Goal: Information Seeking & Learning: Learn about a topic

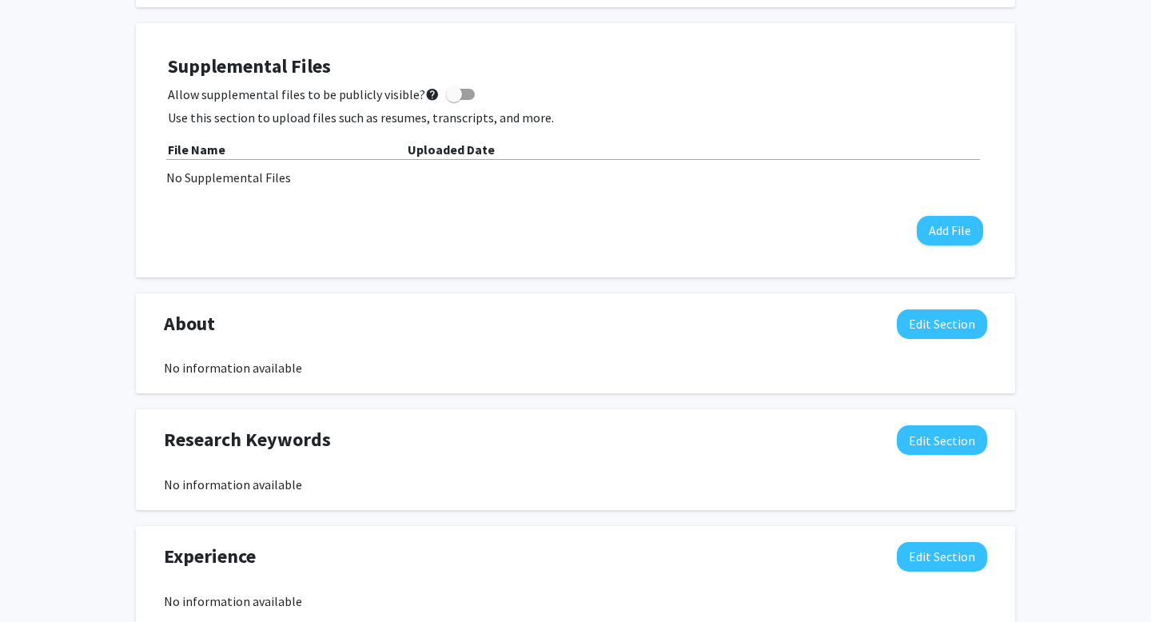
scroll to position [372, 0]
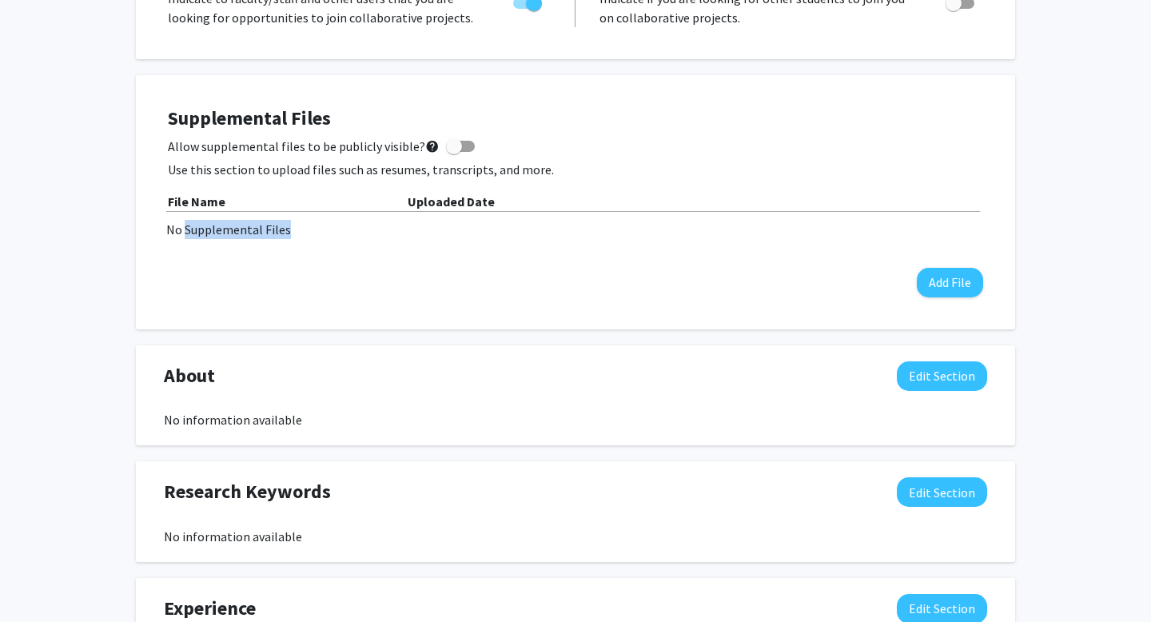
drag, startPoint x: 184, startPoint y: 225, endPoint x: 364, endPoint y: 229, distance: 179.9
click at [364, 230] on div "No Supplemental Files" at bounding box center [575, 229] width 818 height 19
click at [364, 229] on div "No Supplemental Files" at bounding box center [575, 229] width 818 height 19
drag, startPoint x: 364, startPoint y: 229, endPoint x: 80, endPoint y: 211, distance: 284.3
click at [79, 211] on div "[PERSON_NAME] Edit Section See Public View help Degree Level: Undergraduate Stu…" at bounding box center [575, 382] width 1151 height 1394
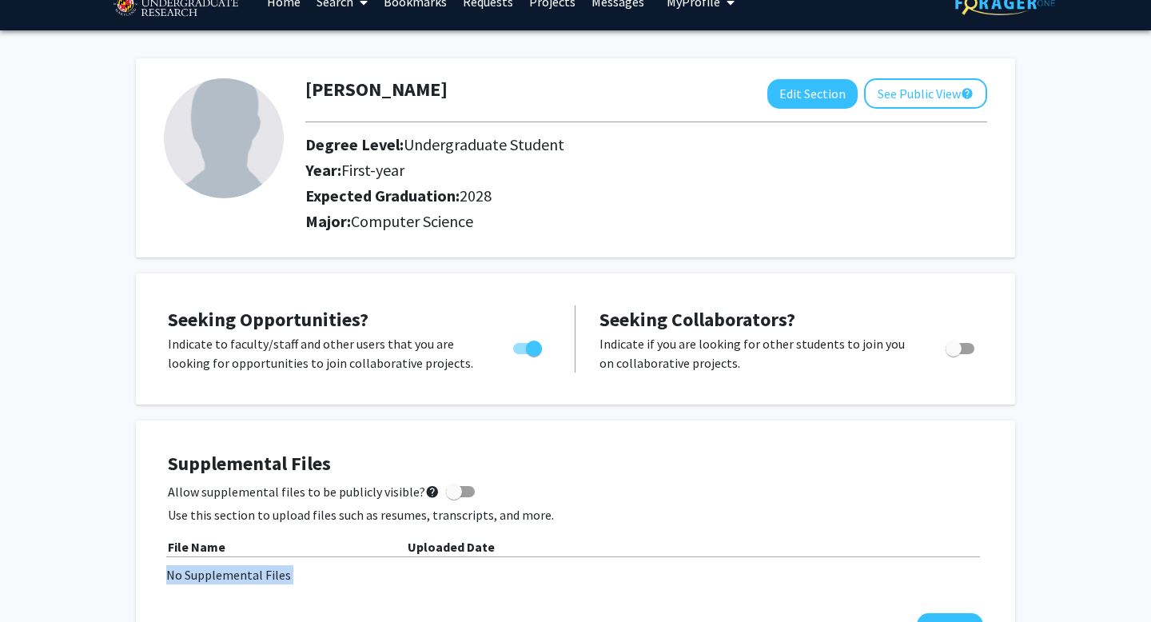
scroll to position [0, 0]
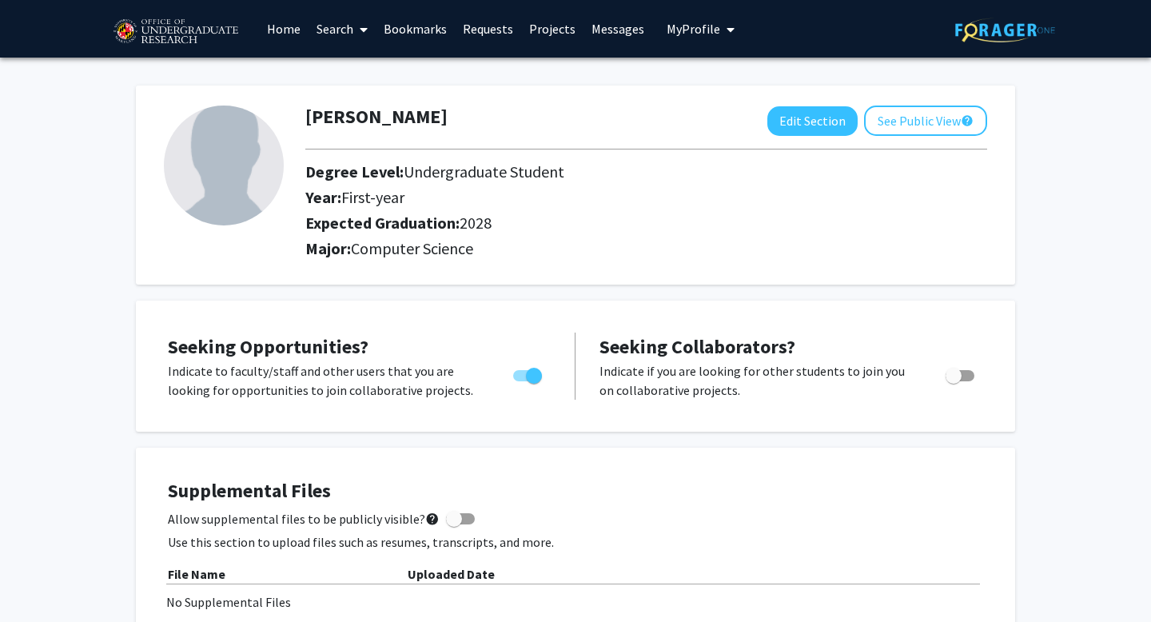
click at [346, 19] on link "Search" at bounding box center [342, 29] width 67 height 56
click at [298, 27] on link "Home" at bounding box center [284, 29] width 50 height 56
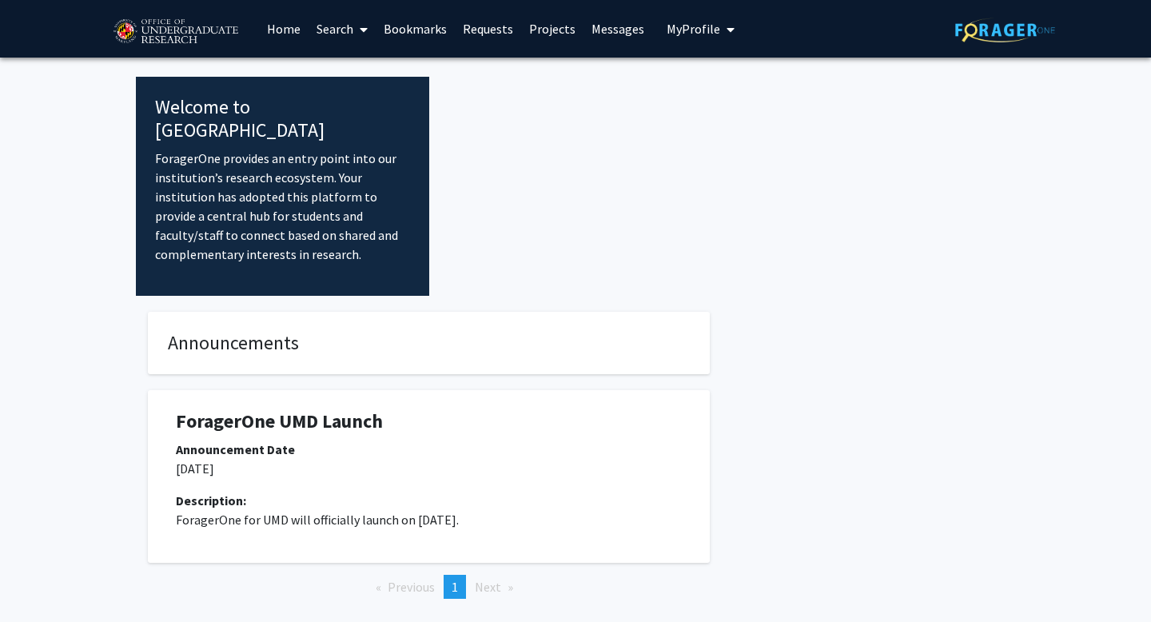
click at [297, 29] on link "Home" at bounding box center [284, 29] width 50 height 56
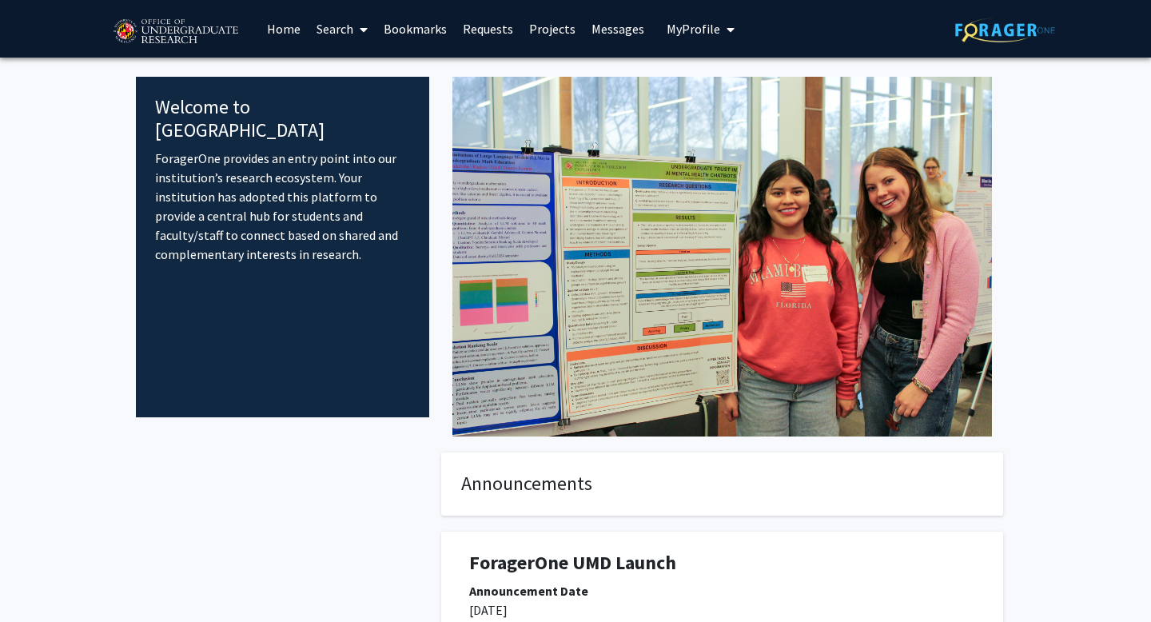
click at [501, 32] on link "Requests" at bounding box center [488, 29] width 66 height 56
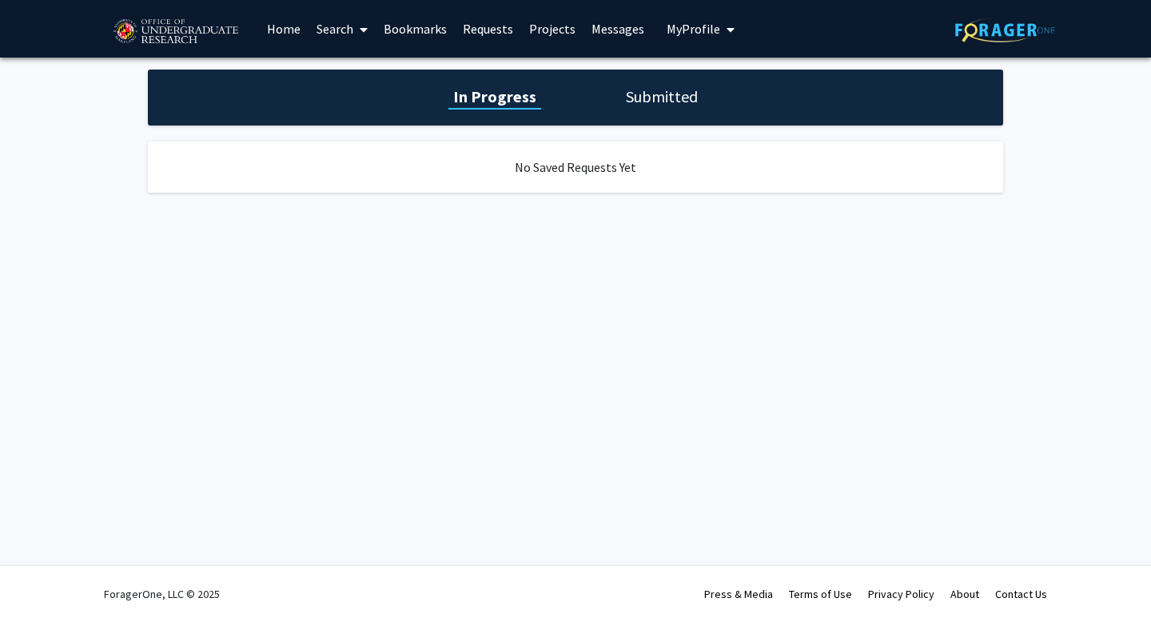
click at [545, 33] on link "Projects" at bounding box center [552, 29] width 62 height 56
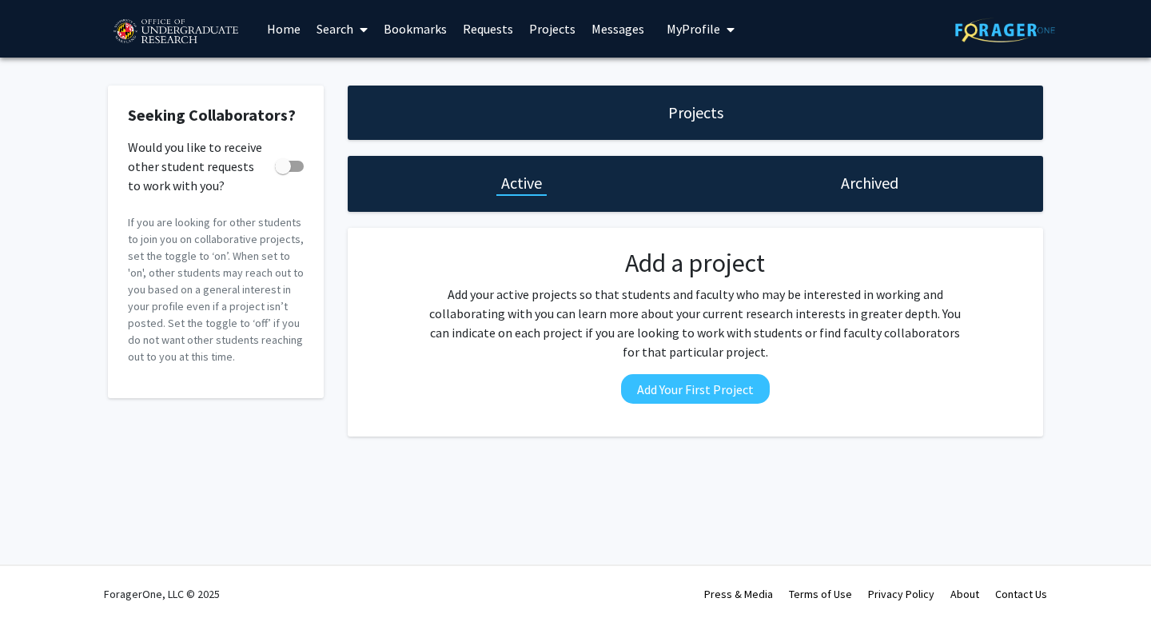
click at [272, 35] on link "Home" at bounding box center [284, 29] width 50 height 56
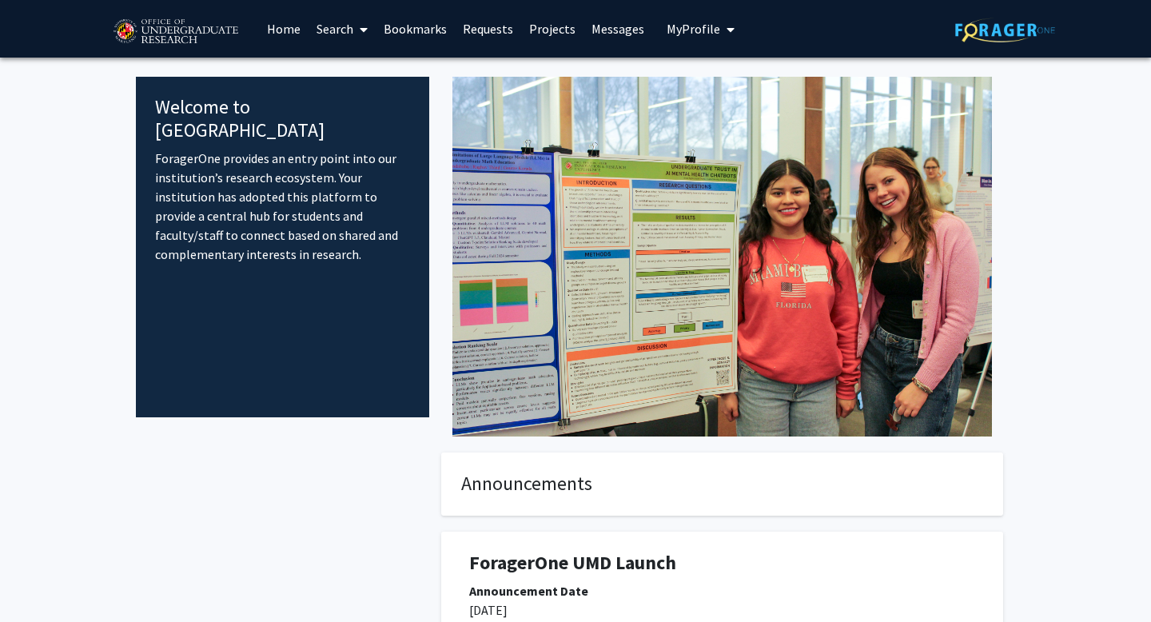
click at [685, 17] on button "My Profile" at bounding box center [701, 29] width 78 height 58
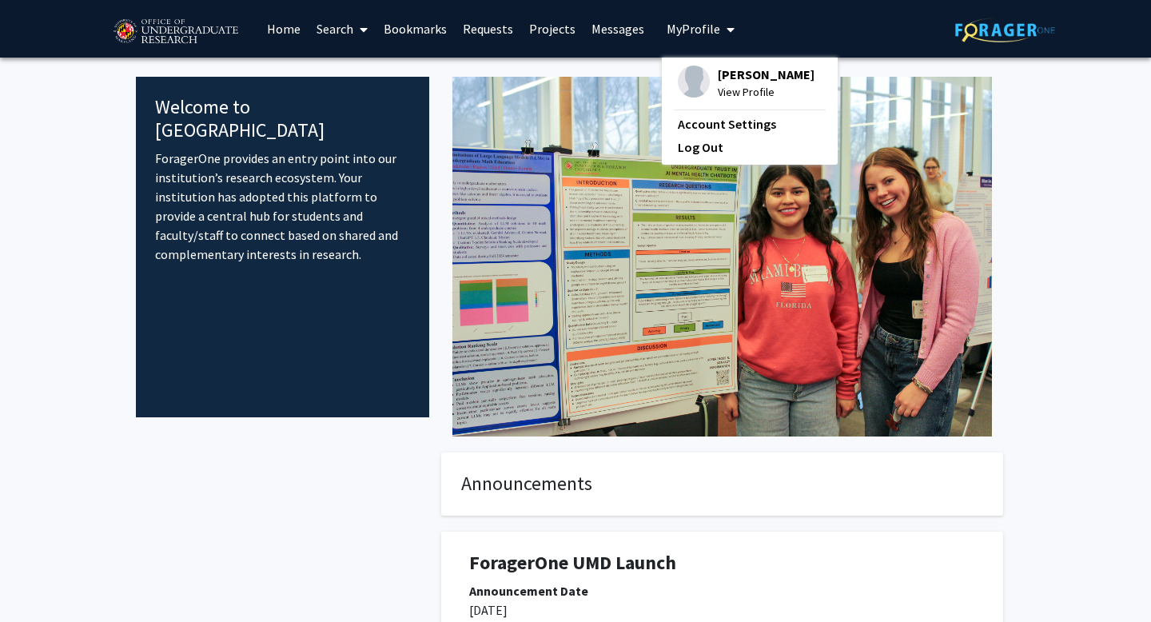
click at [703, 69] on div "[PERSON_NAME] View Profile" at bounding box center [746, 83] width 137 height 35
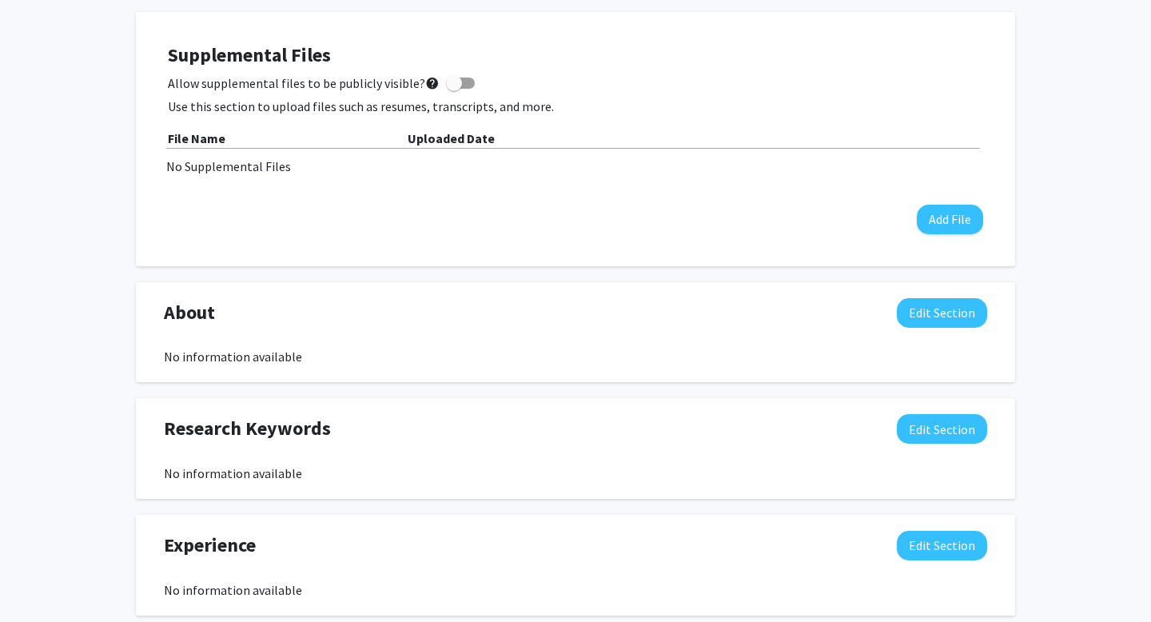
scroll to position [395, 0]
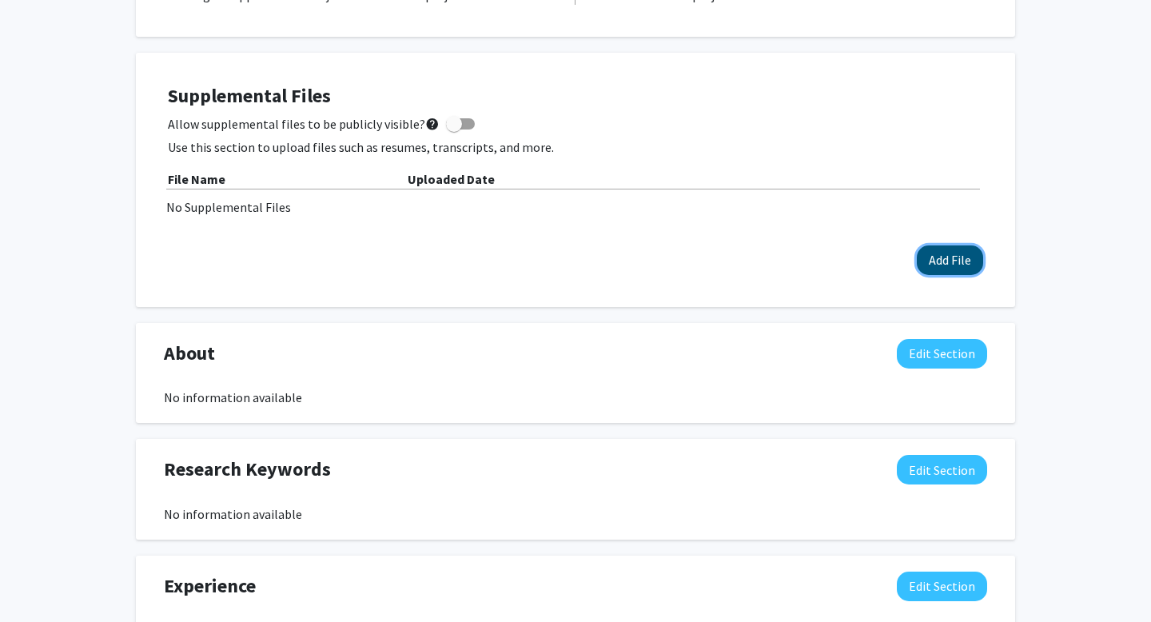
click at [950, 265] on button "Add File" at bounding box center [950, 260] width 66 height 30
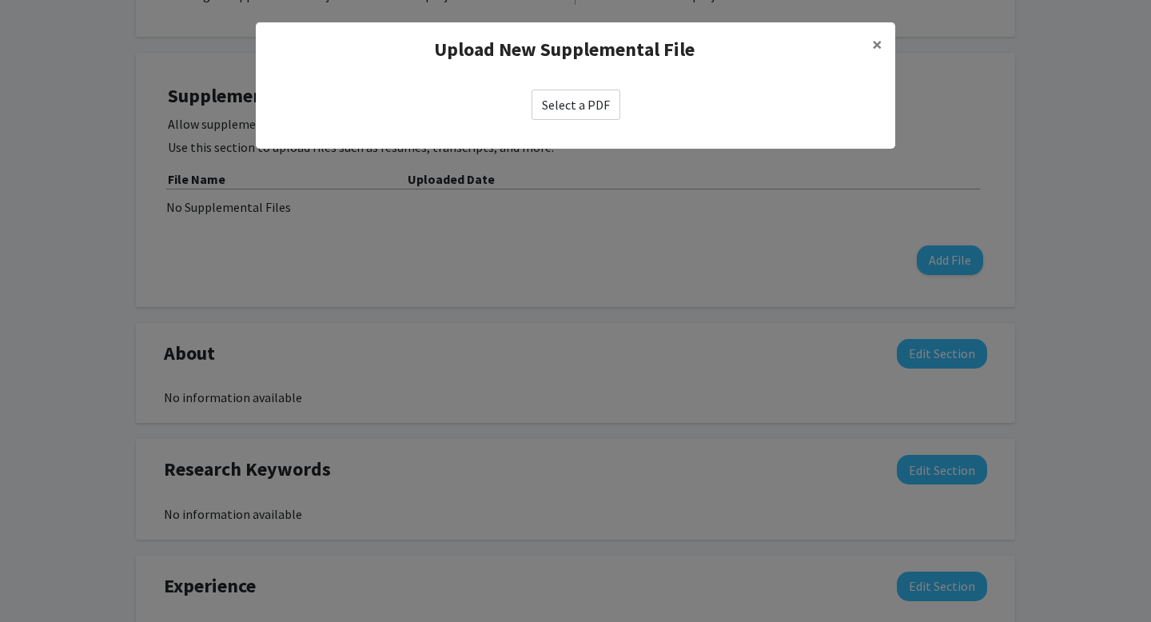
click at [580, 110] on label "Select a PDF" at bounding box center [576, 105] width 89 height 30
click at [0, 0] on input "Select a PDF" at bounding box center [0, 0] width 0 height 0
click at [587, 104] on label "Select a PDF" at bounding box center [576, 105] width 89 height 30
click at [0, 0] on input "Select a PDF" at bounding box center [0, 0] width 0 height 0
click at [563, 114] on label "Select a PDF" at bounding box center [576, 105] width 89 height 30
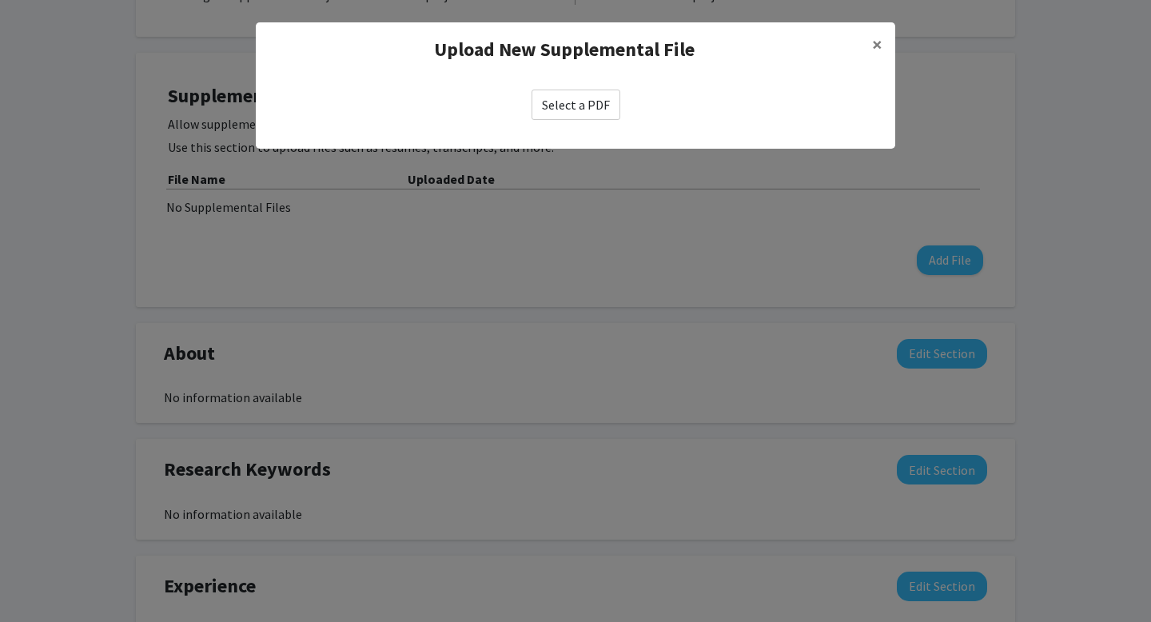
click at [0, 0] on input "Select a PDF" at bounding box center [0, 0] width 0 height 0
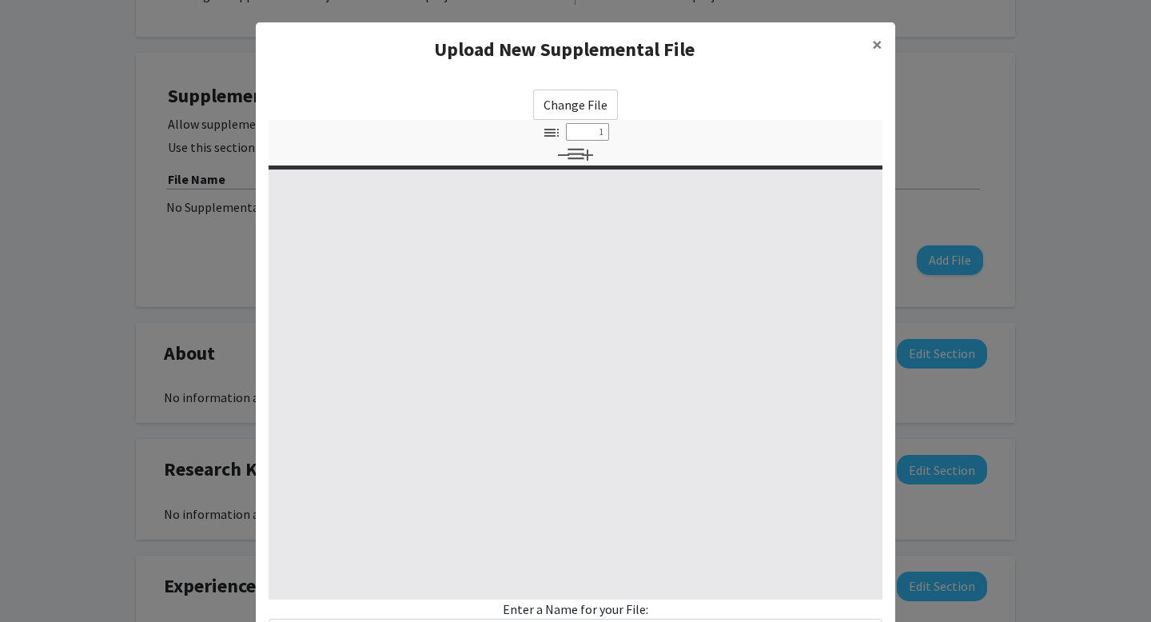
select select "custom"
type input "0"
select select "custom"
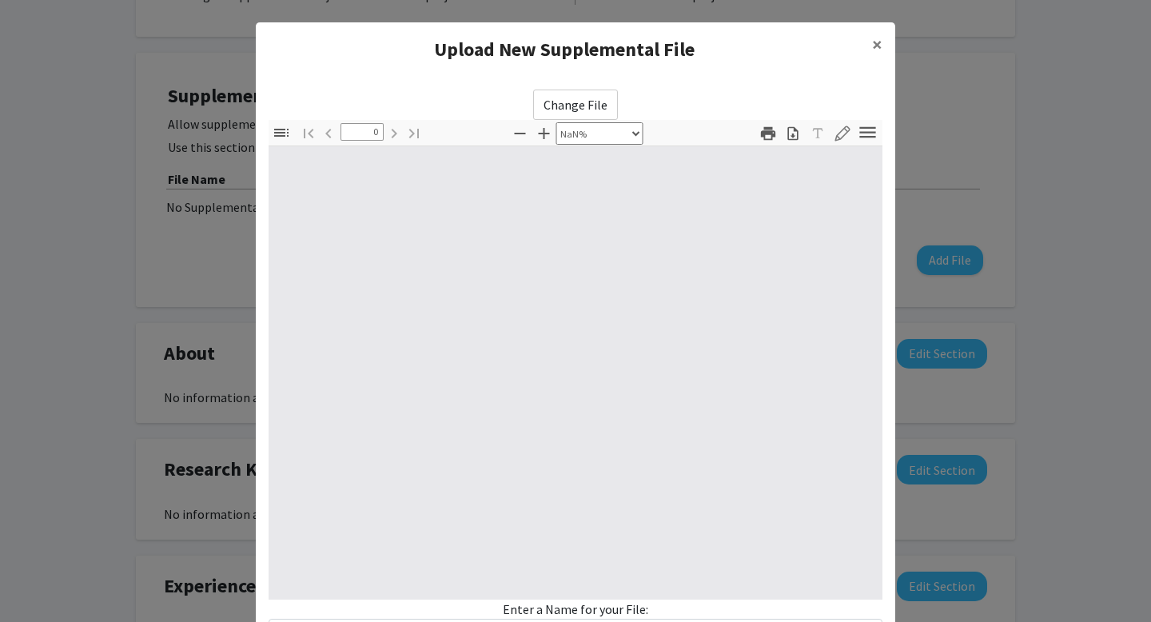
type input "1"
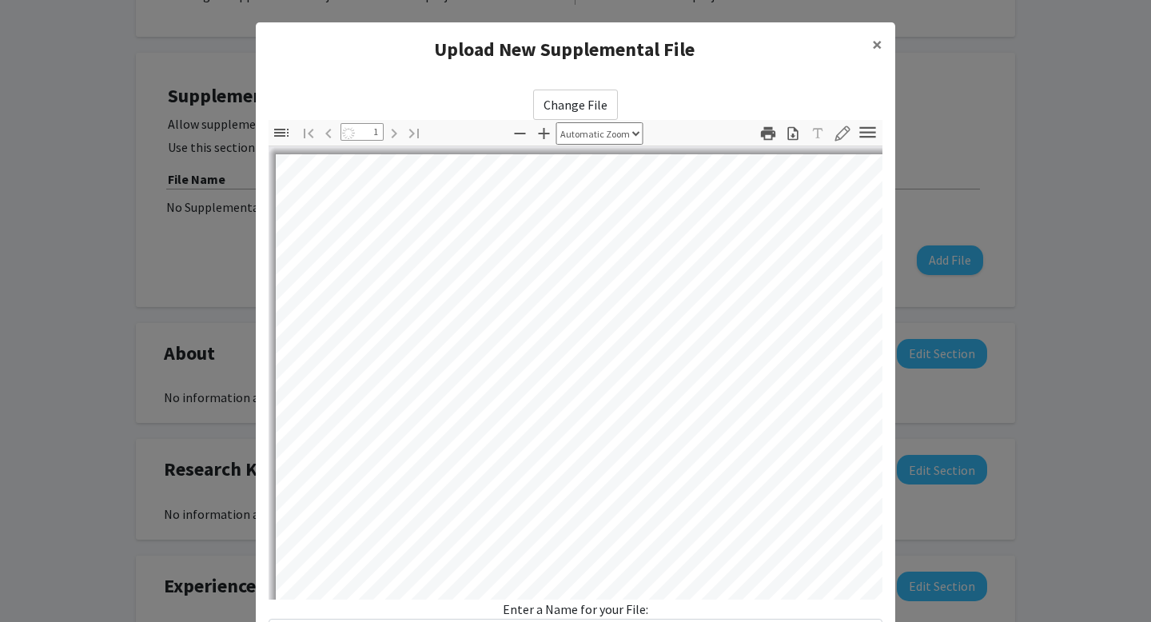
select select "auto"
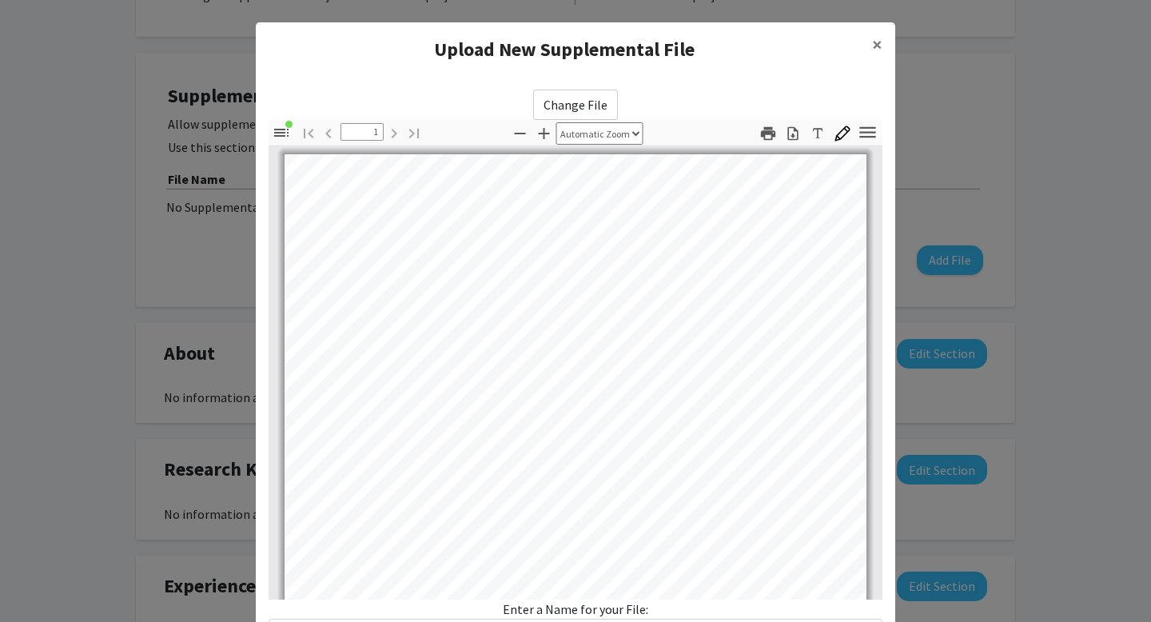
scroll to position [135, 0]
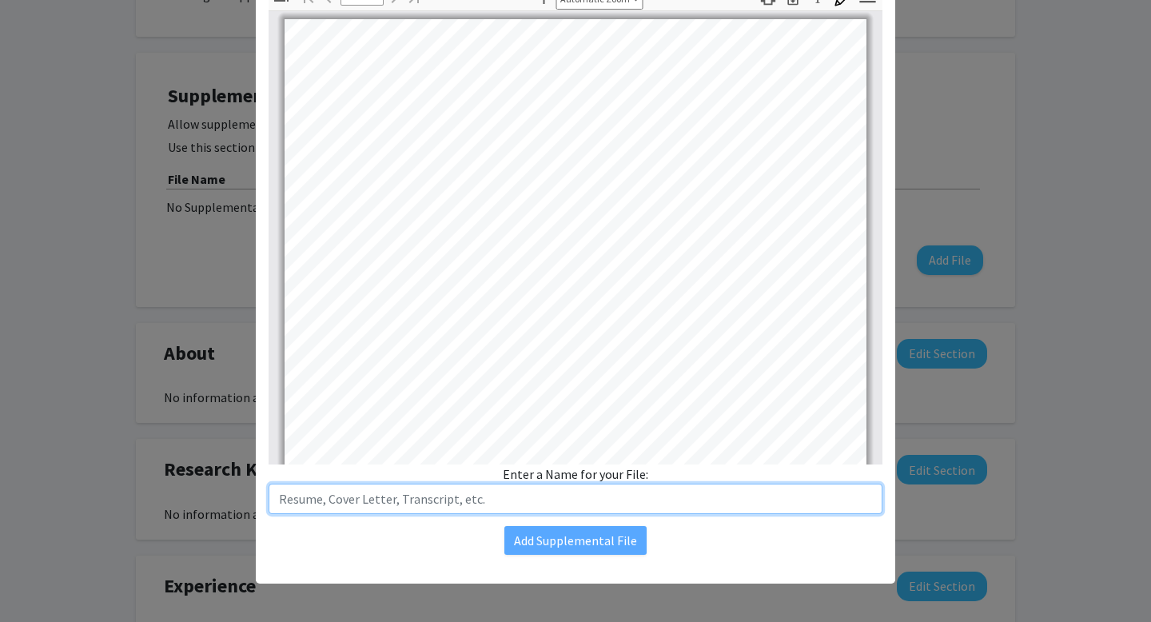
click at [382, 503] on input "text" at bounding box center [576, 499] width 614 height 30
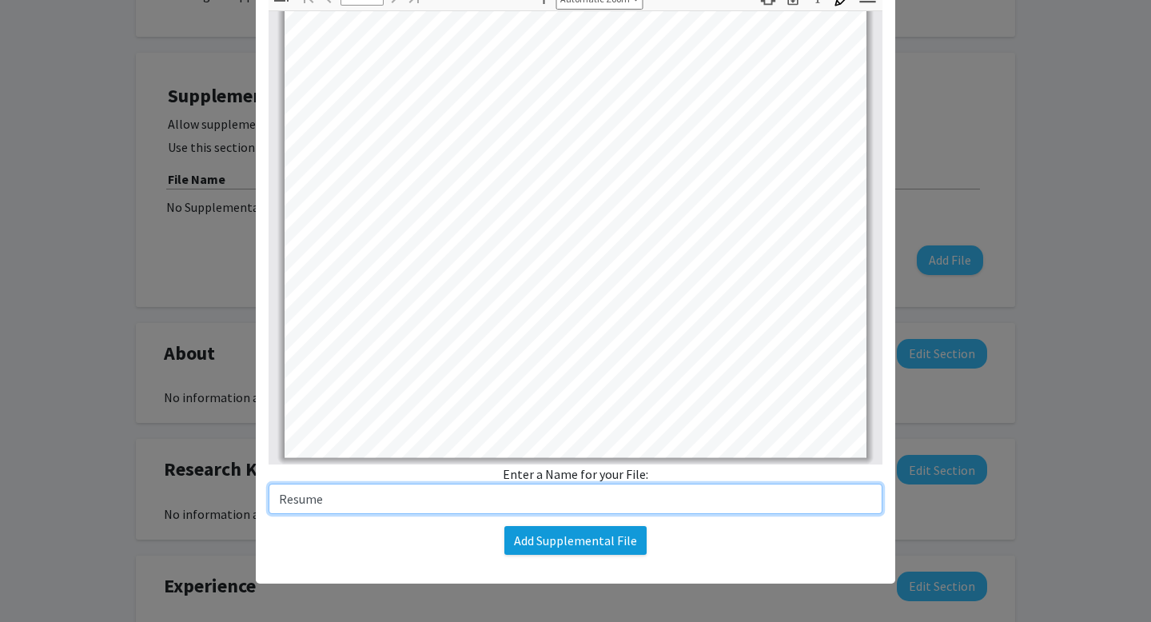
type input "Resume"
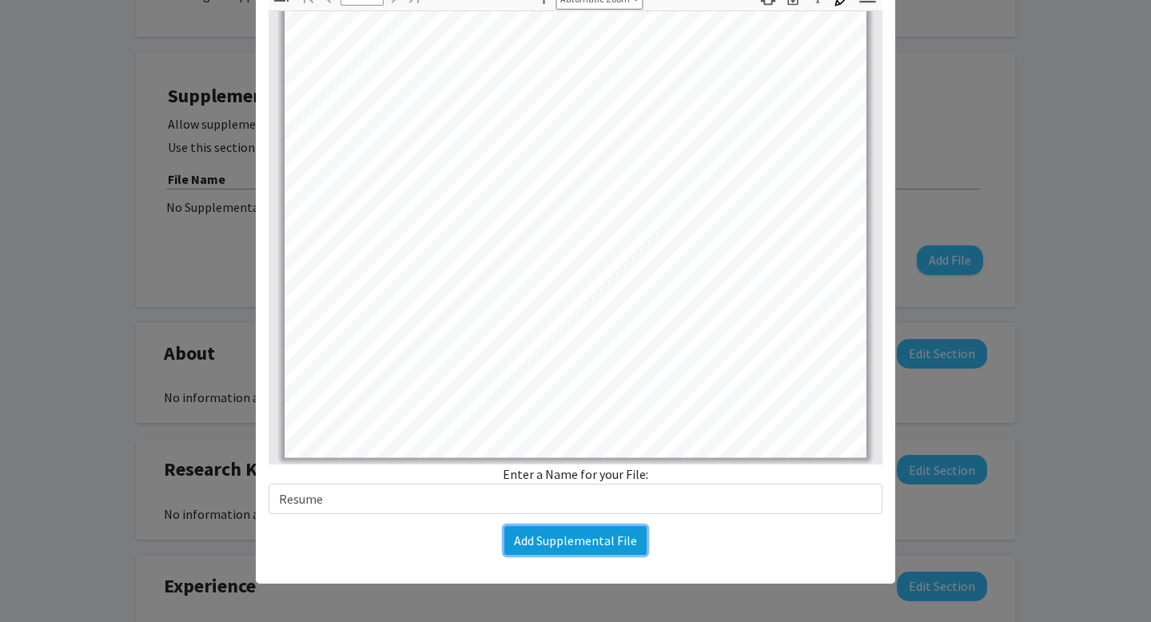
click at [531, 544] on button "Add Supplemental File" at bounding box center [575, 540] width 142 height 29
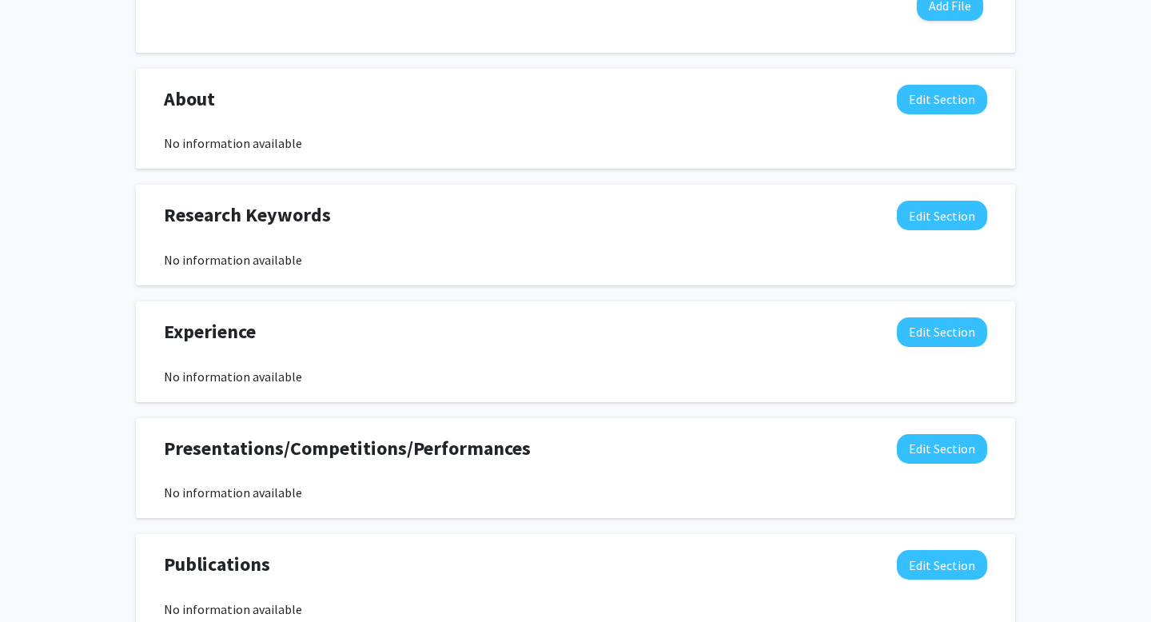
scroll to position [678, 0]
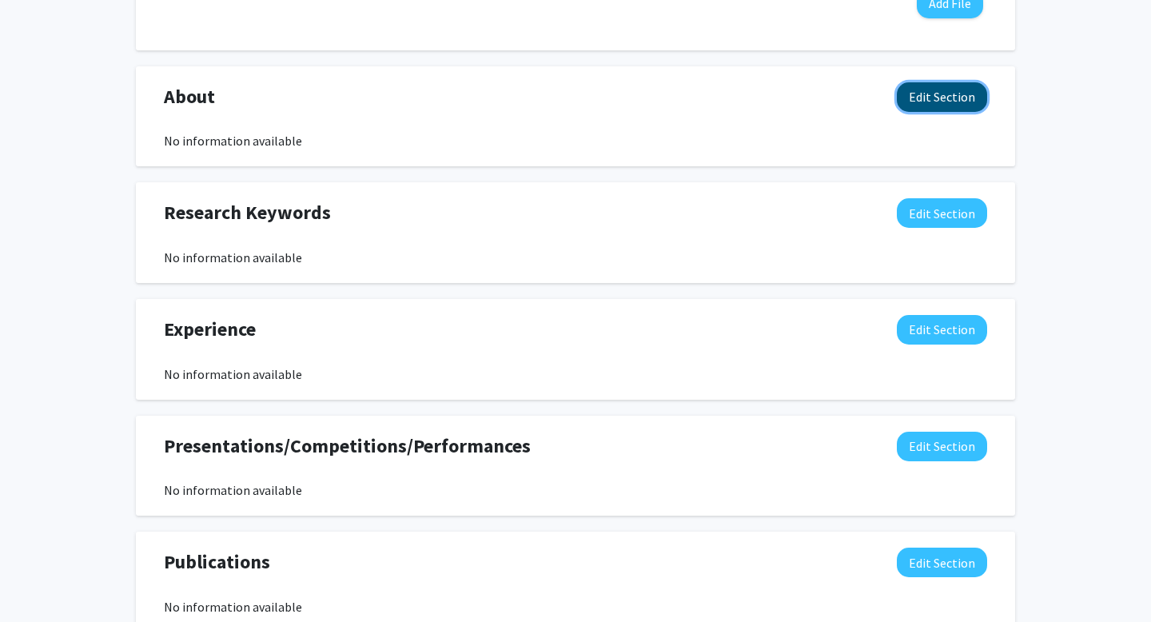
click at [940, 94] on button "Edit Section" at bounding box center [942, 97] width 90 height 30
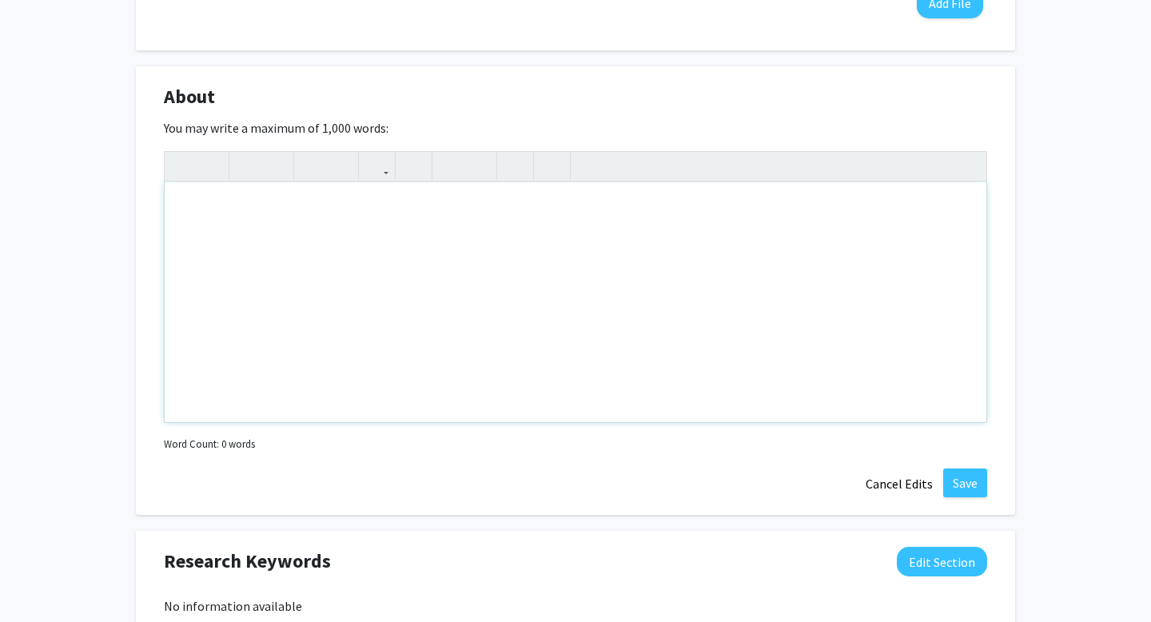
click at [367, 265] on div "Note to users with screen readers: Please deactivate our accessibility plugin f…" at bounding box center [576, 302] width 822 height 240
click at [186, 214] on div "A freshman at the [GEOGRAPHIC_DATA][US_STATE] majoring in Computer Science." at bounding box center [576, 302] width 822 height 240
click at [611, 206] on div "I am a freshman at the [GEOGRAPHIC_DATA][US_STATE] majoring in Computer Science." at bounding box center [576, 302] width 822 height 240
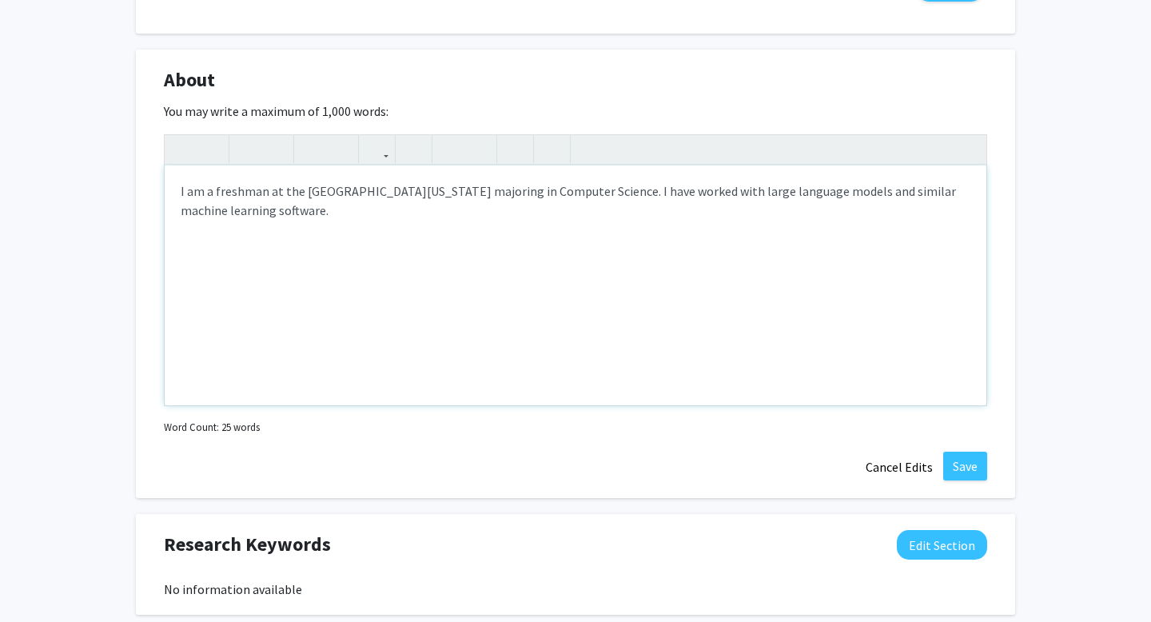
scroll to position [643, 0]
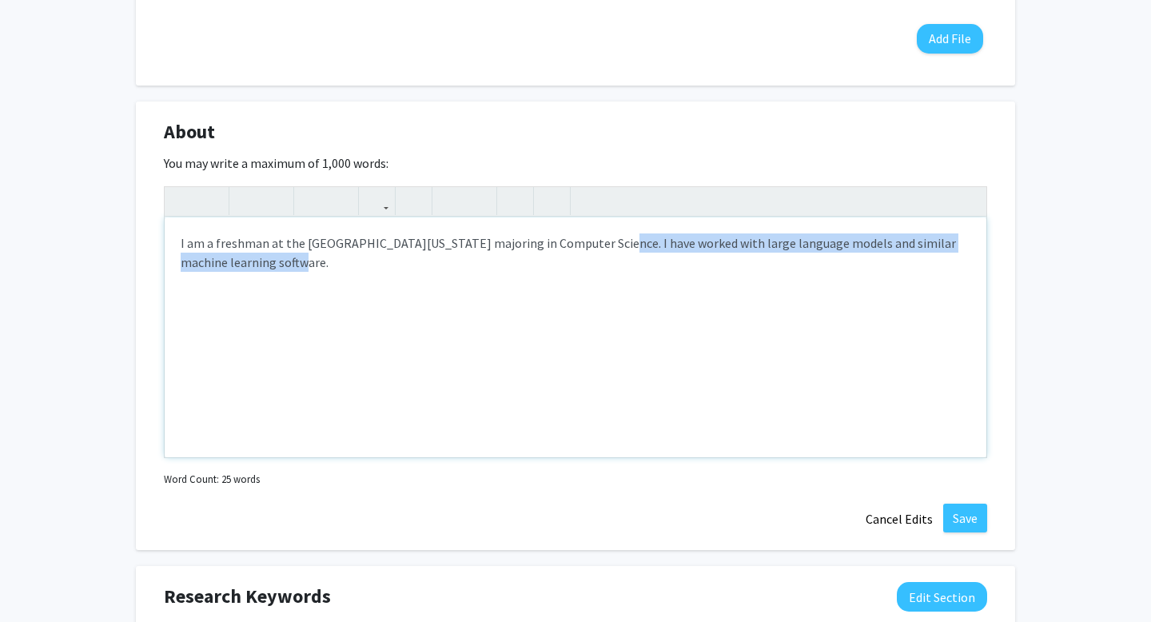
drag, startPoint x: 590, startPoint y: 247, endPoint x: 599, endPoint y: 261, distance: 16.9
click at [599, 261] on div "I am a freshman at the [GEOGRAPHIC_DATA][US_STATE] majoring in Computer Science…" at bounding box center [576, 337] width 822 height 240
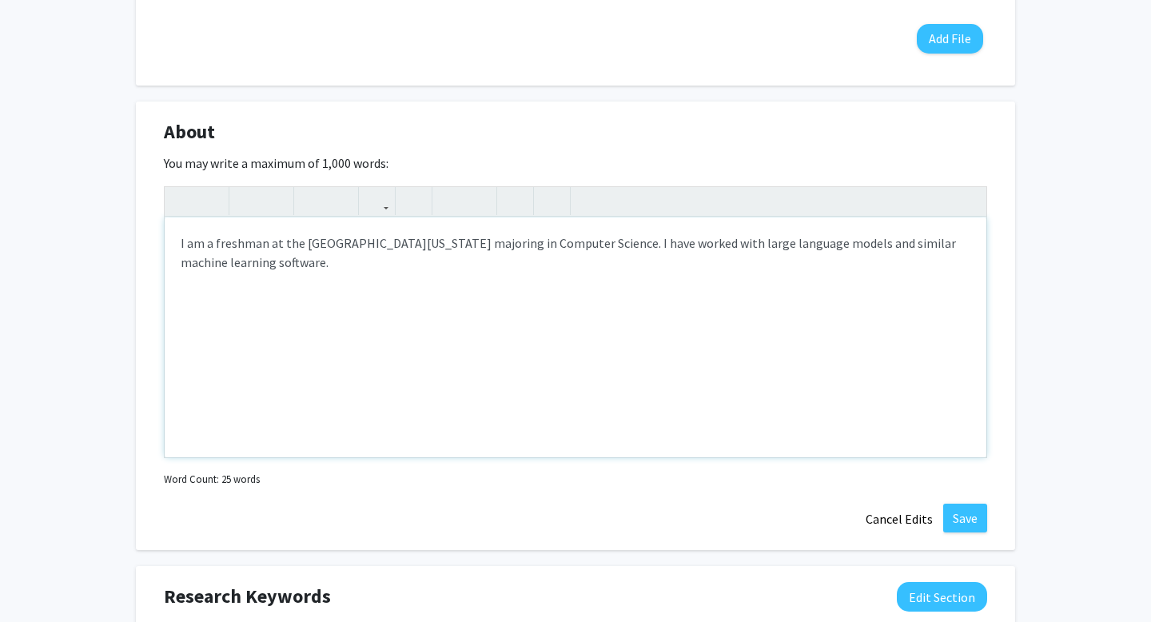
click at [526, 261] on div "I am a freshman at the [GEOGRAPHIC_DATA][US_STATE] majoring in Computer Science…" at bounding box center [576, 337] width 822 height 240
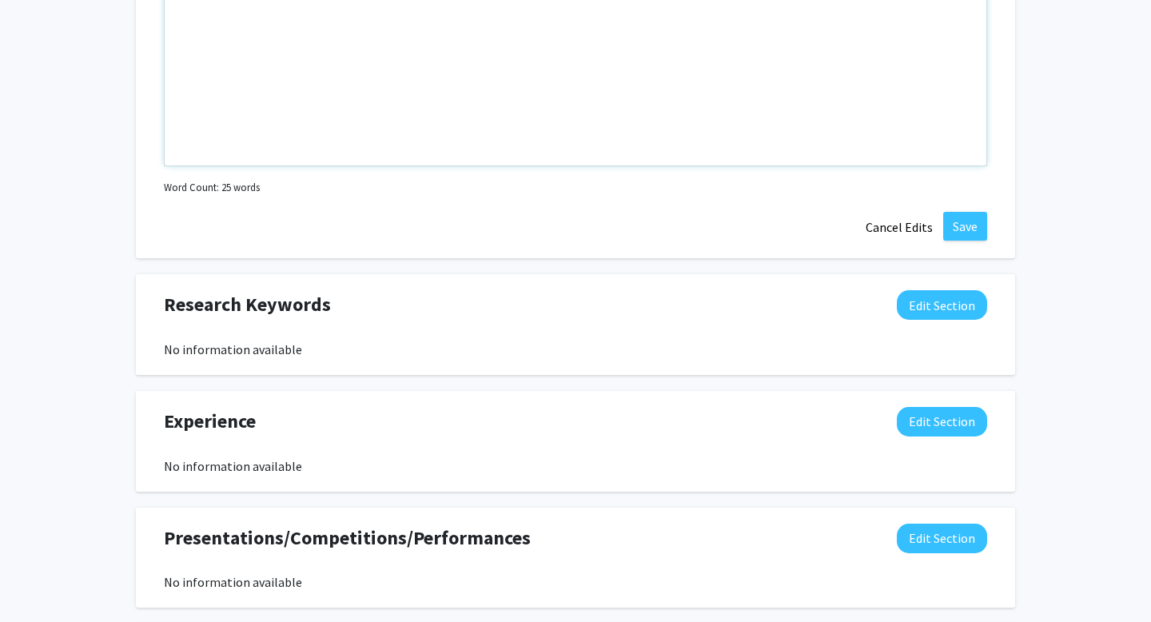
scroll to position [946, 0]
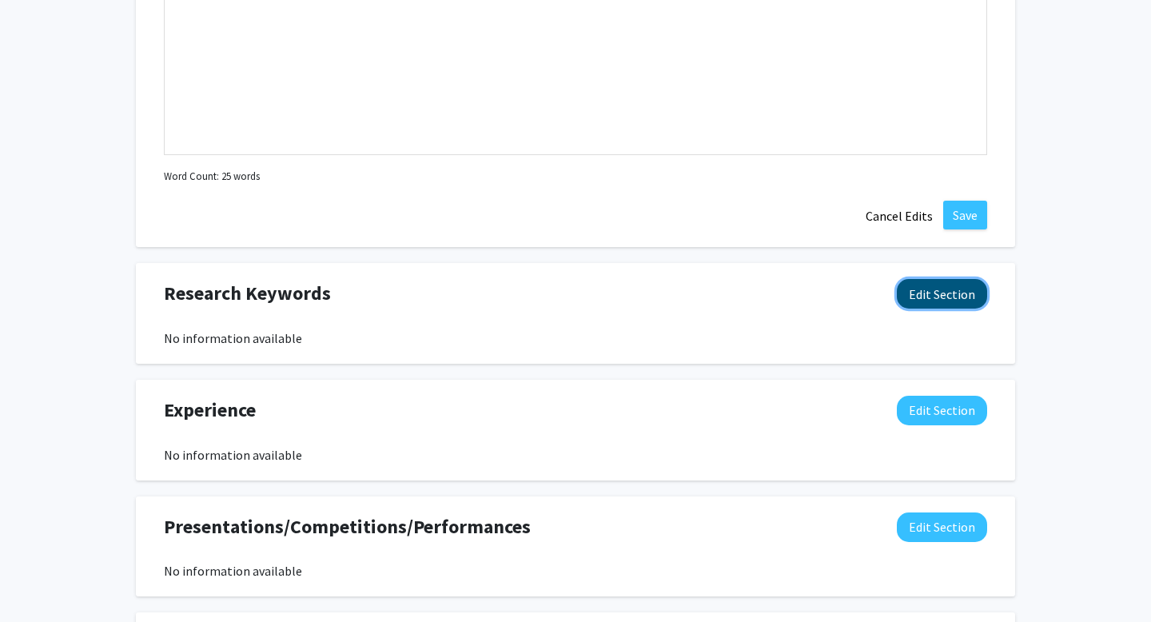
click at [930, 292] on button "Edit Section" at bounding box center [942, 294] width 90 height 30
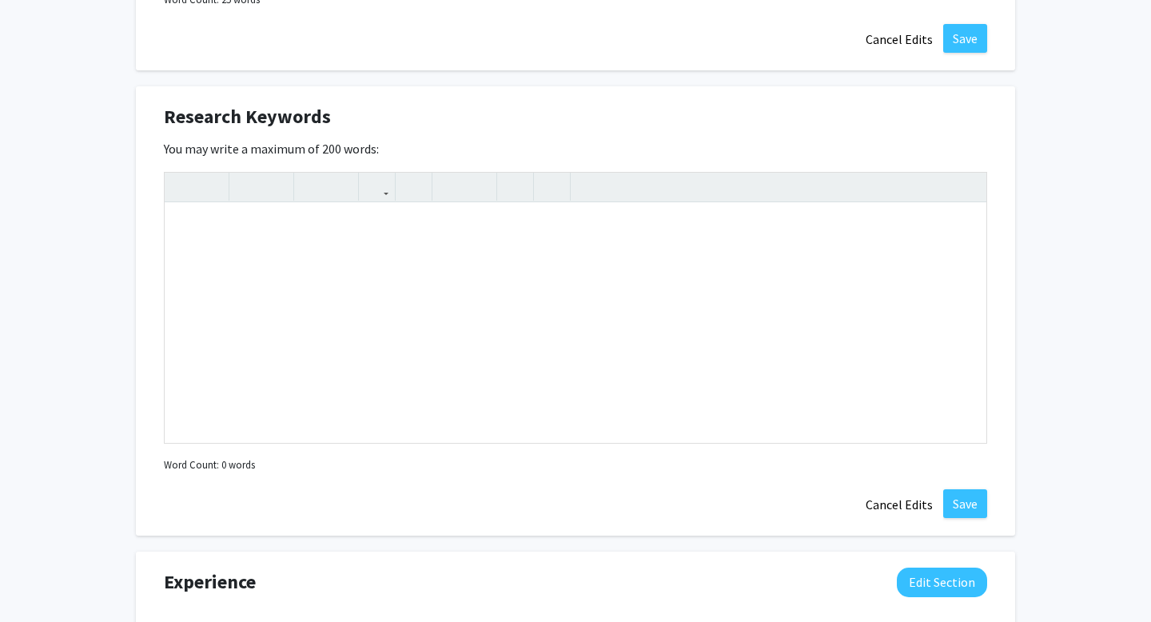
scroll to position [1195, 0]
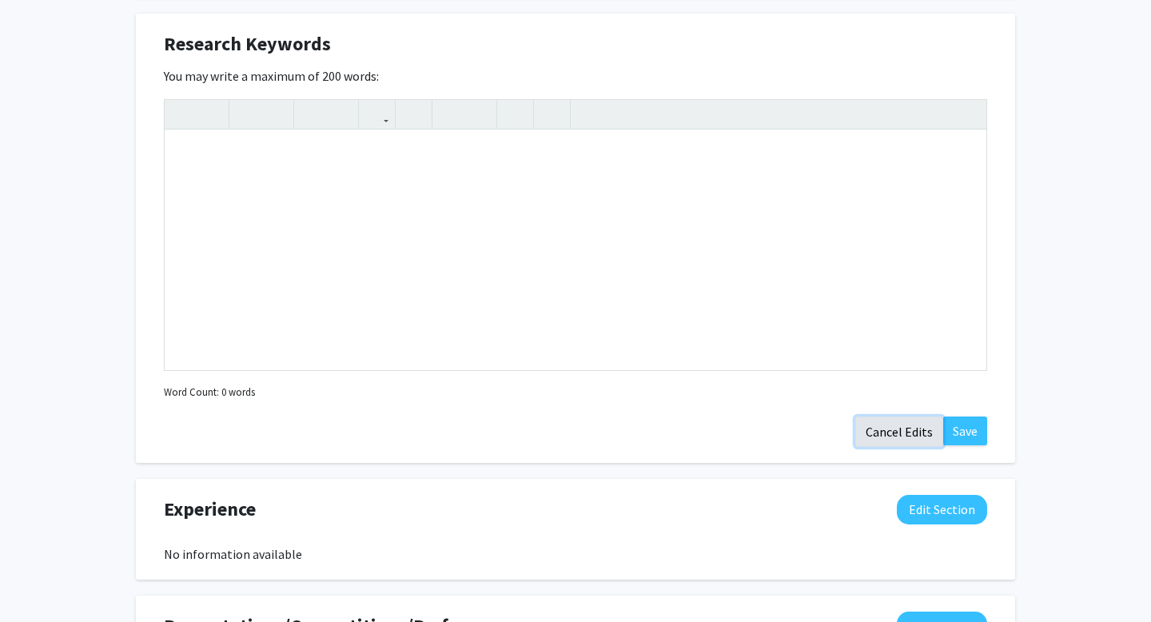
click at [892, 441] on button "Cancel Edits" at bounding box center [899, 431] width 88 height 30
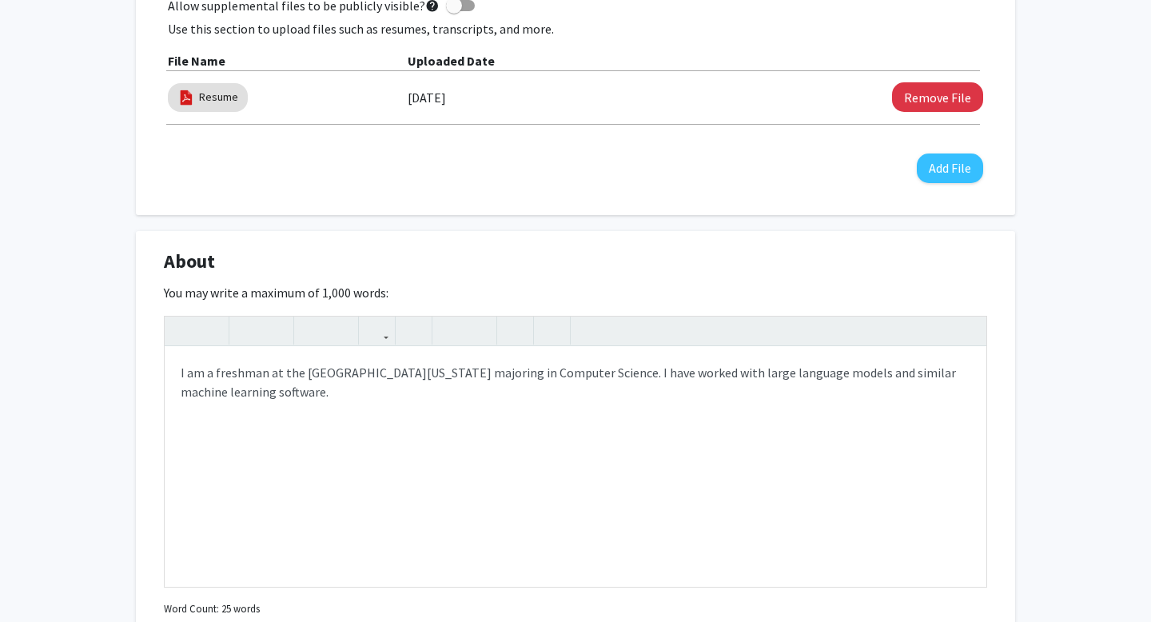
scroll to position [588, 0]
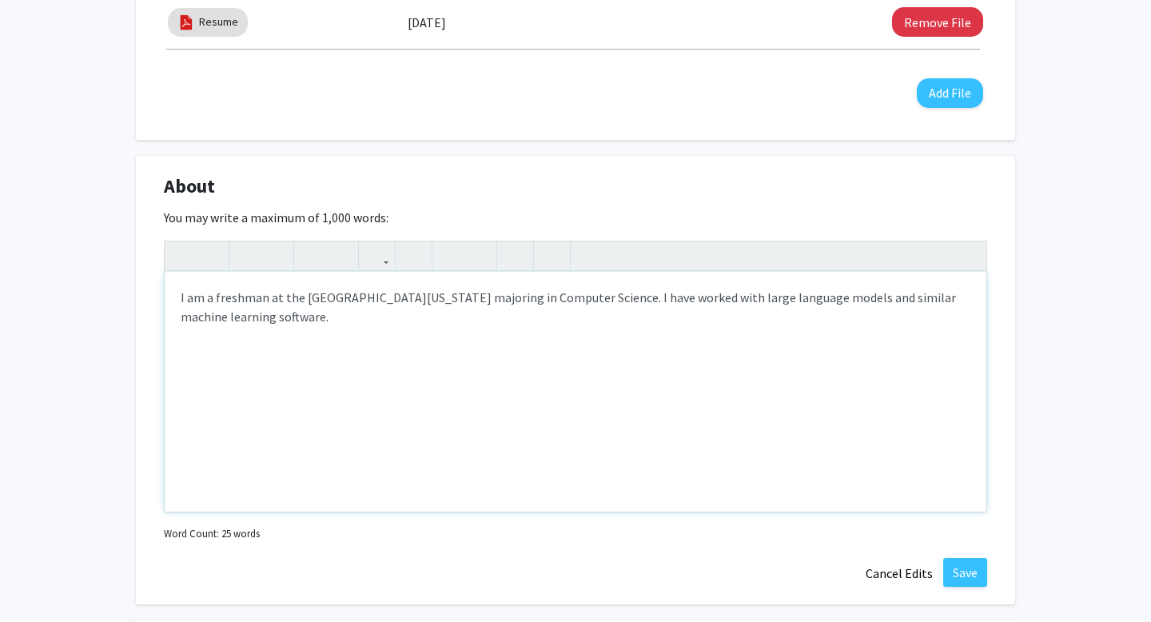
click at [783, 409] on div "I am a freshman at the [GEOGRAPHIC_DATA][US_STATE] majoring in Computer Science…" at bounding box center [576, 392] width 822 height 240
type textarea "I am a freshman at the [GEOGRAPHIC_DATA][US_STATE] majoring in Computer Science…"
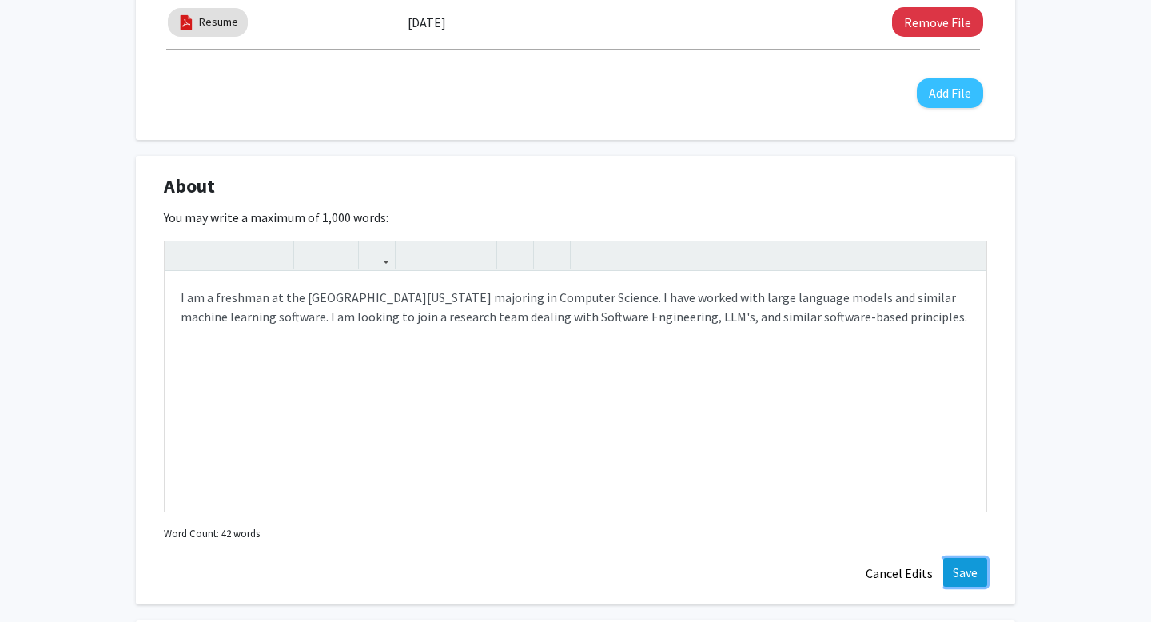
click at [976, 582] on button "Save" at bounding box center [965, 572] width 44 height 29
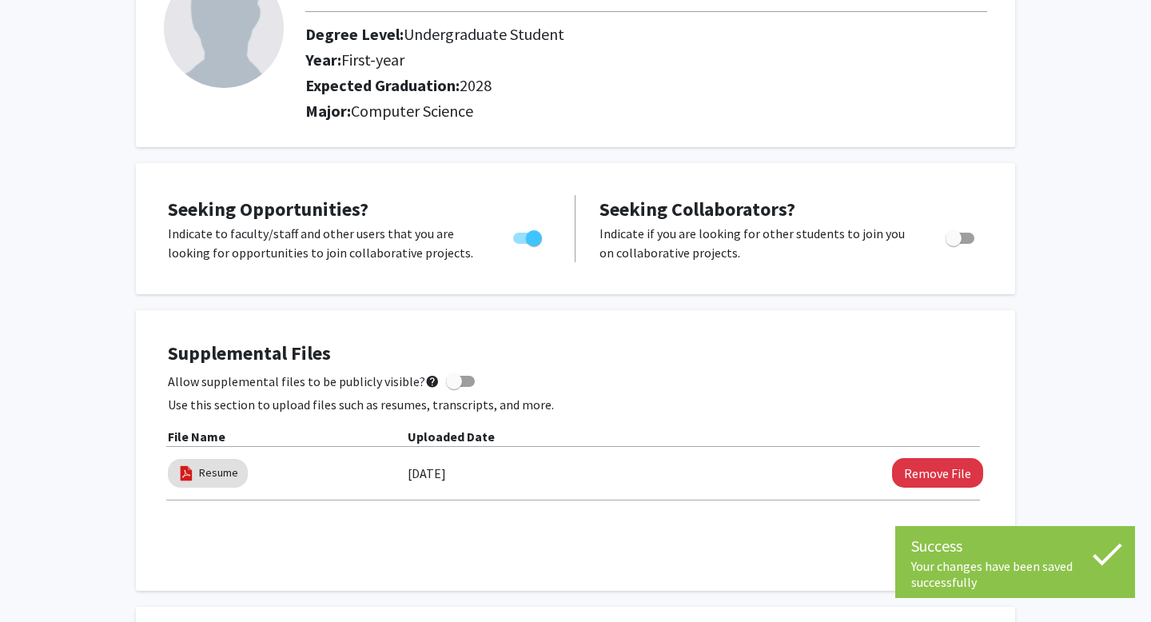
scroll to position [0, 0]
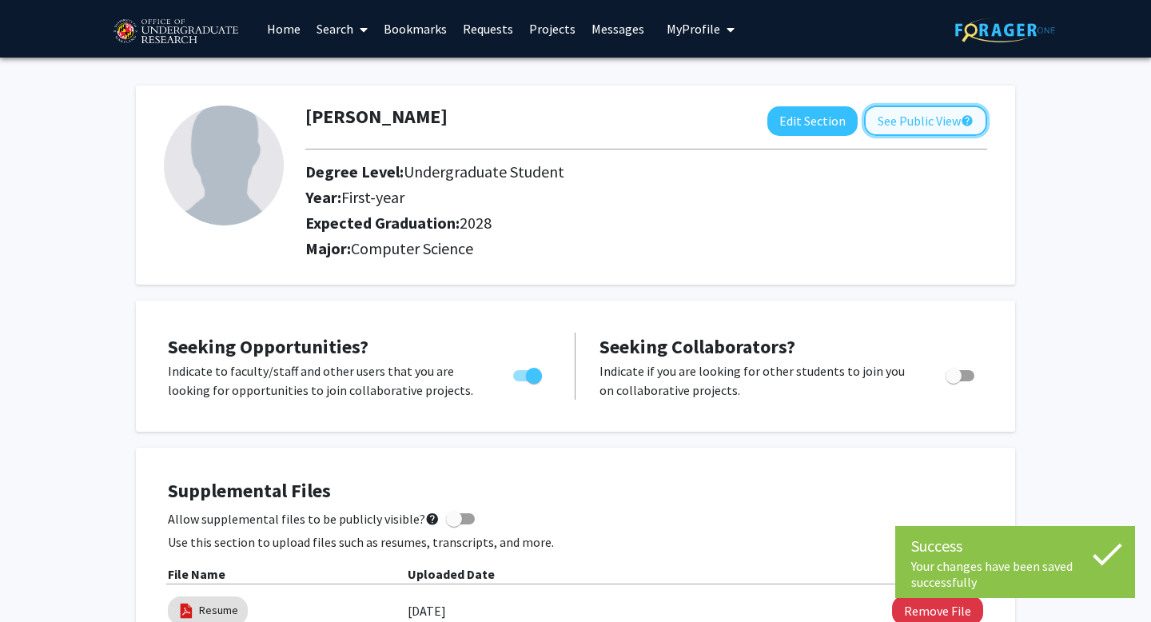
click at [896, 115] on button "See Public View help" at bounding box center [925, 121] width 123 height 30
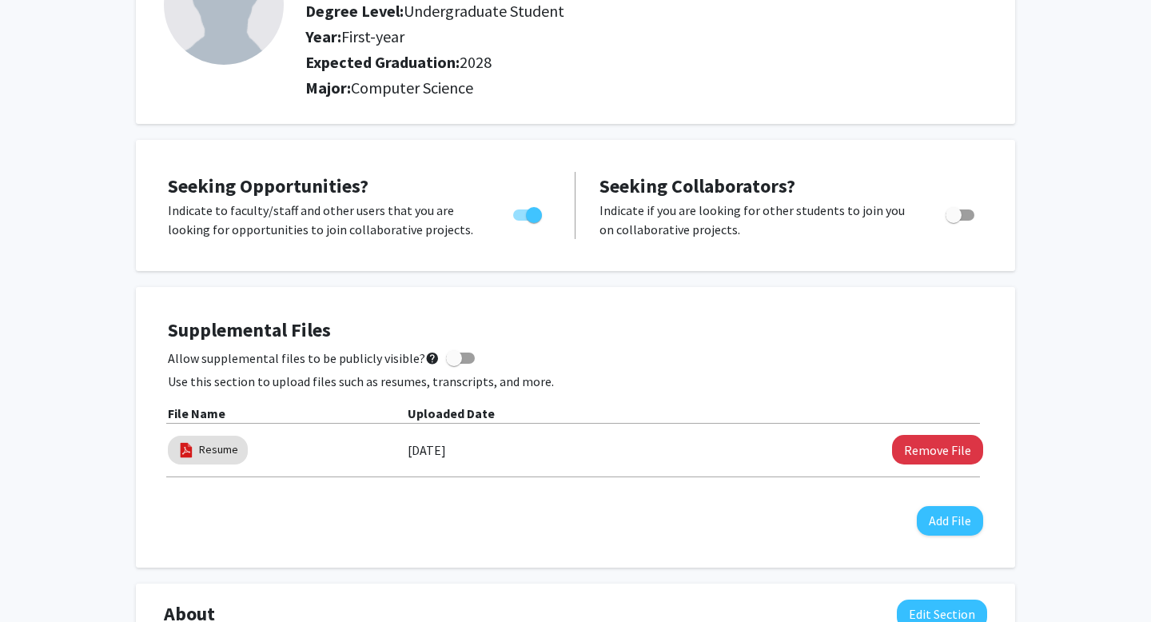
scroll to position [176, 0]
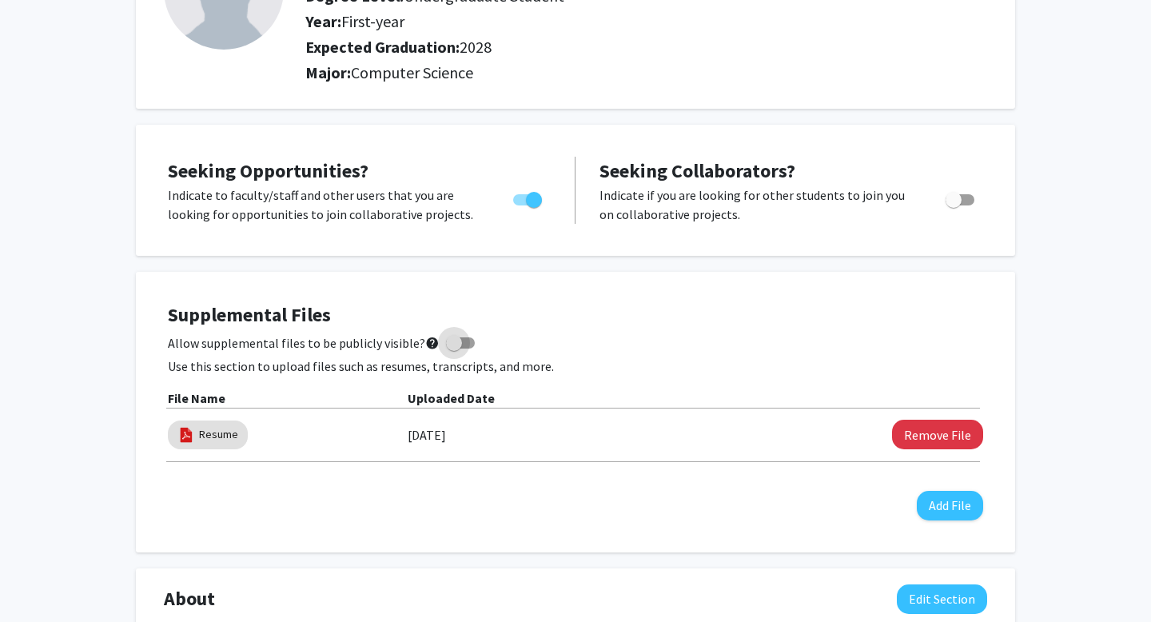
click at [452, 342] on span at bounding box center [454, 343] width 16 height 16
click at [453, 348] on input "Allow supplemental files to be publicly visible? help" at bounding box center [453, 348] width 1 height 1
checkbox input "true"
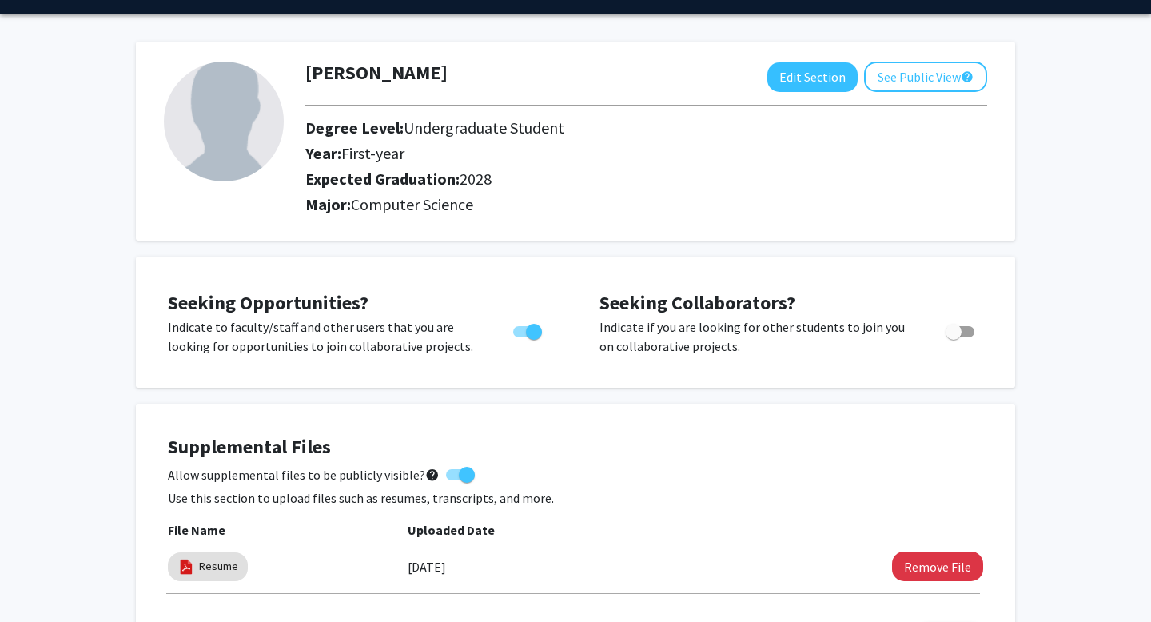
scroll to position [0, 0]
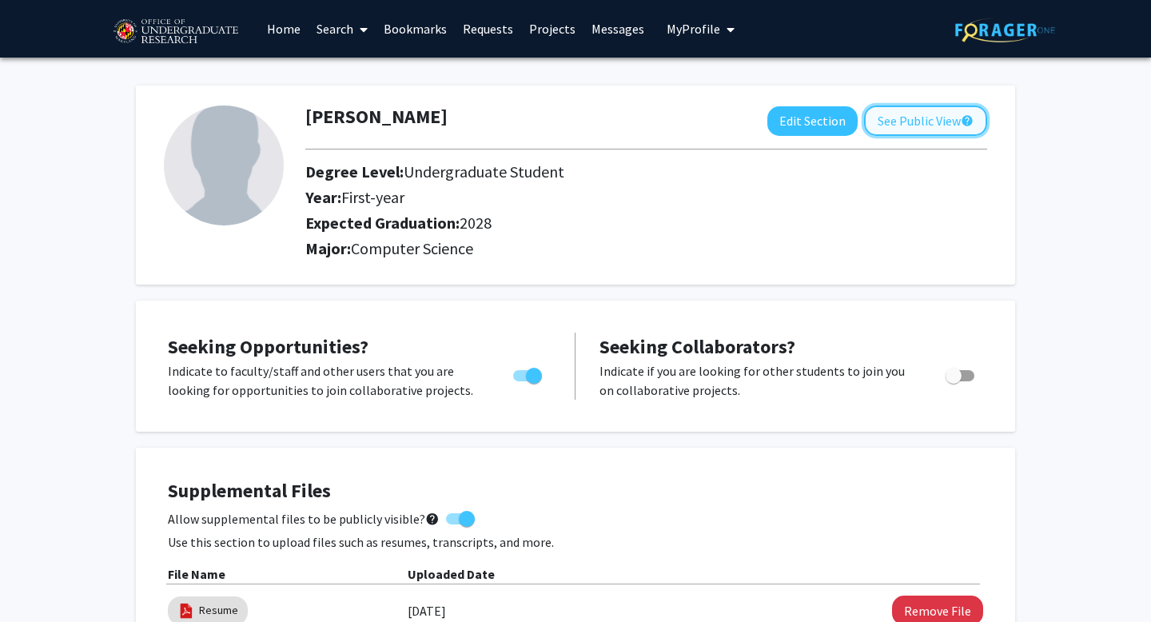
click at [929, 121] on button "See Public View help" at bounding box center [925, 121] width 123 height 30
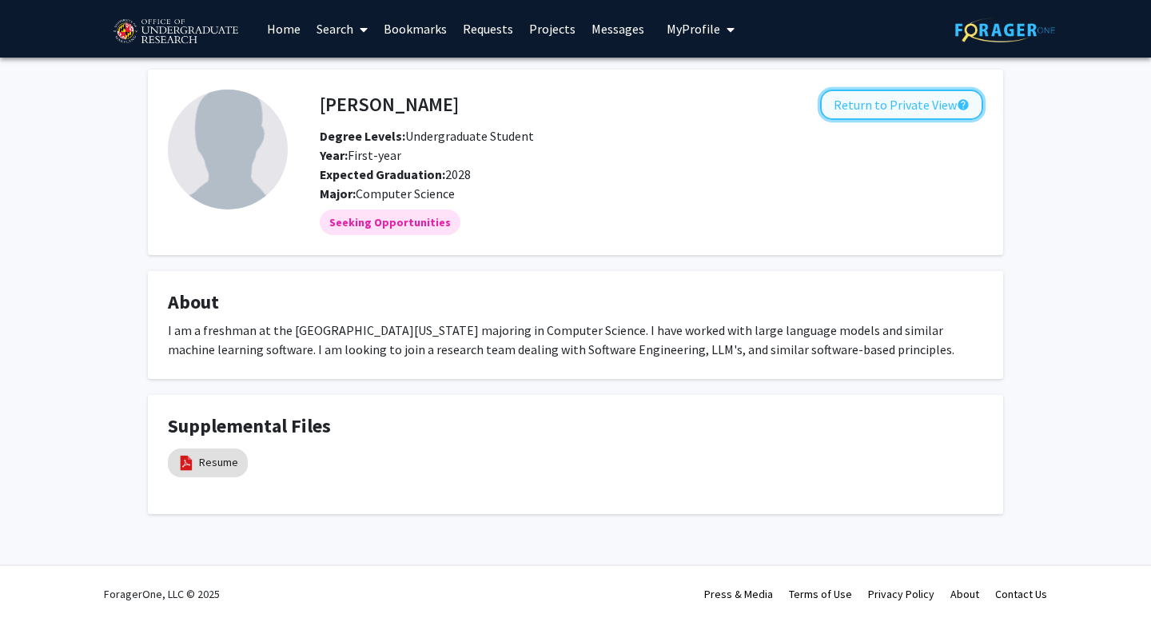
click at [892, 109] on button "Return to Private View help" at bounding box center [901, 105] width 163 height 30
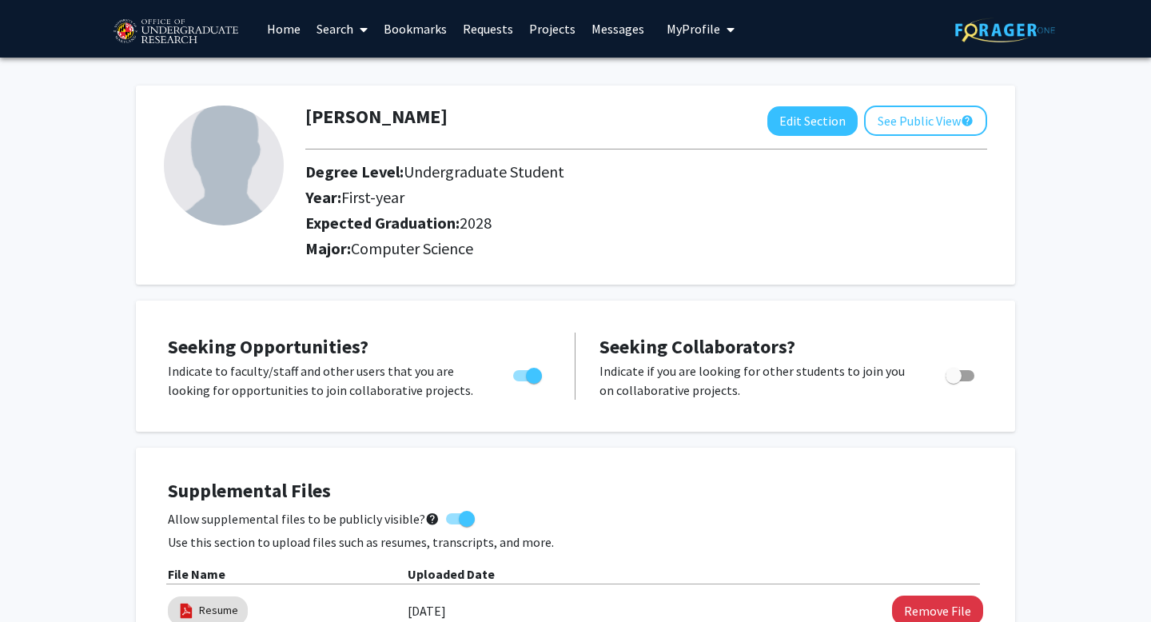
click at [283, 26] on link "Home" at bounding box center [284, 29] width 50 height 56
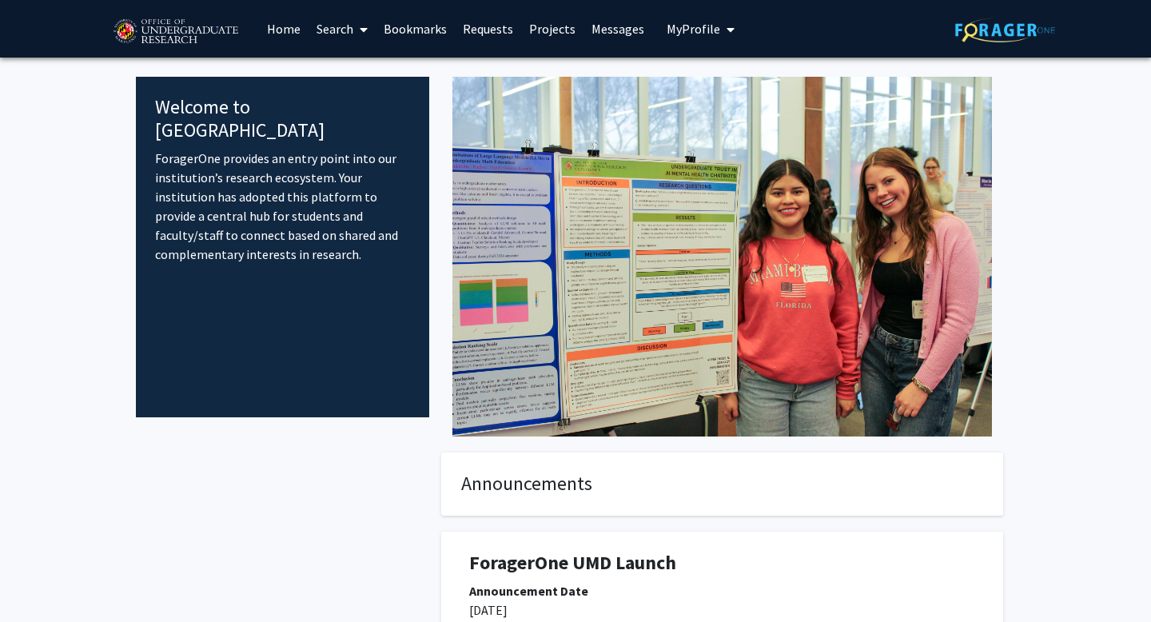
scroll to position [217, 0]
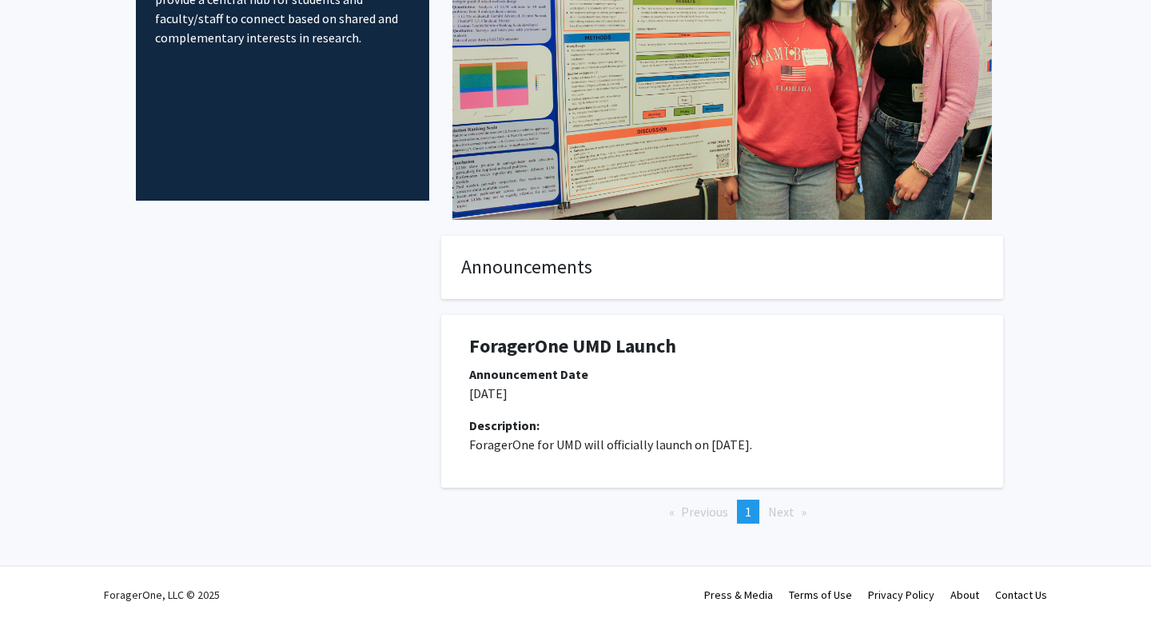
click at [338, 150] on div "Welcome to ForagerOne ForagerOne provides an entry point into our institution’s…" at bounding box center [282, 30] width 293 height 340
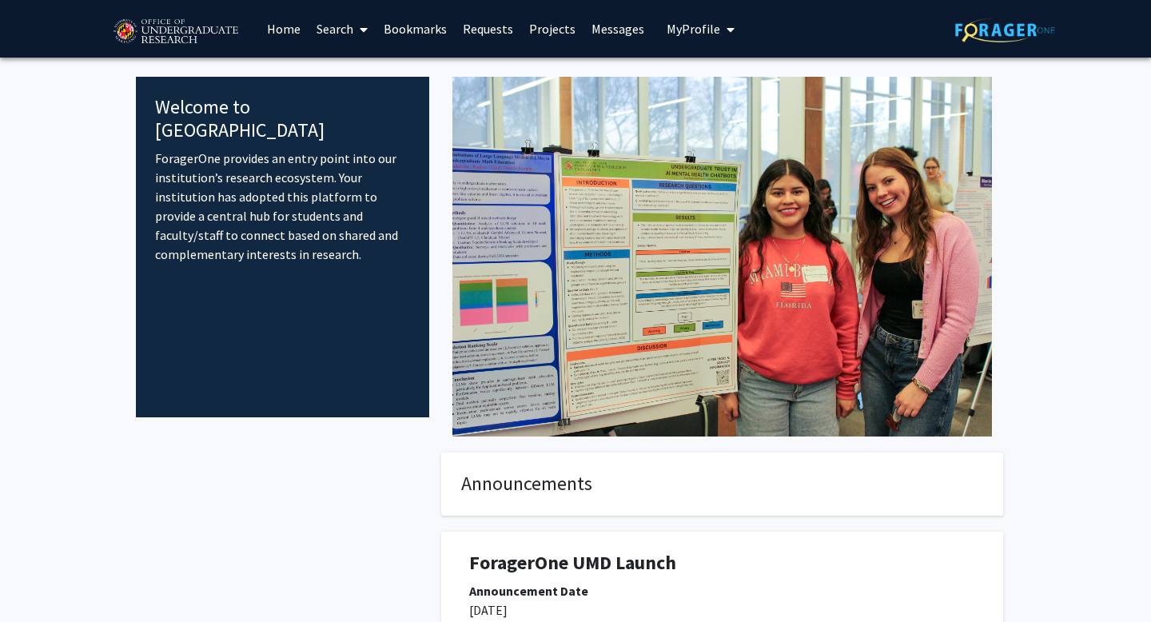
click at [352, 34] on link "Search" at bounding box center [342, 29] width 67 height 56
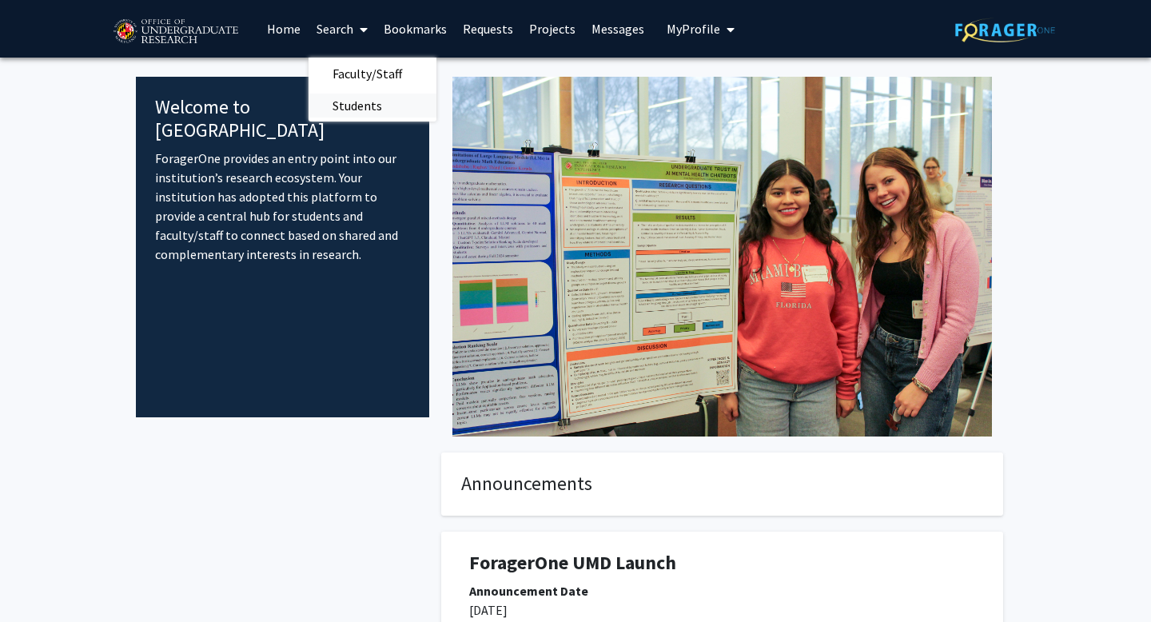
click at [352, 98] on span "Students" at bounding box center [358, 106] width 98 height 32
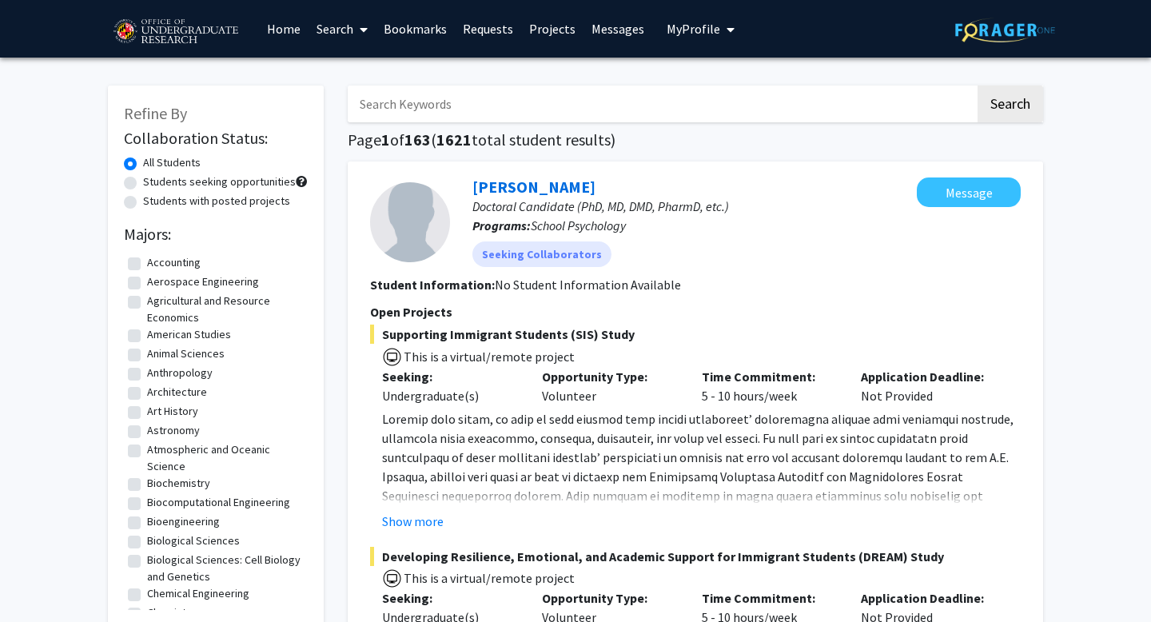
click at [194, 184] on label "Students seeking opportunities" at bounding box center [219, 181] width 153 height 17
click at [153, 184] on input "Students seeking opportunities" at bounding box center [148, 178] width 10 height 10
radio input "true"
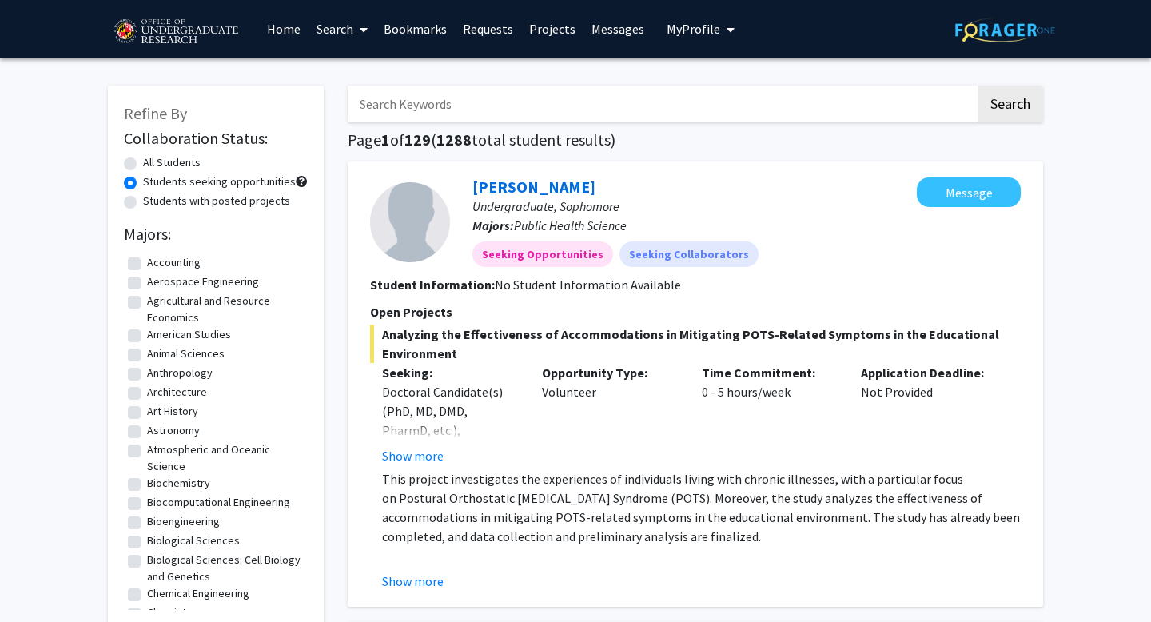
click at [225, 201] on label "Students with posted projects" at bounding box center [216, 201] width 147 height 17
click at [153, 201] on input "Students with posted projects" at bounding box center [148, 198] width 10 height 10
radio input "true"
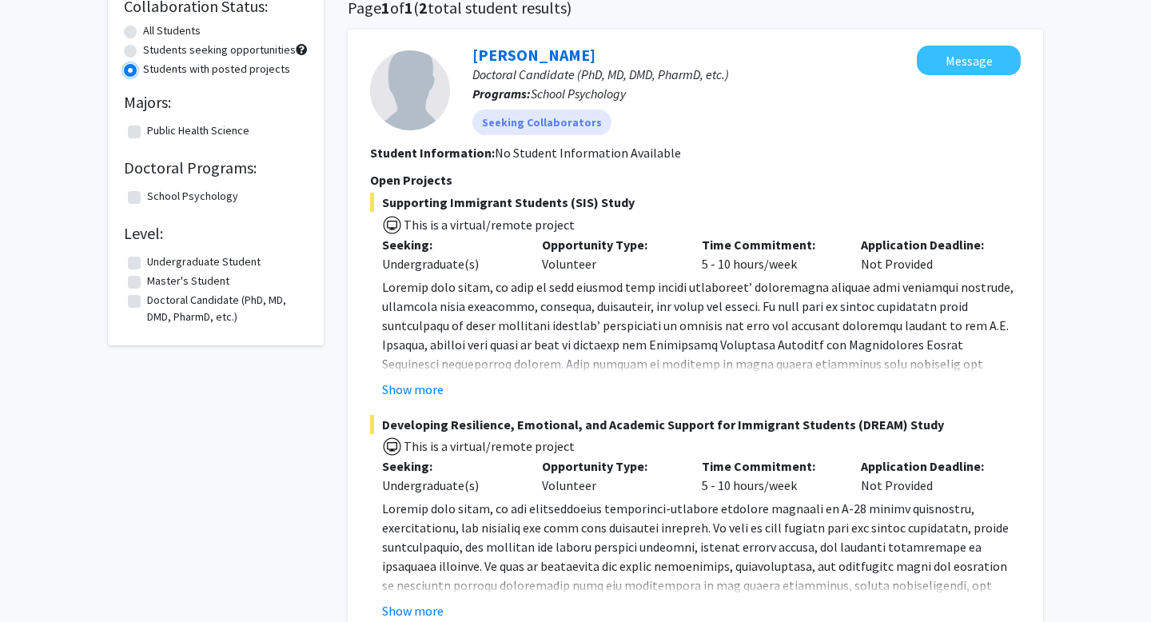
scroll to position [112, 0]
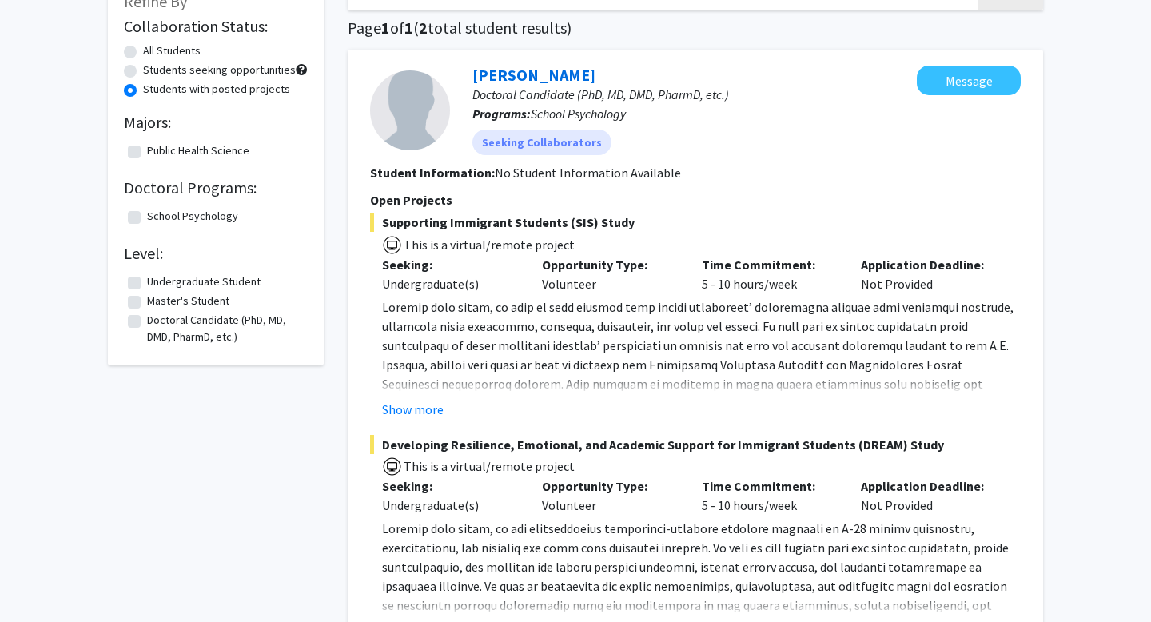
click at [200, 281] on label "Undergraduate Student" at bounding box center [203, 281] width 113 height 17
click at [157, 281] on input "Undergraduate Student" at bounding box center [152, 278] width 10 height 10
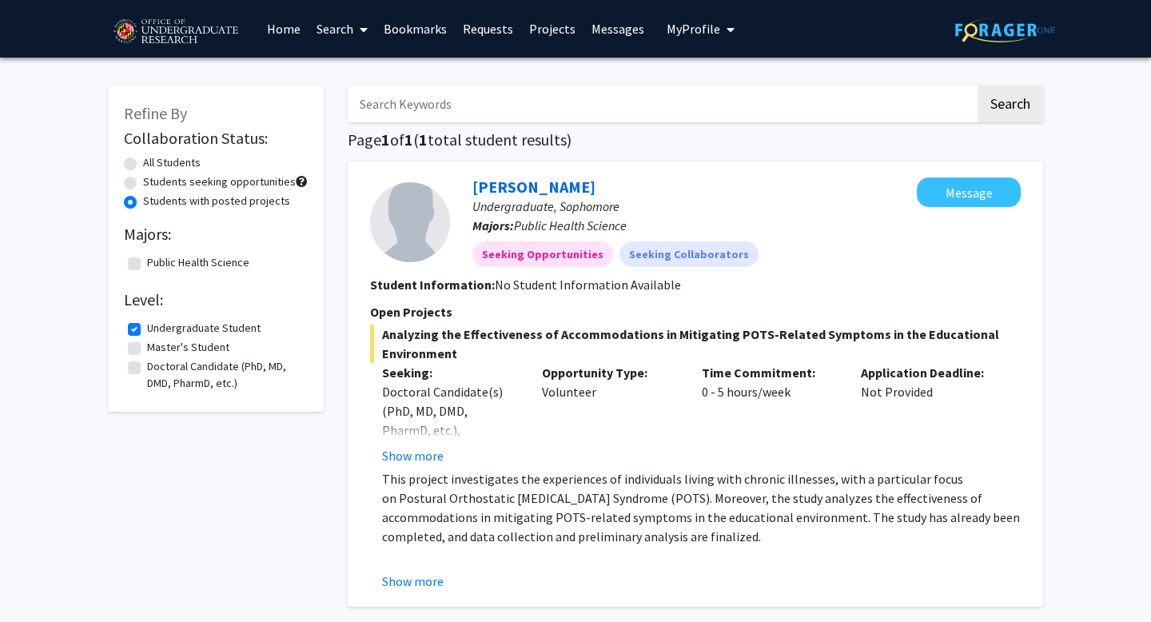
click at [178, 325] on label "Undergraduate Student" at bounding box center [203, 328] width 113 height 17
click at [157, 325] on input "Undergraduate Student" at bounding box center [152, 325] width 10 height 10
checkbox input "false"
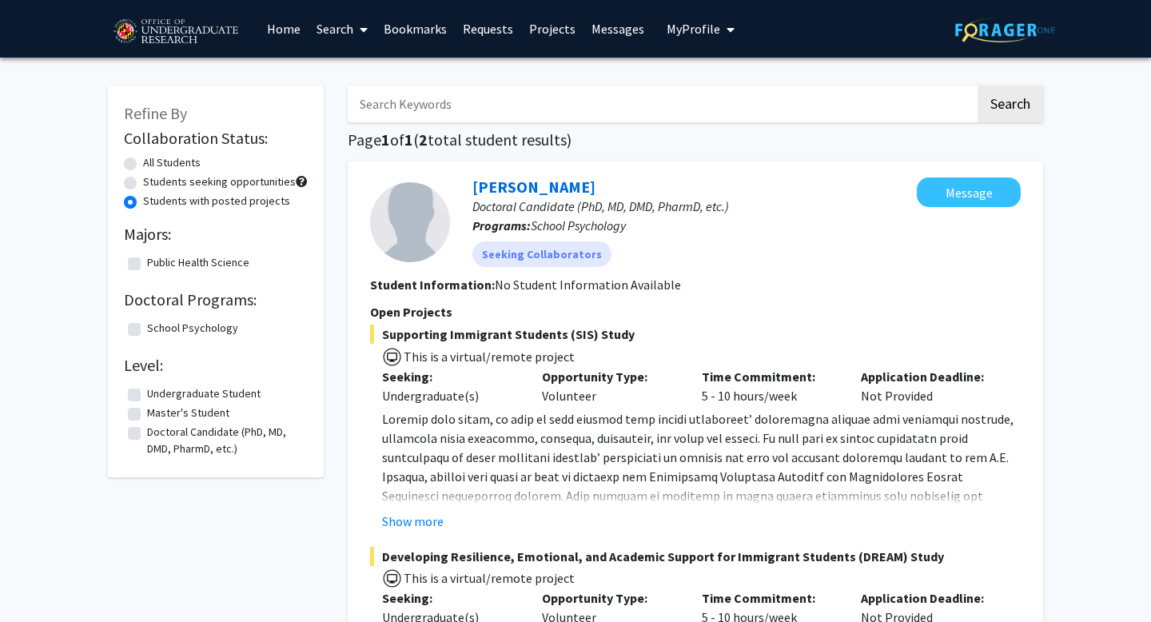
click at [395, 109] on input "Search Keywords" at bounding box center [661, 104] width 627 height 37
click at [257, 181] on label "Students seeking opportunities" at bounding box center [219, 181] width 153 height 17
click at [153, 181] on input "Students seeking opportunities" at bounding box center [148, 178] width 10 height 10
radio input "true"
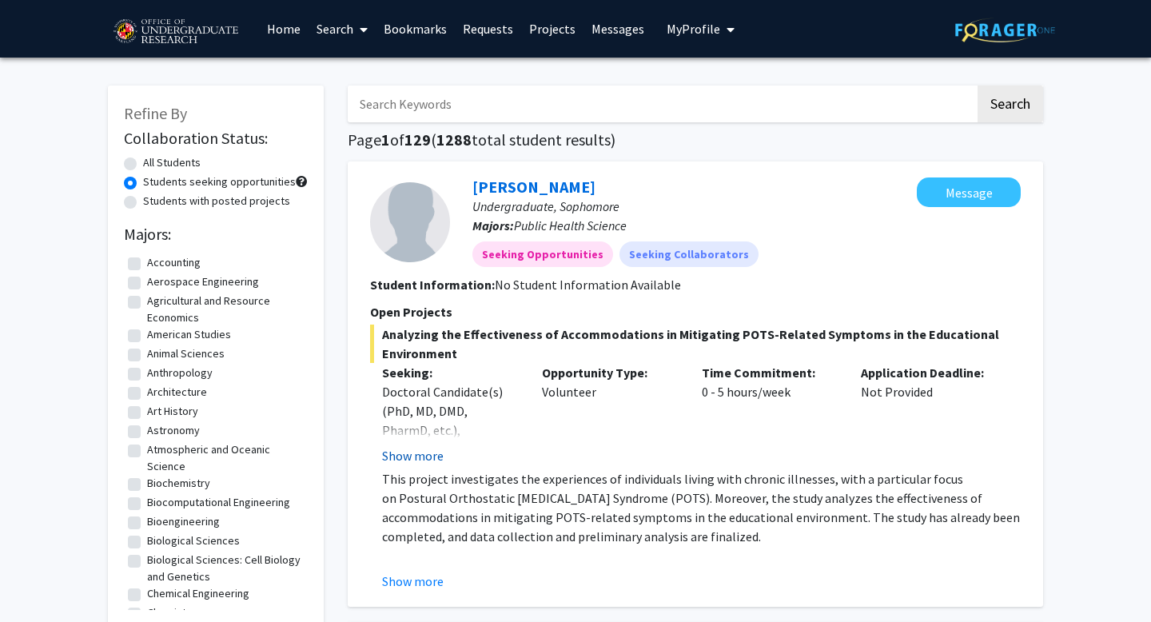
click at [420, 460] on button "Show more" at bounding box center [413, 455] width 62 height 19
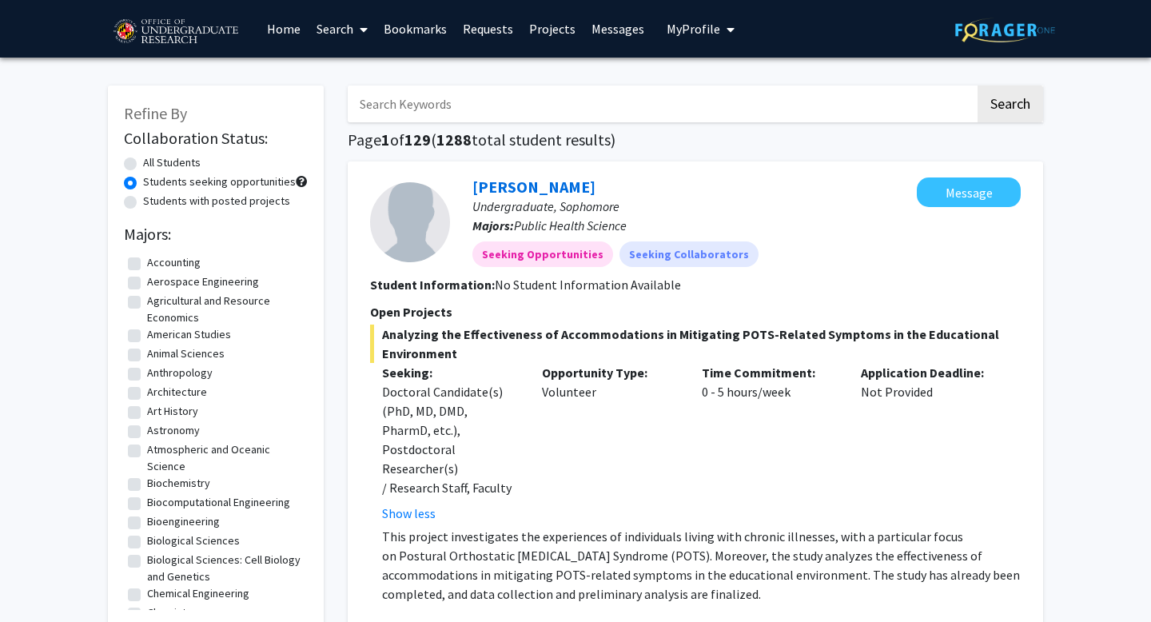
click at [539, 24] on link "Projects" at bounding box center [552, 29] width 62 height 56
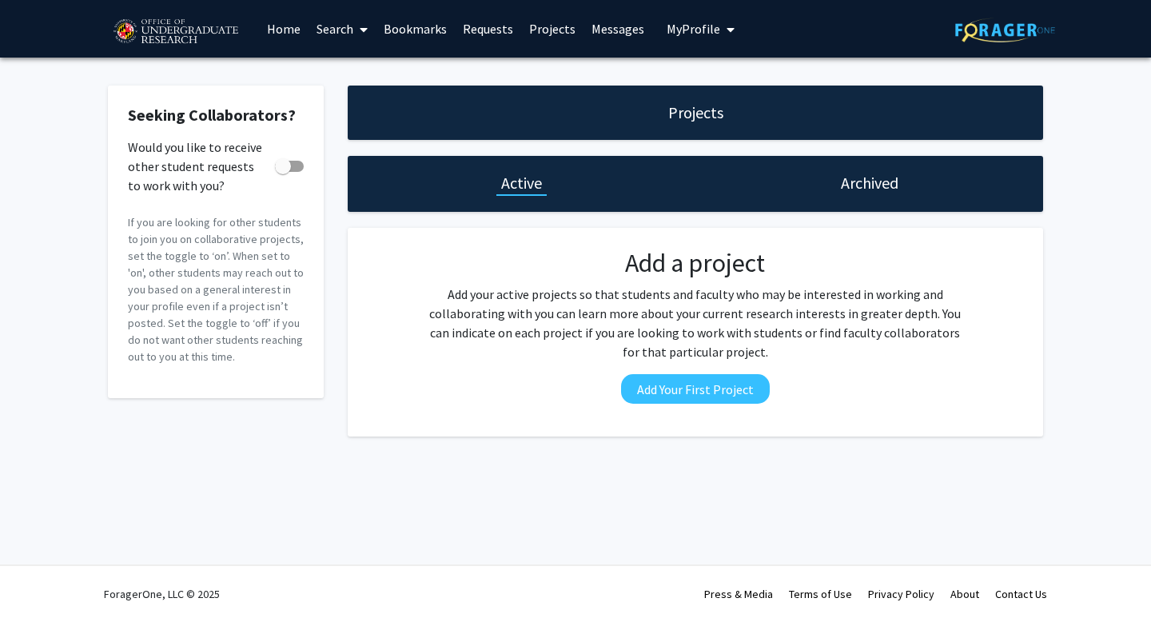
click at [846, 187] on h1 "Archived" at bounding box center [870, 183] width 58 height 22
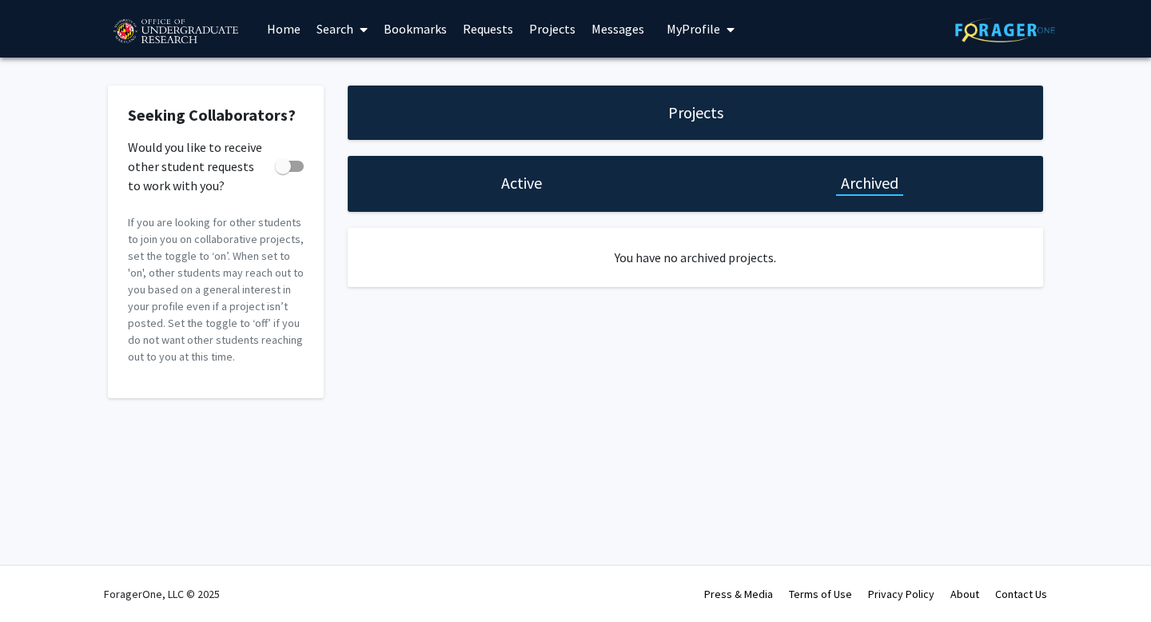
click at [506, 189] on h1 "Active" at bounding box center [521, 183] width 41 height 22
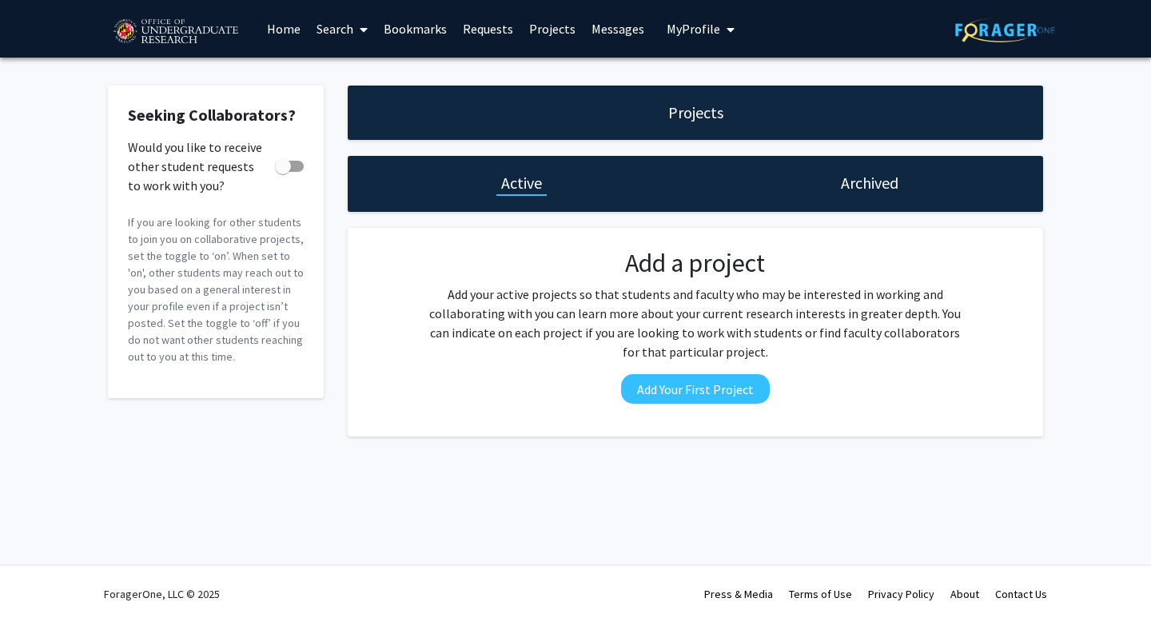
click at [350, 34] on link "Search" at bounding box center [342, 29] width 67 height 56
click at [346, 77] on span "Faculty/Staff" at bounding box center [367, 74] width 117 height 32
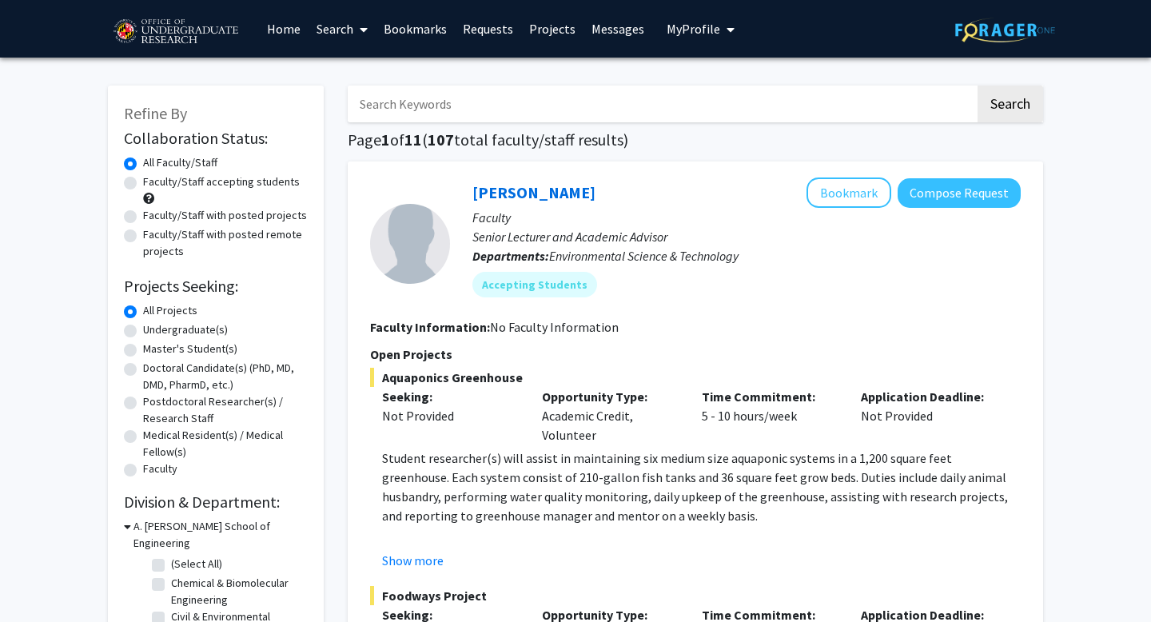
click at [186, 182] on label "Faculty/Staff accepting students" at bounding box center [221, 181] width 157 height 17
click at [153, 182] on input "Faculty/Staff accepting students" at bounding box center [148, 178] width 10 height 10
radio input "true"
click at [181, 326] on label "Undergraduate(s)" at bounding box center [185, 329] width 85 height 17
click at [153, 326] on input "Undergraduate(s)" at bounding box center [148, 326] width 10 height 10
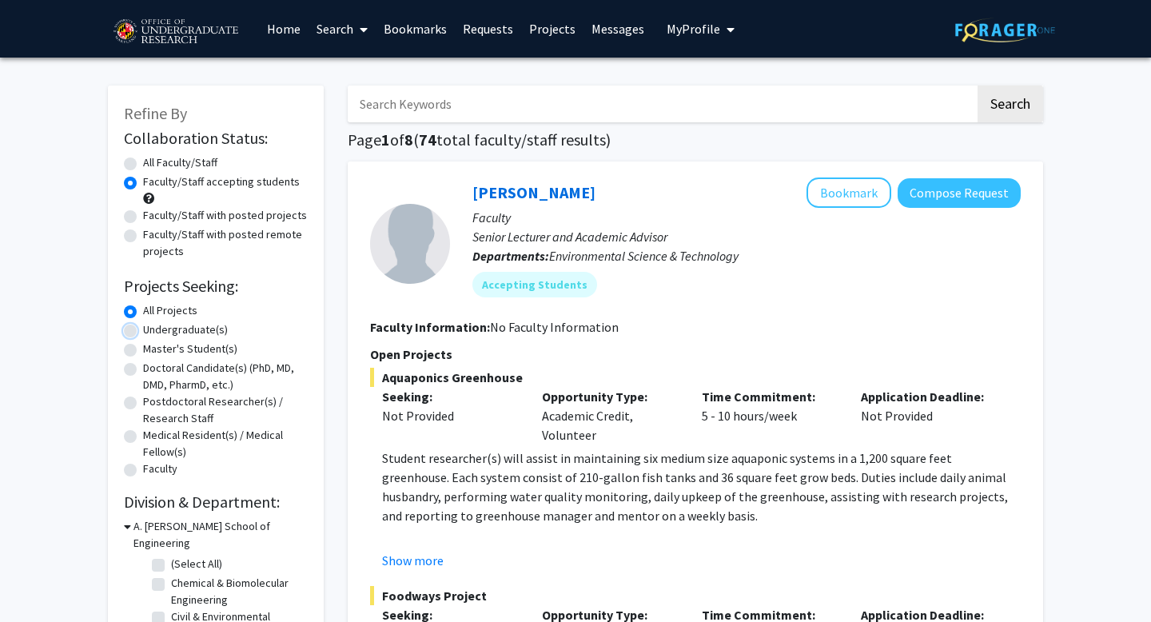
radio input "true"
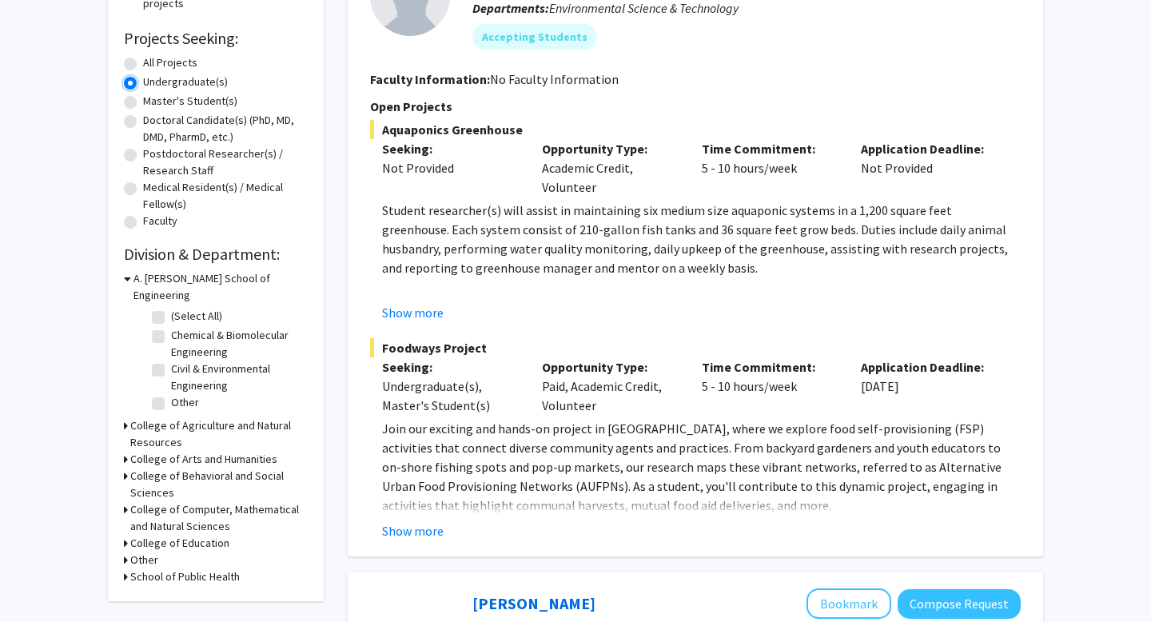
scroll to position [249, 0]
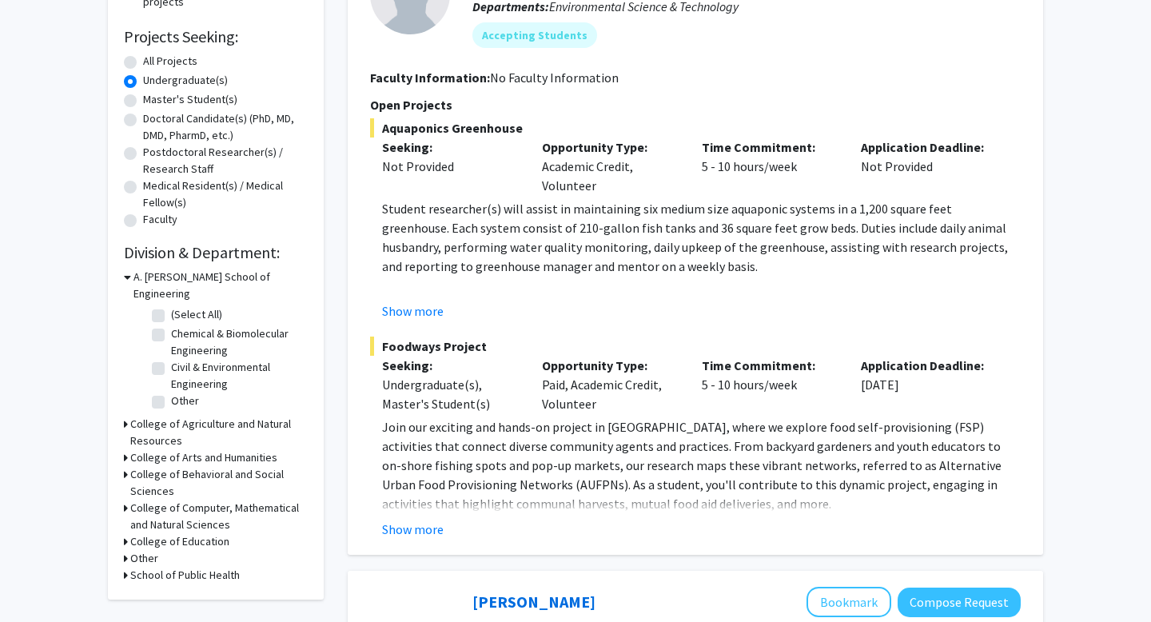
click at [127, 500] on icon at bounding box center [126, 508] width 4 height 17
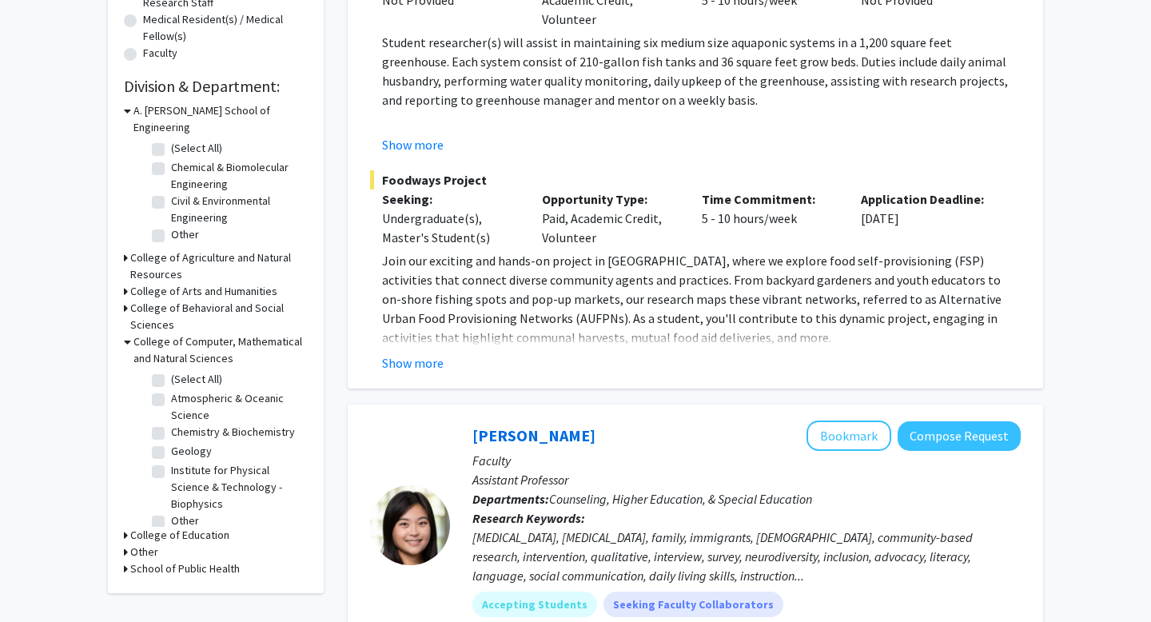
scroll to position [417, 0]
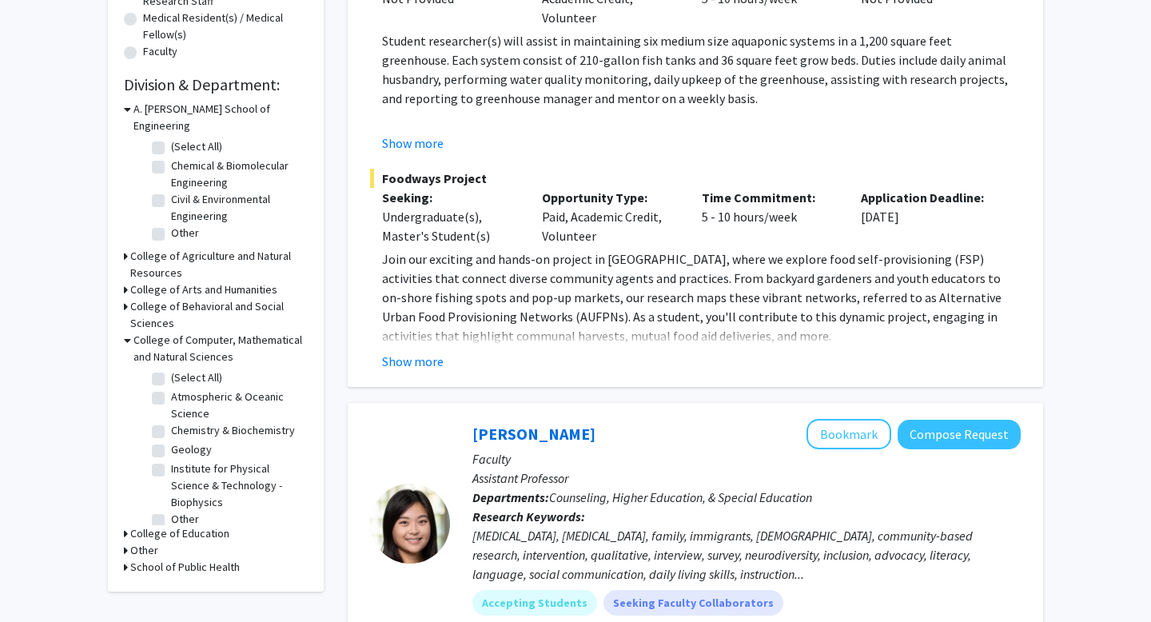
click at [137, 542] on h3 "Other" at bounding box center [144, 550] width 28 height 17
click at [137, 542] on h3 "Other" at bounding box center [147, 550] width 28 height 17
click at [137, 542] on h3 "Other" at bounding box center [144, 550] width 28 height 17
click at [166, 564] on fg-checkbox "Office of Undergraduate Research Office of Undergraduate Research" at bounding box center [228, 580] width 152 height 34
click at [171, 563] on label "Office of Undergraduate Research" at bounding box center [237, 580] width 133 height 34
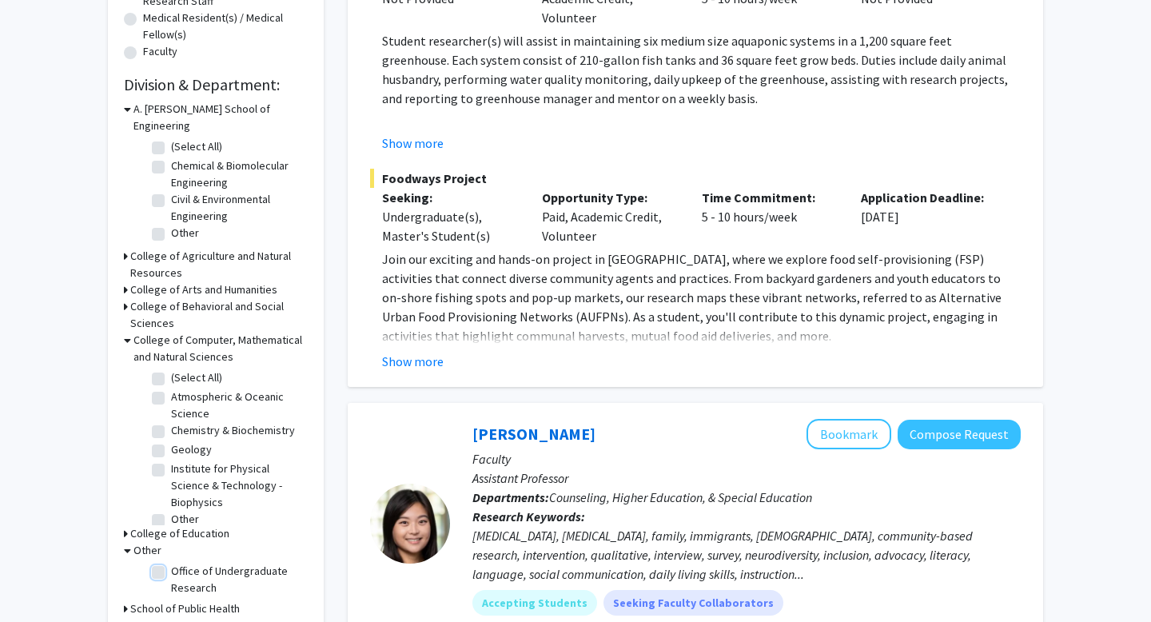
click at [171, 563] on input "Office of Undergraduate Research" at bounding box center [176, 568] width 10 height 10
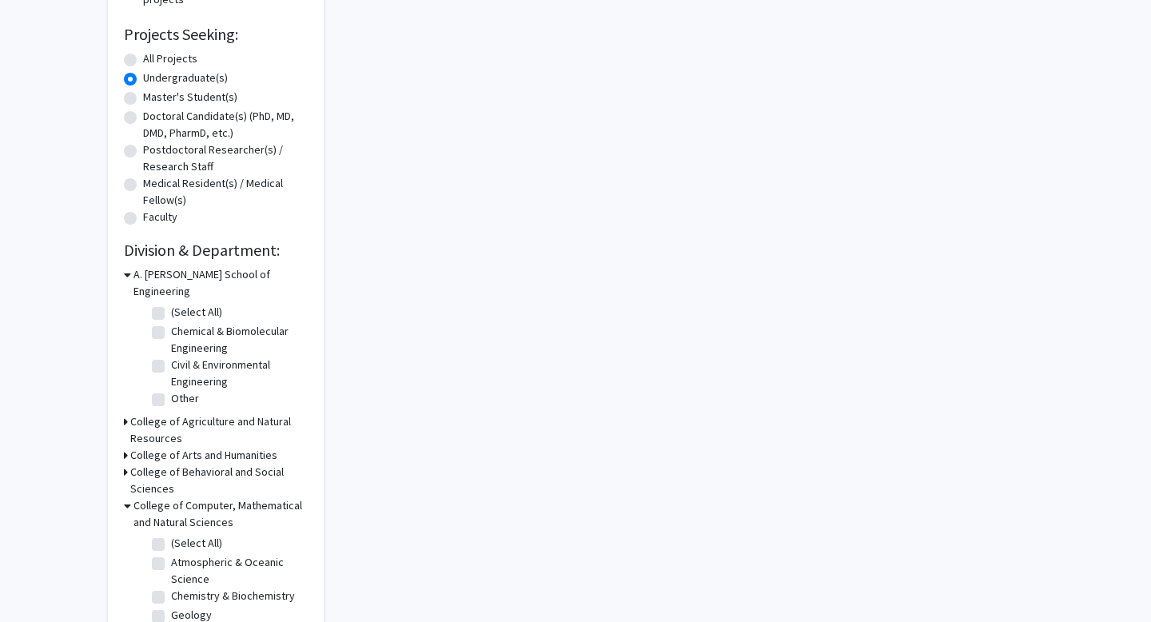
scroll to position [253, 0]
click at [185, 465] on h3 "College of Behavioral and Social Sciences" at bounding box center [218, 479] width 177 height 34
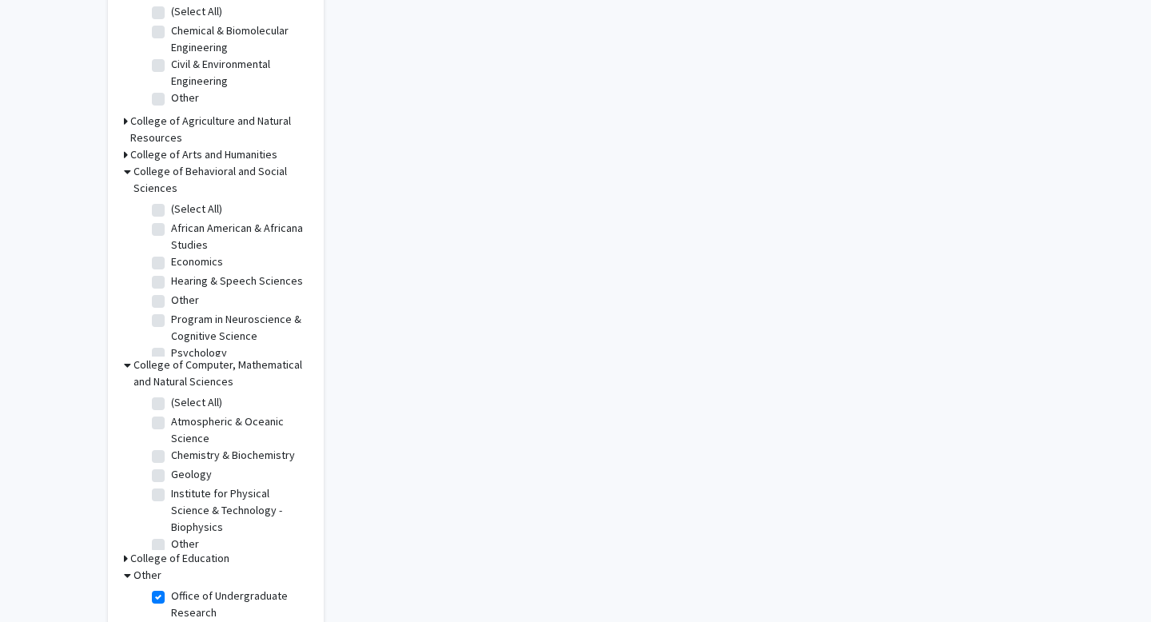
scroll to position [555, 0]
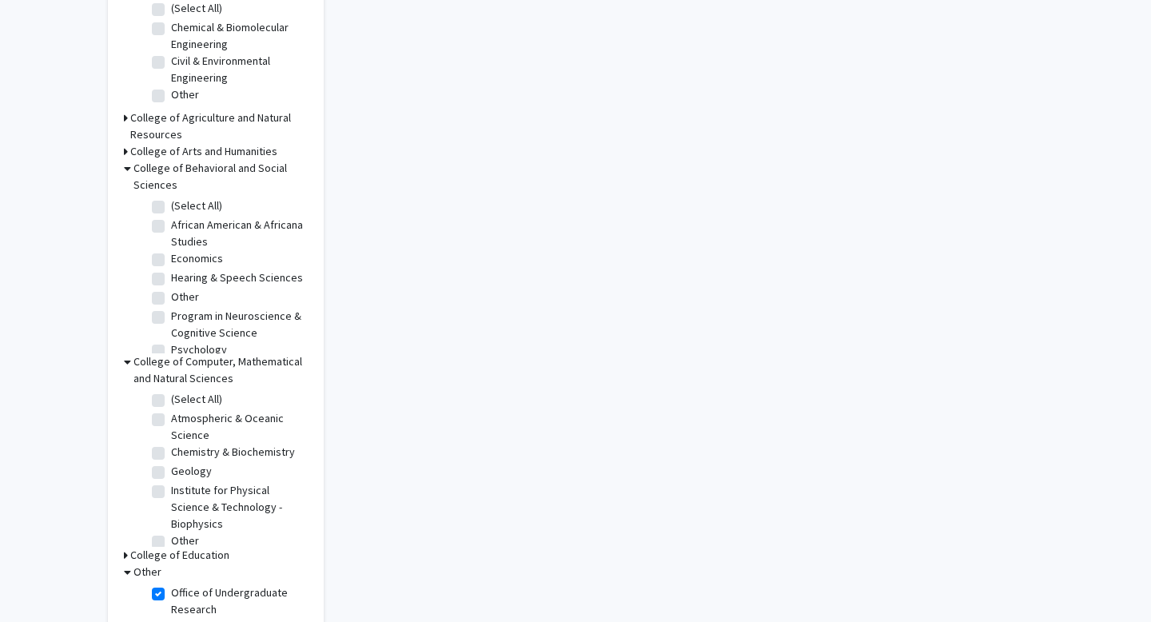
click at [149, 580] on fg-checkbox-list "Office of Undergraduate Research Office of Undergraduate Research" at bounding box center [228, 601] width 160 height 42
click at [171, 584] on label "Office of Undergraduate Research" at bounding box center [237, 601] width 133 height 34
click at [171, 584] on input "Office of Undergraduate Research" at bounding box center [176, 589] width 10 height 10
checkbox input "false"
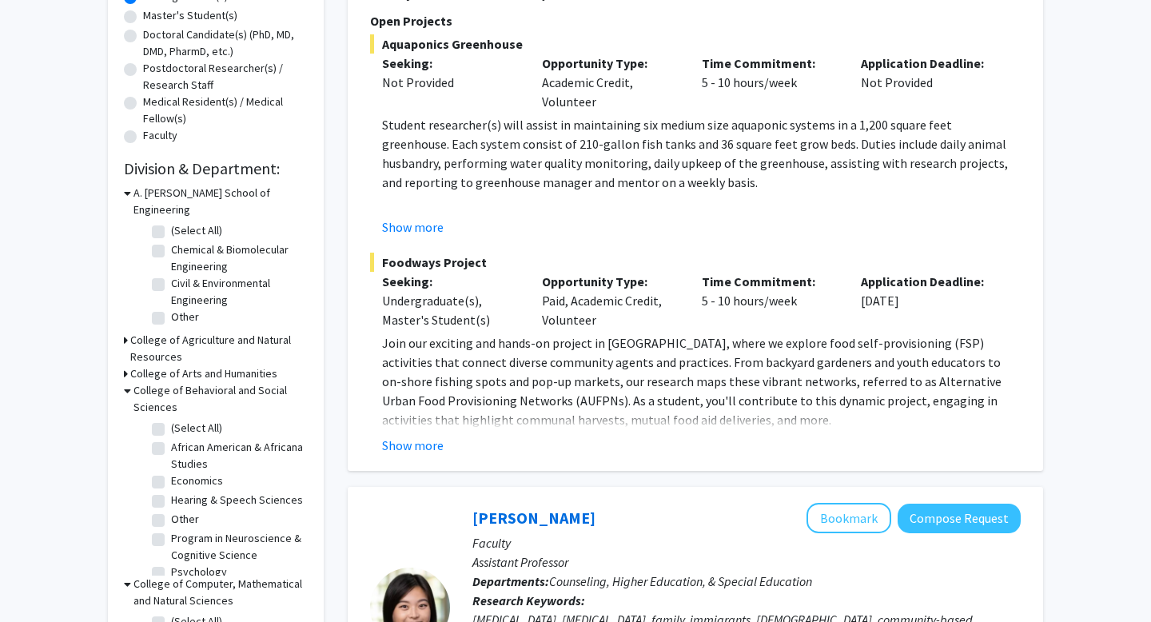
scroll to position [342, 0]
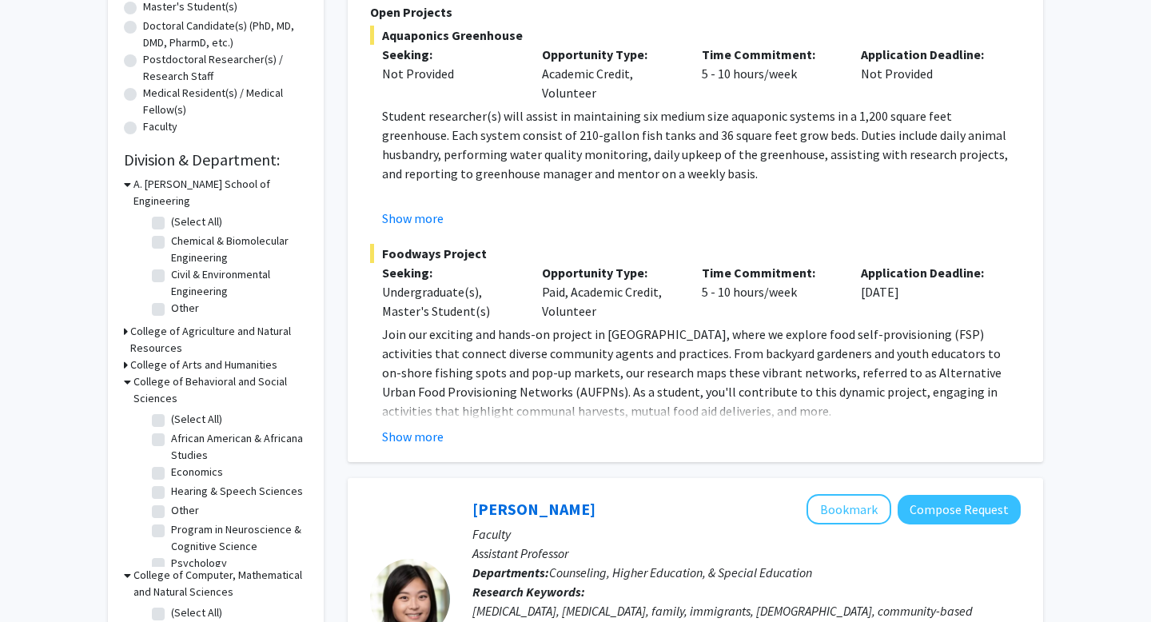
click at [248, 323] on h3 "College of Agriculture and Natural Resources" at bounding box center [218, 340] width 177 height 34
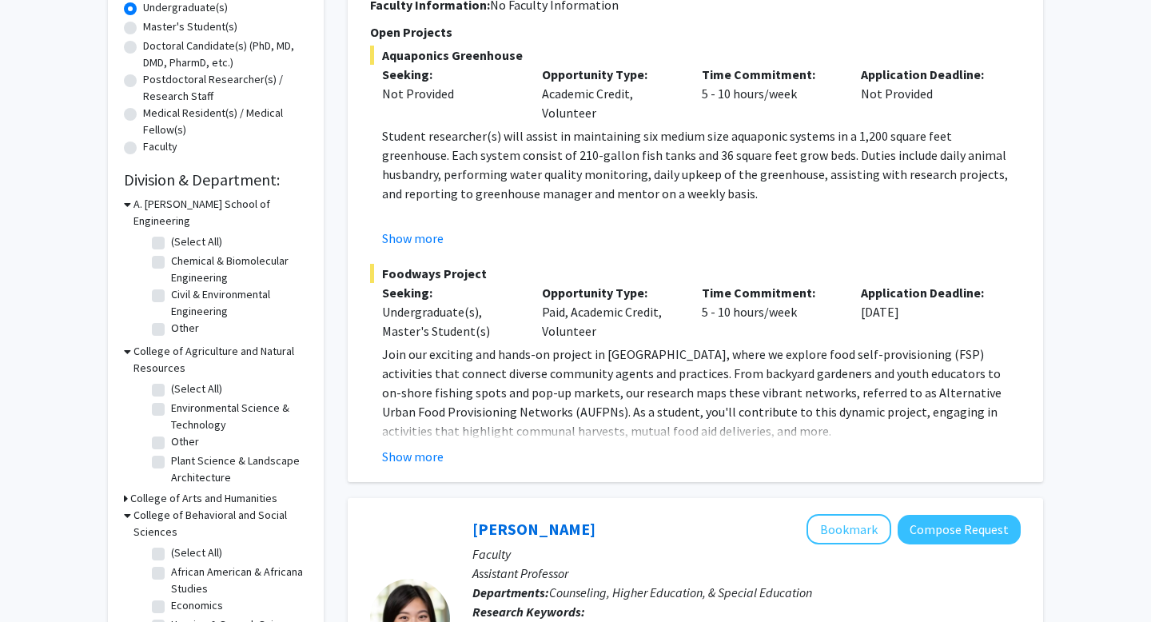
scroll to position [457, 0]
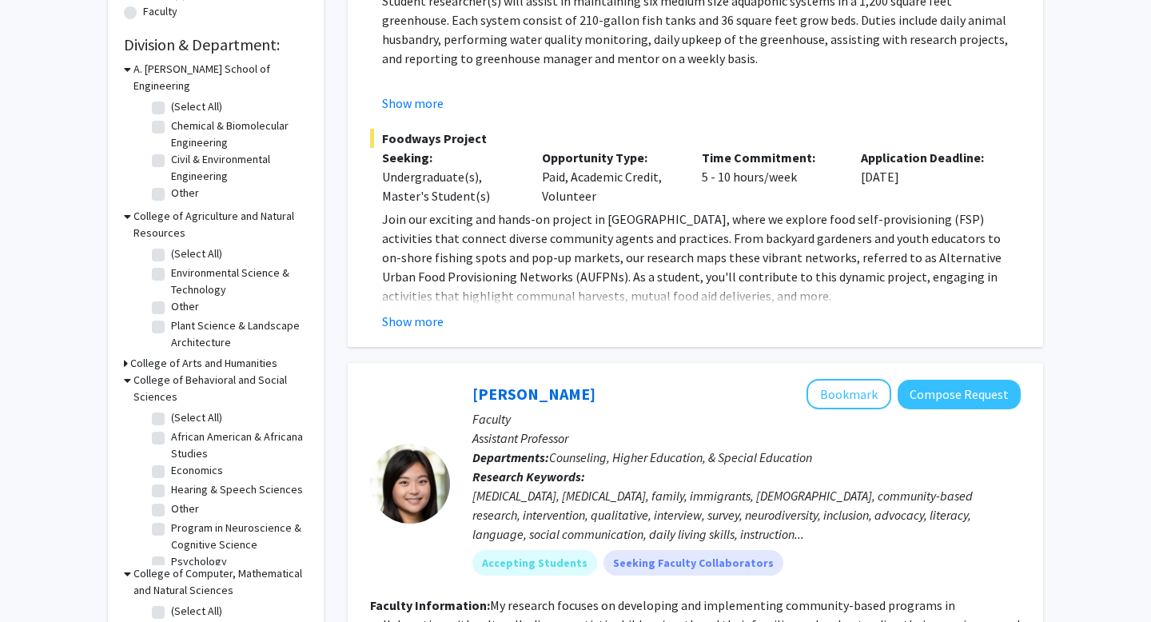
click at [171, 98] on label "(Select All)" at bounding box center [196, 106] width 51 height 17
click at [171, 98] on input "(Select All)" at bounding box center [176, 103] width 10 height 10
checkbox input "true"
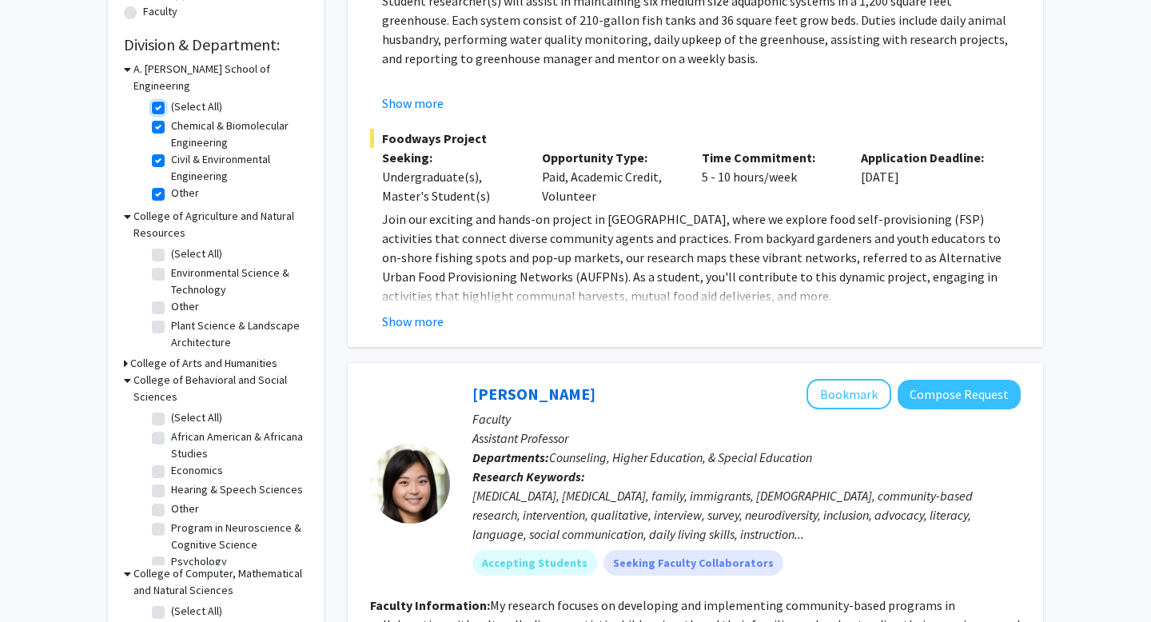
checkbox input "true"
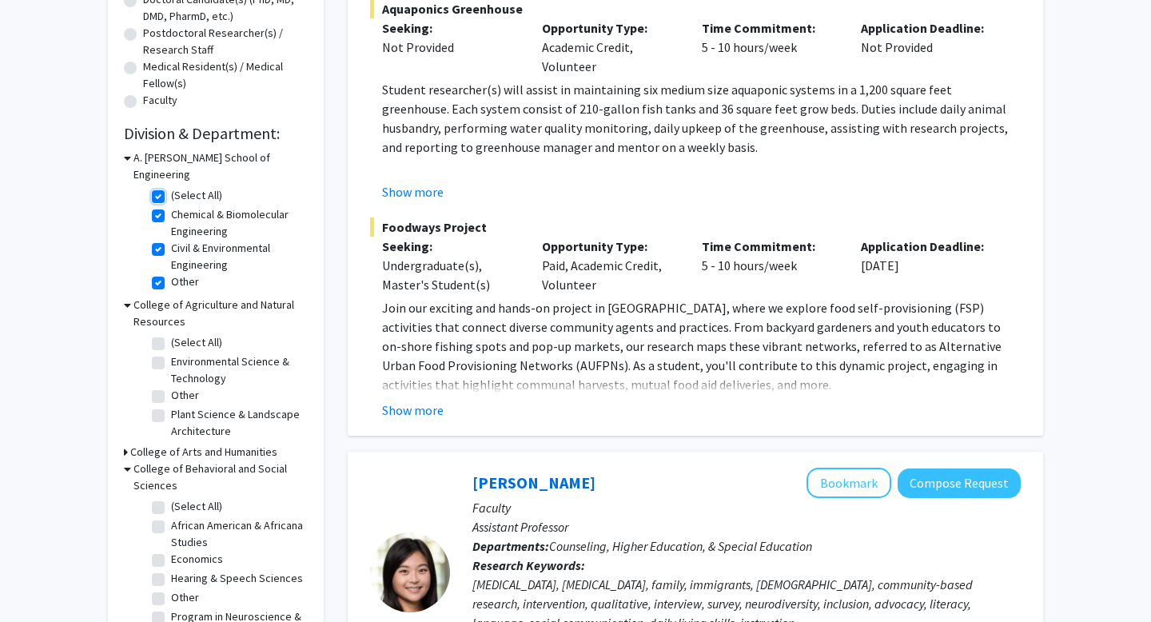
scroll to position [376, 0]
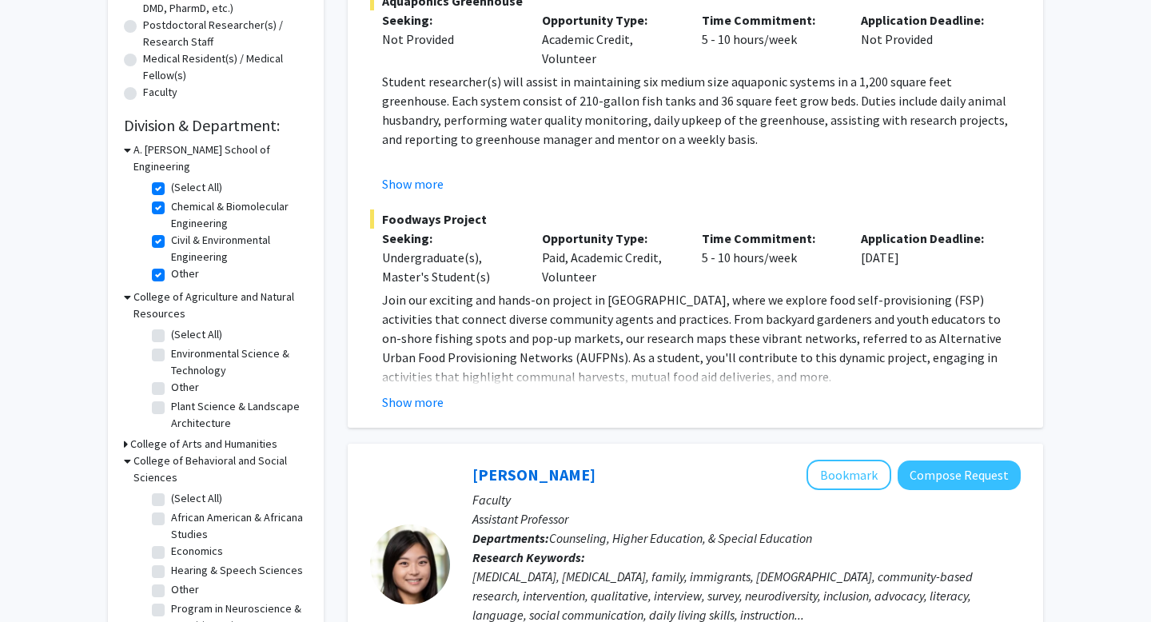
click at [171, 179] on label "(Select All)" at bounding box center [196, 187] width 51 height 17
click at [171, 179] on input "(Select All)" at bounding box center [176, 184] width 10 height 10
checkbox input "false"
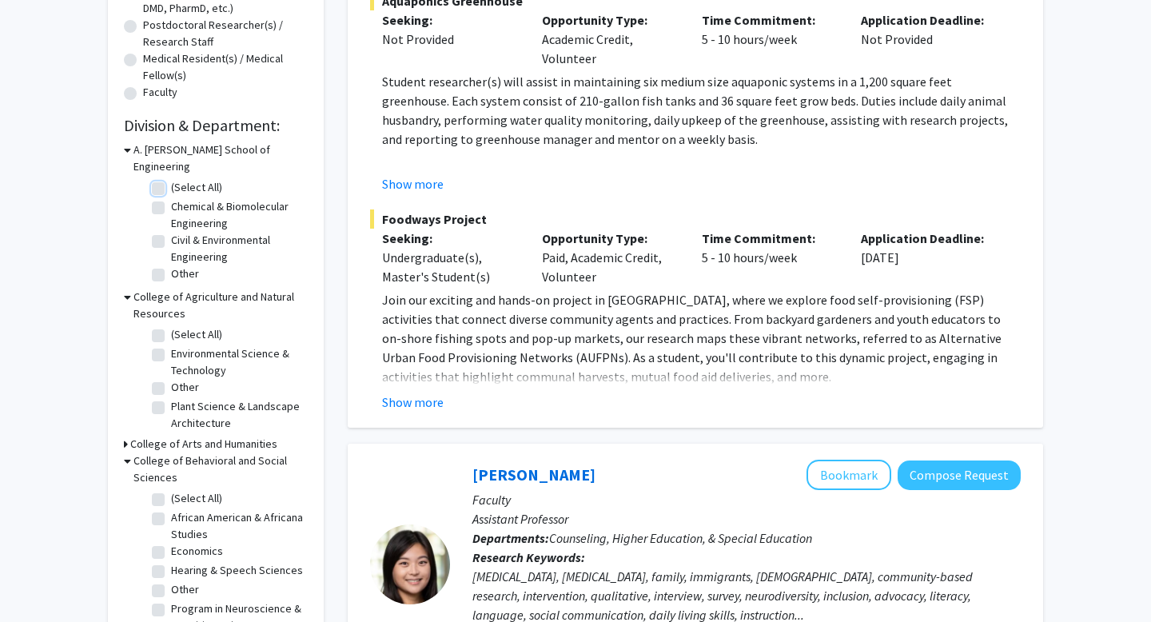
checkbox input "false"
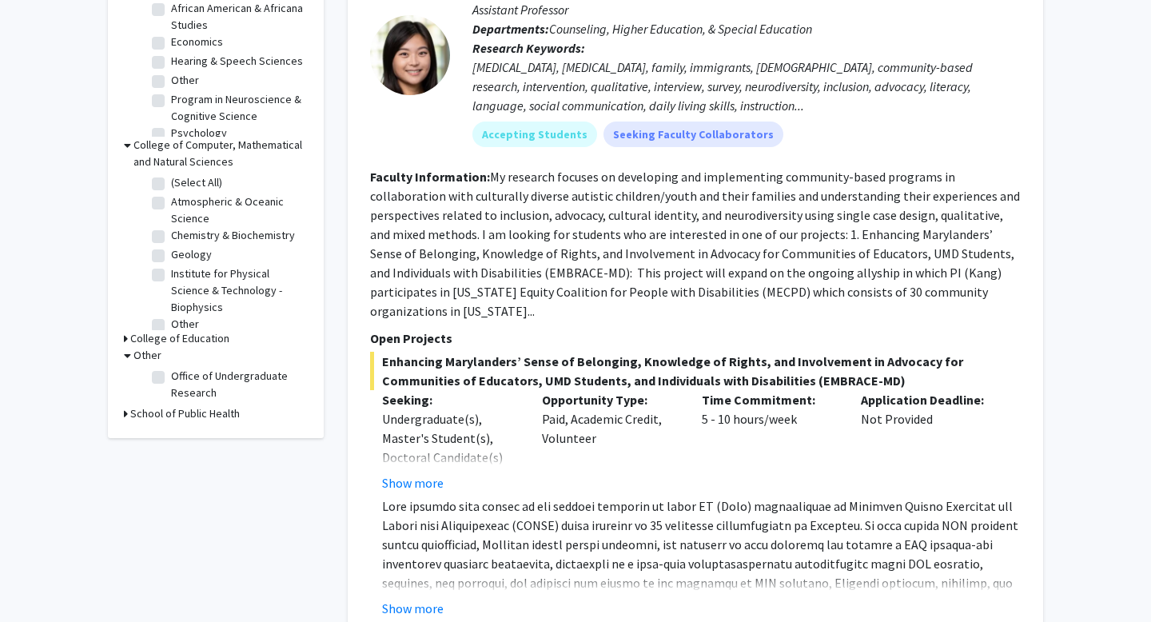
scroll to position [887, 0]
click at [413, 484] on button "Show more" at bounding box center [413, 481] width 62 height 19
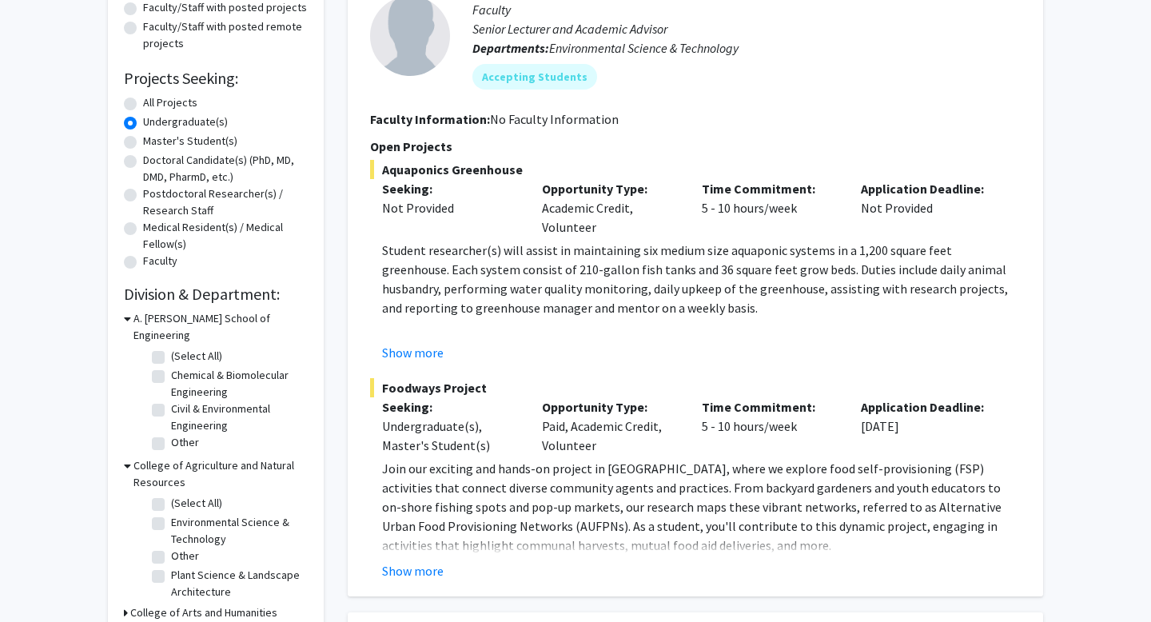
scroll to position [213, 0]
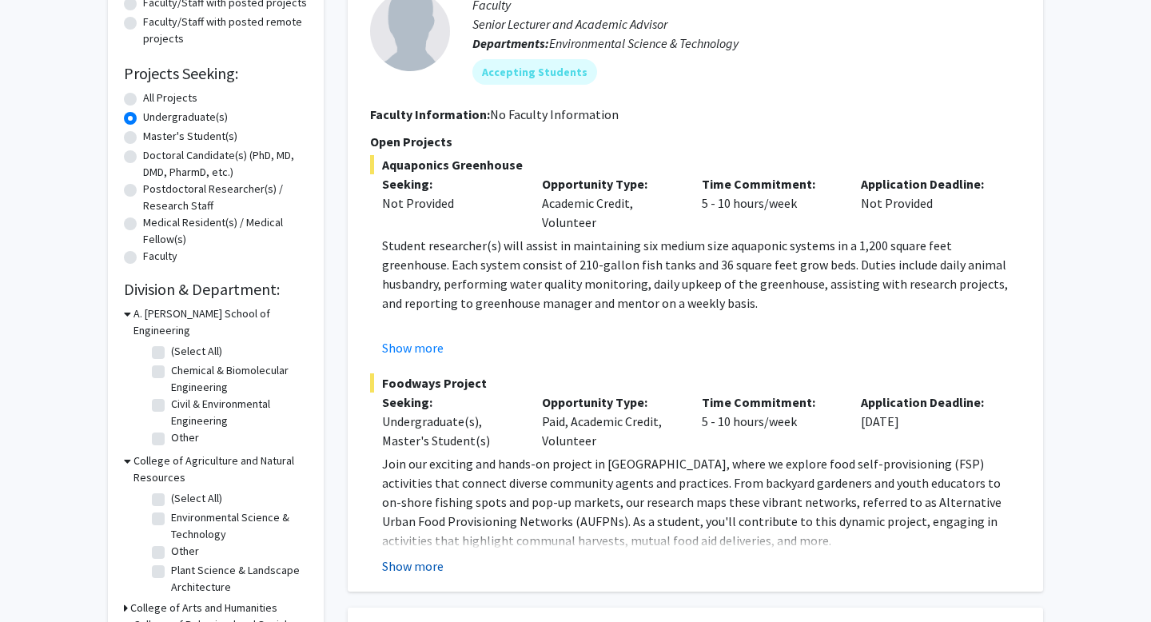
click at [432, 564] on button "Show more" at bounding box center [413, 565] width 62 height 19
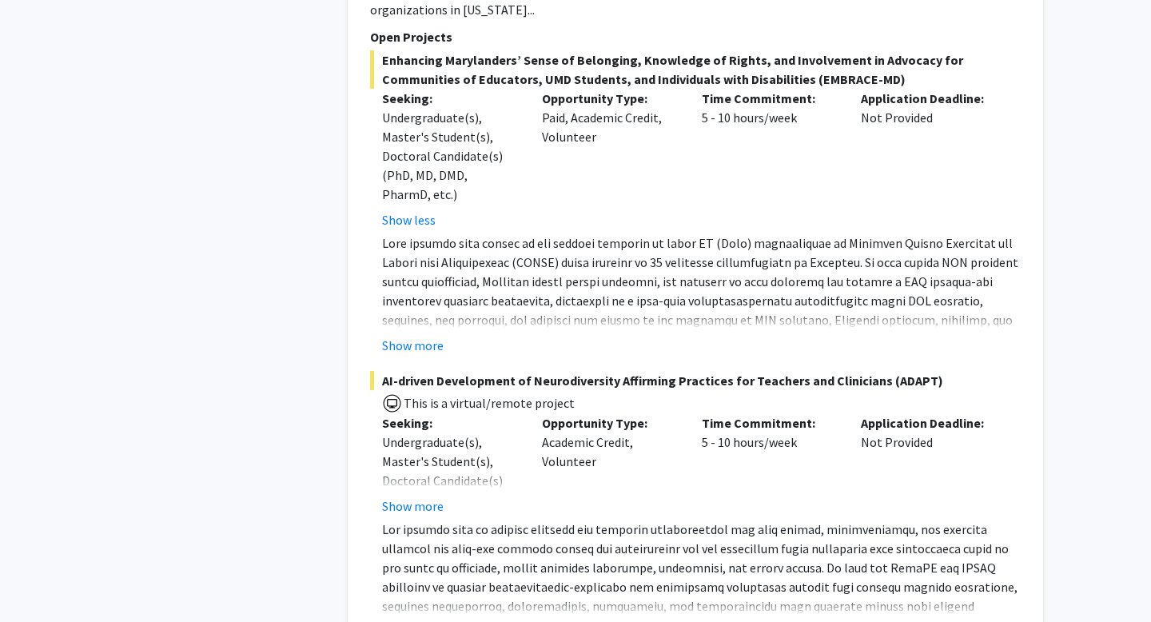
scroll to position [1437, 0]
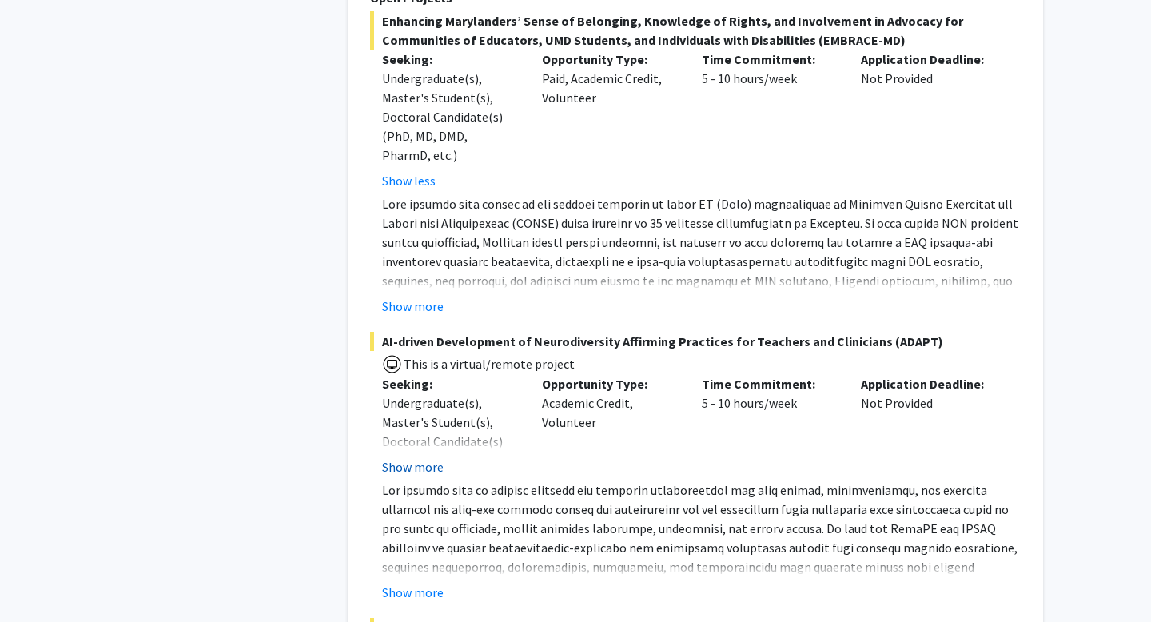
click at [420, 457] on button "Show more" at bounding box center [413, 466] width 62 height 19
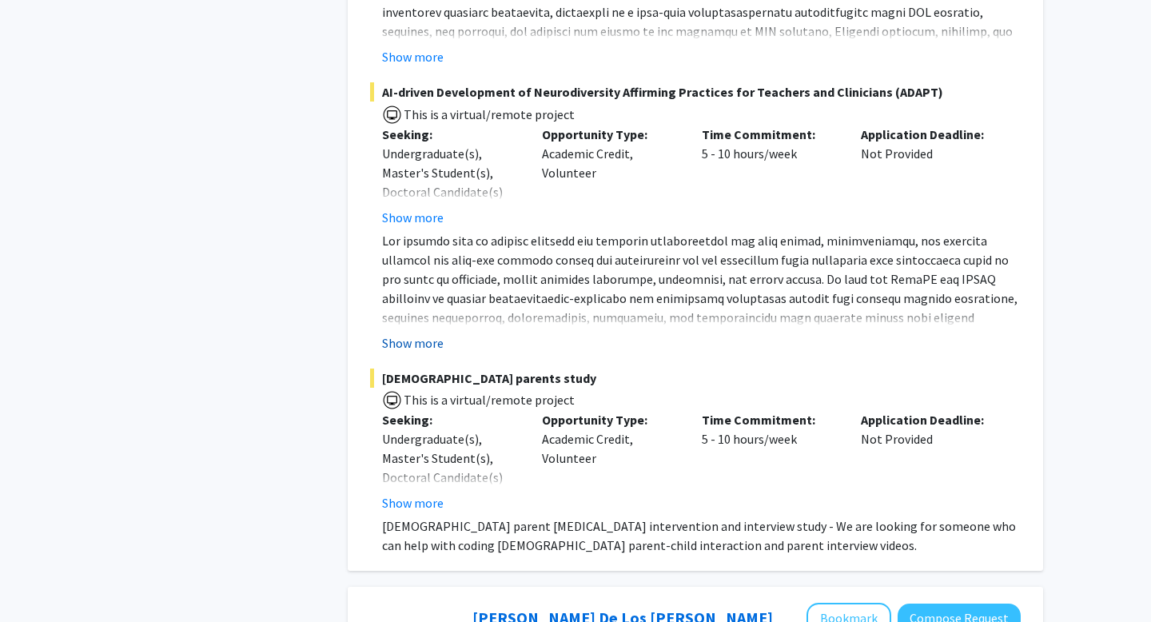
click at [420, 345] on button "Show more" at bounding box center [413, 342] width 62 height 19
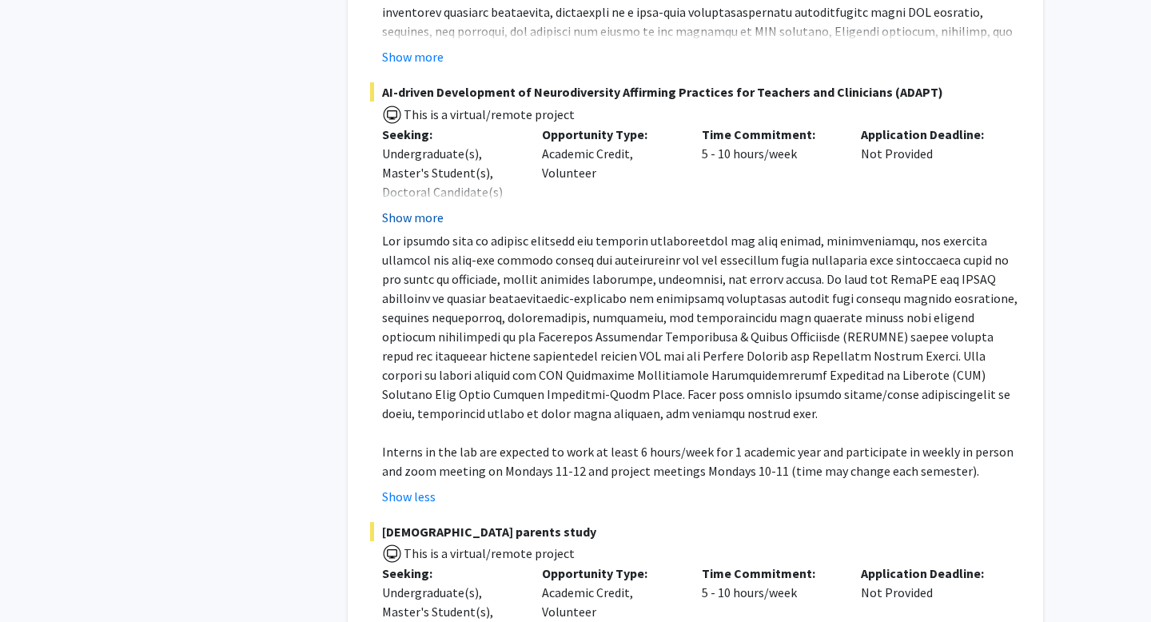
click at [411, 225] on button "Show more" at bounding box center [413, 217] width 62 height 19
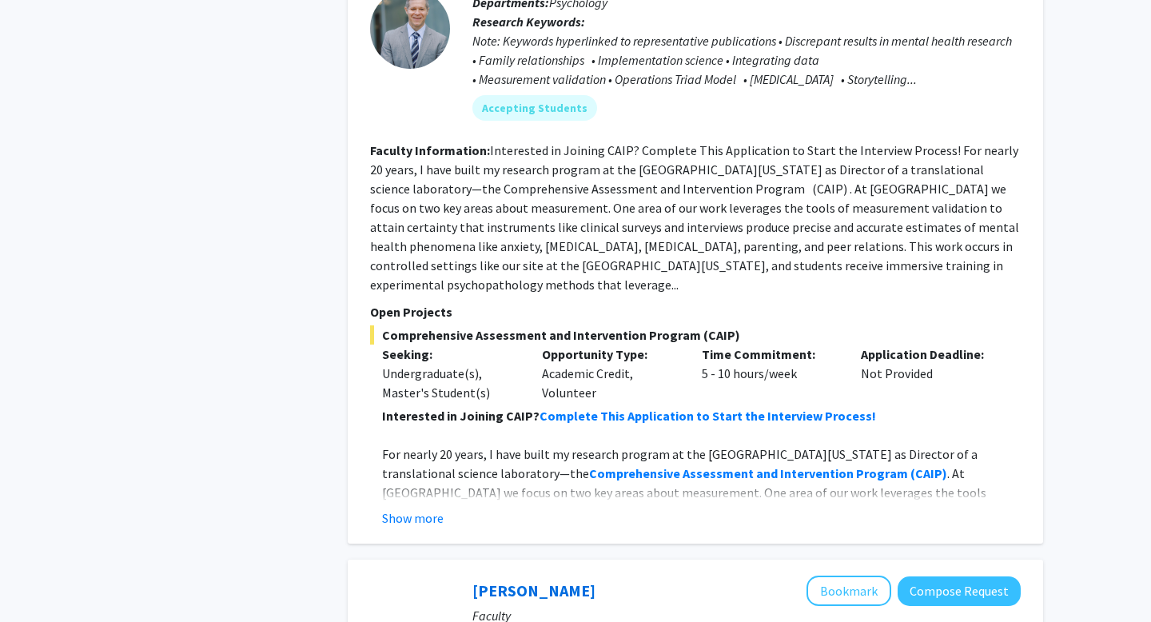
scroll to position [2318, 0]
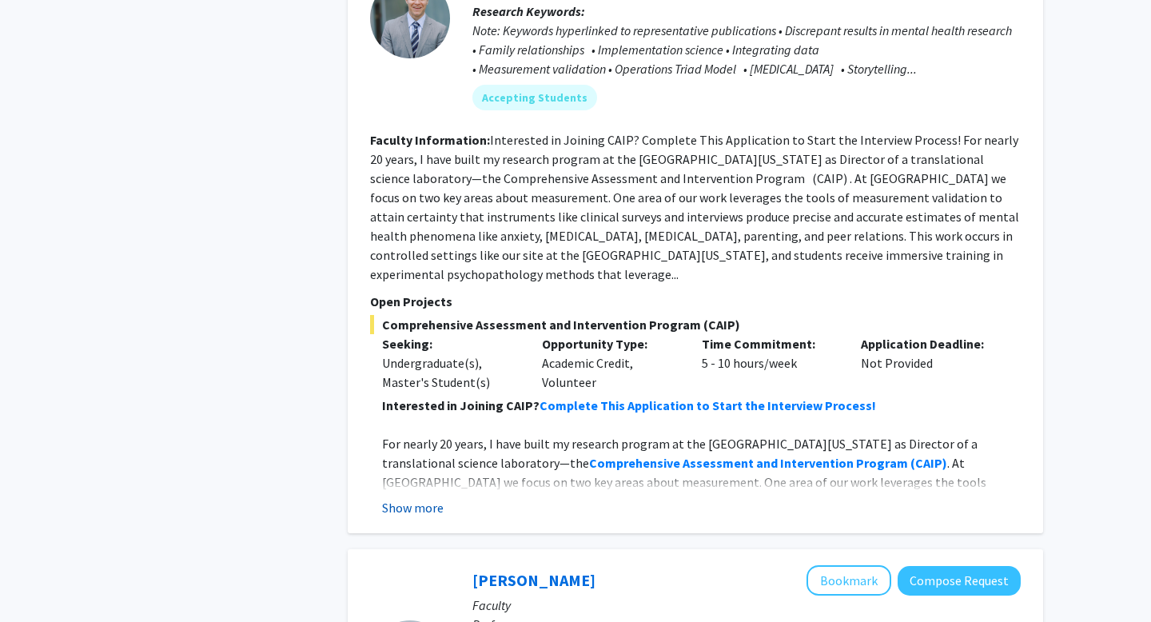
click at [393, 498] on button "Show more" at bounding box center [413, 507] width 62 height 19
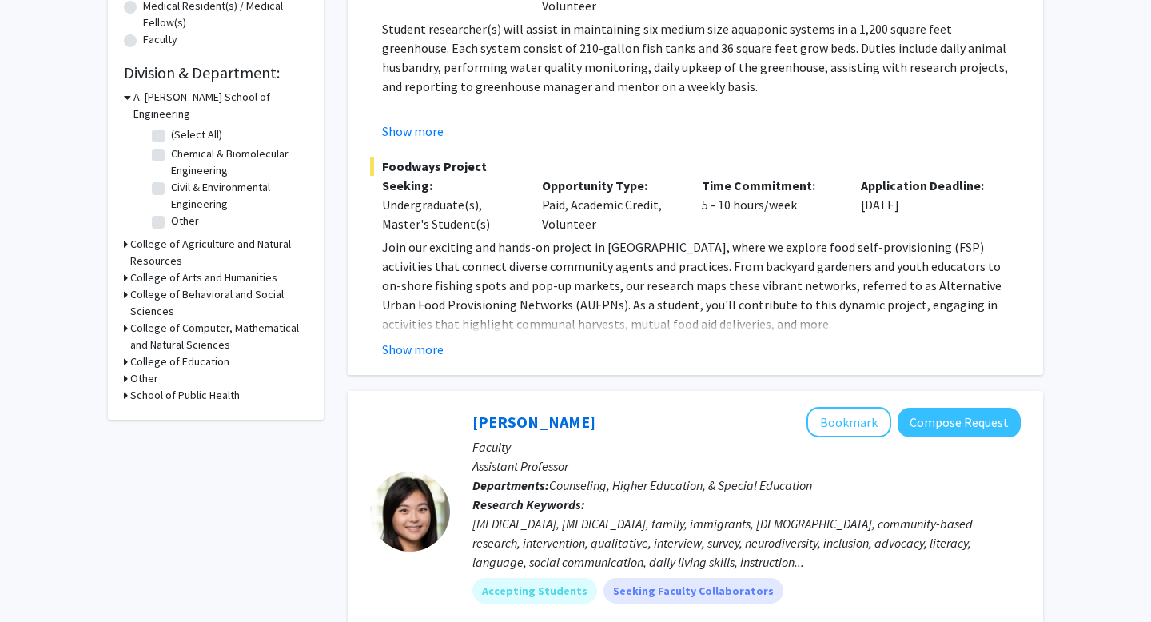
scroll to position [5028, 0]
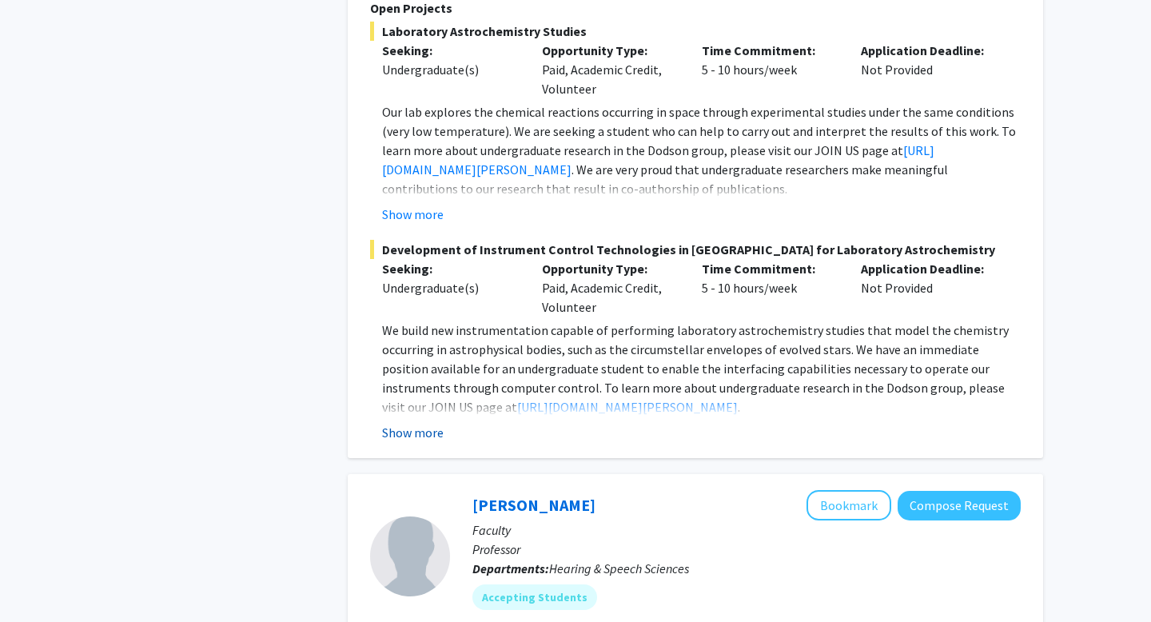
click at [416, 423] on button "Show more" at bounding box center [413, 432] width 62 height 19
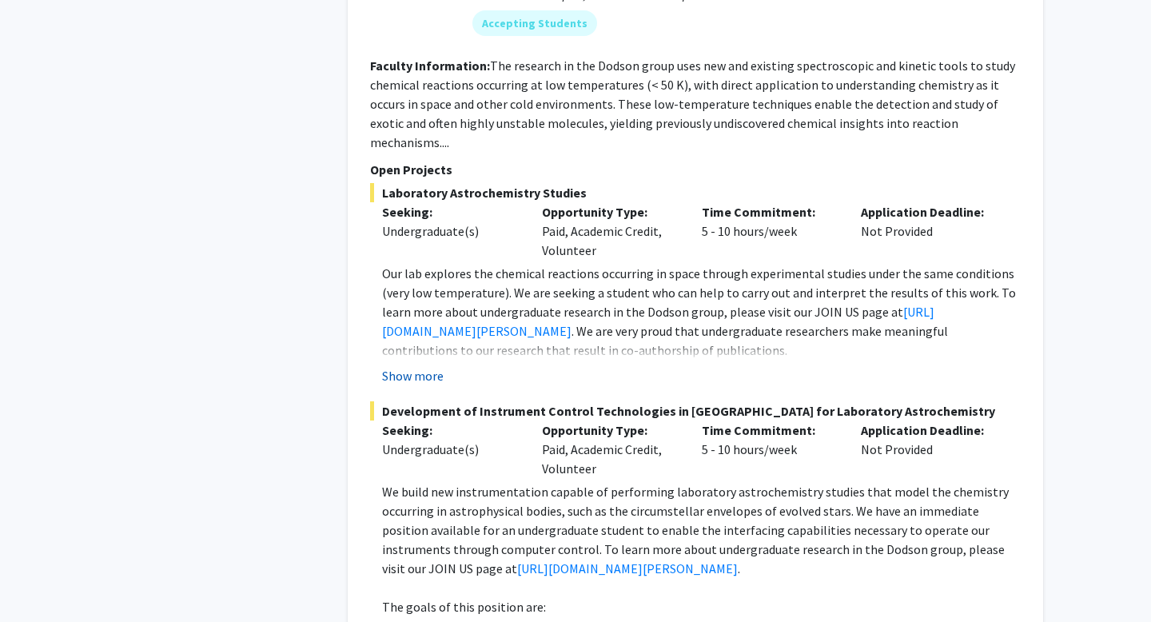
click at [421, 366] on button "Show more" at bounding box center [413, 375] width 62 height 19
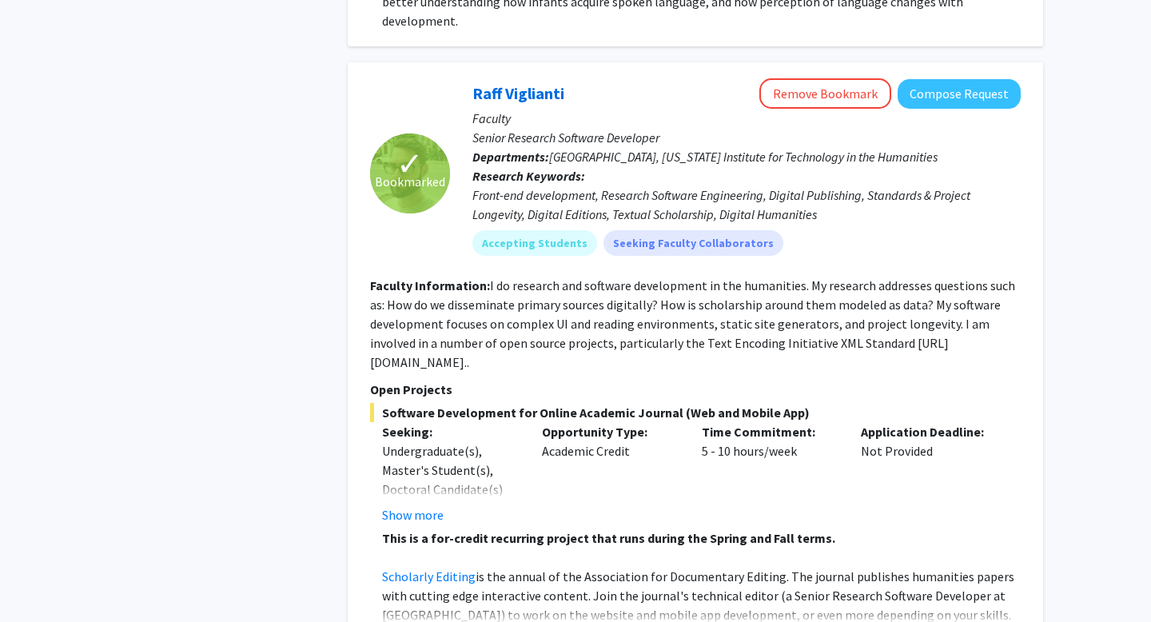
scroll to position [6692, 0]
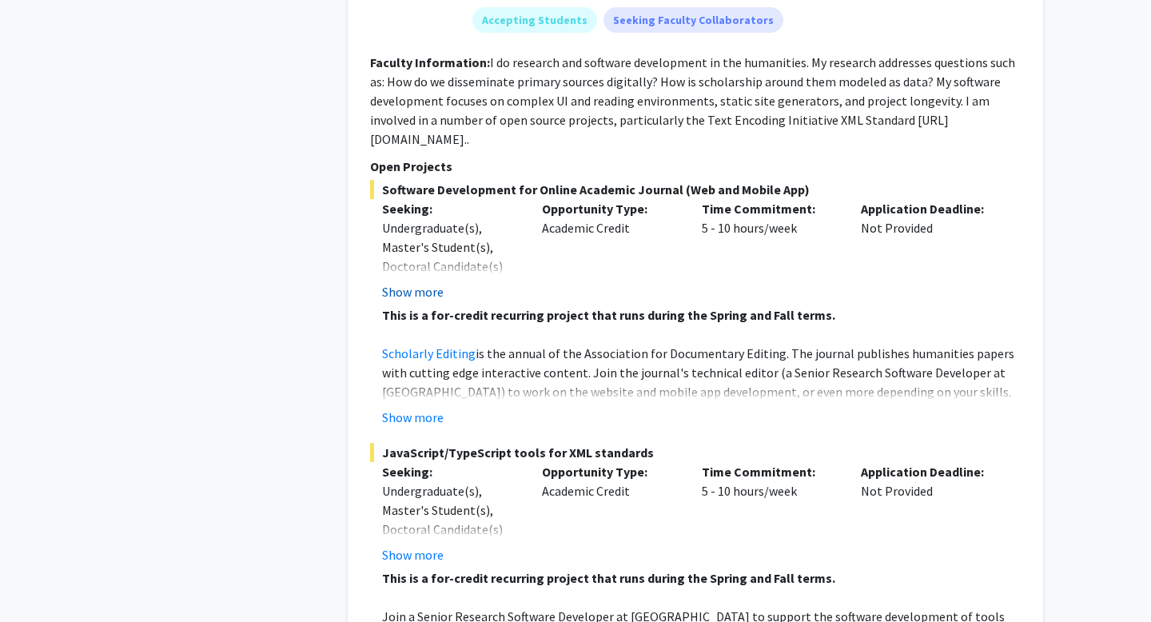
click at [412, 282] on button "Show more" at bounding box center [413, 291] width 62 height 19
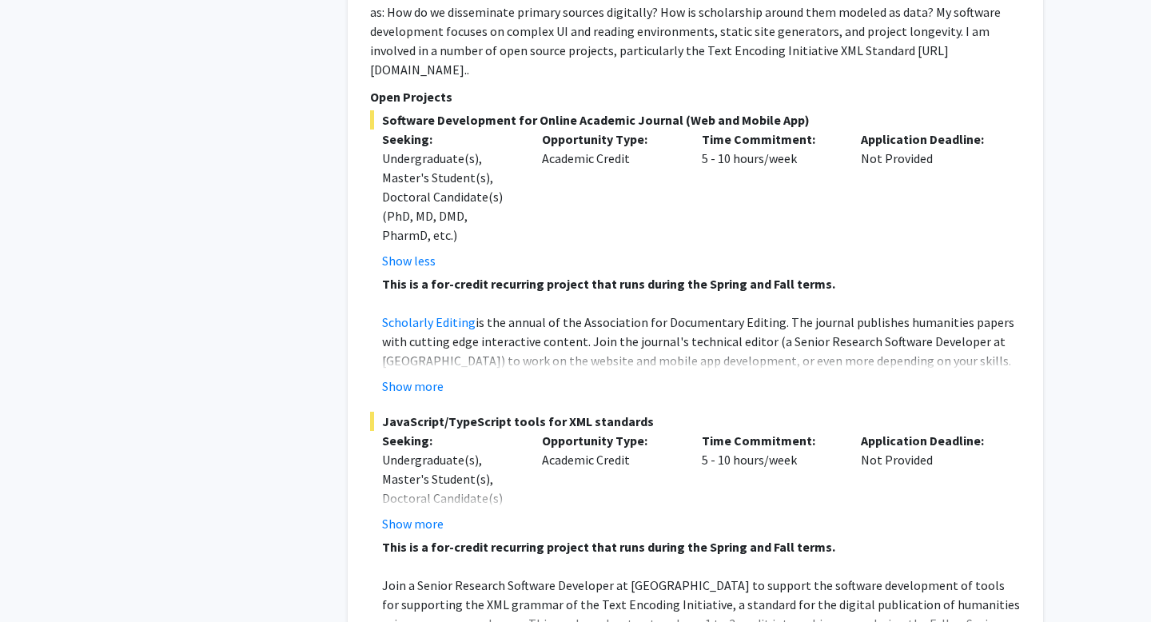
scroll to position [6822, 0]
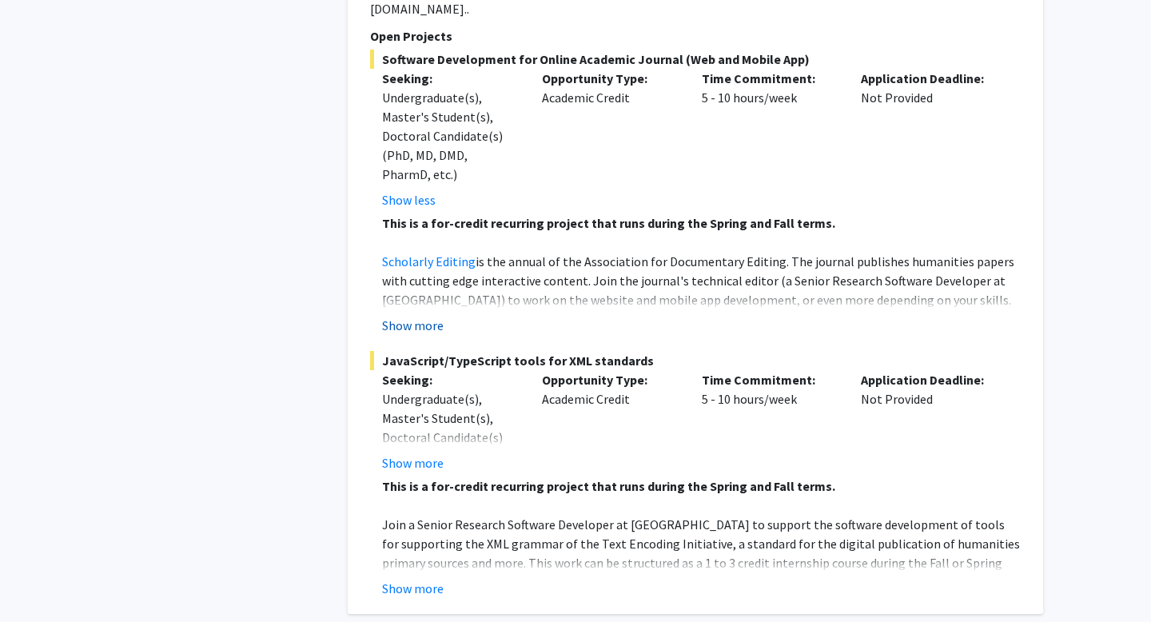
click at [404, 316] on button "Show more" at bounding box center [413, 325] width 62 height 19
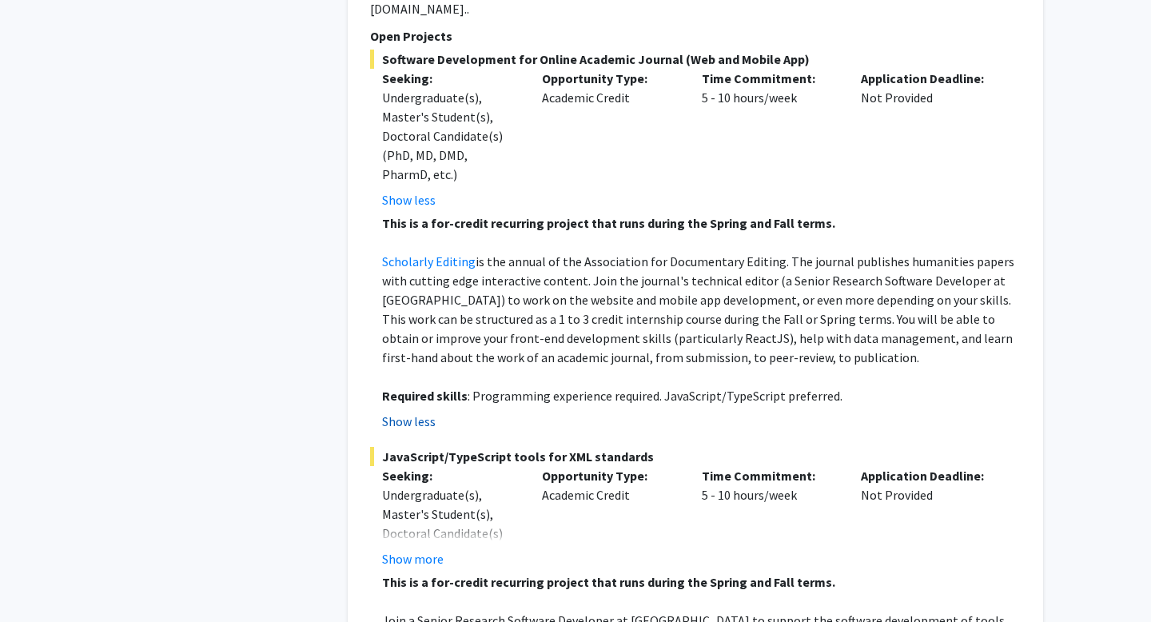
scroll to position [7101, 0]
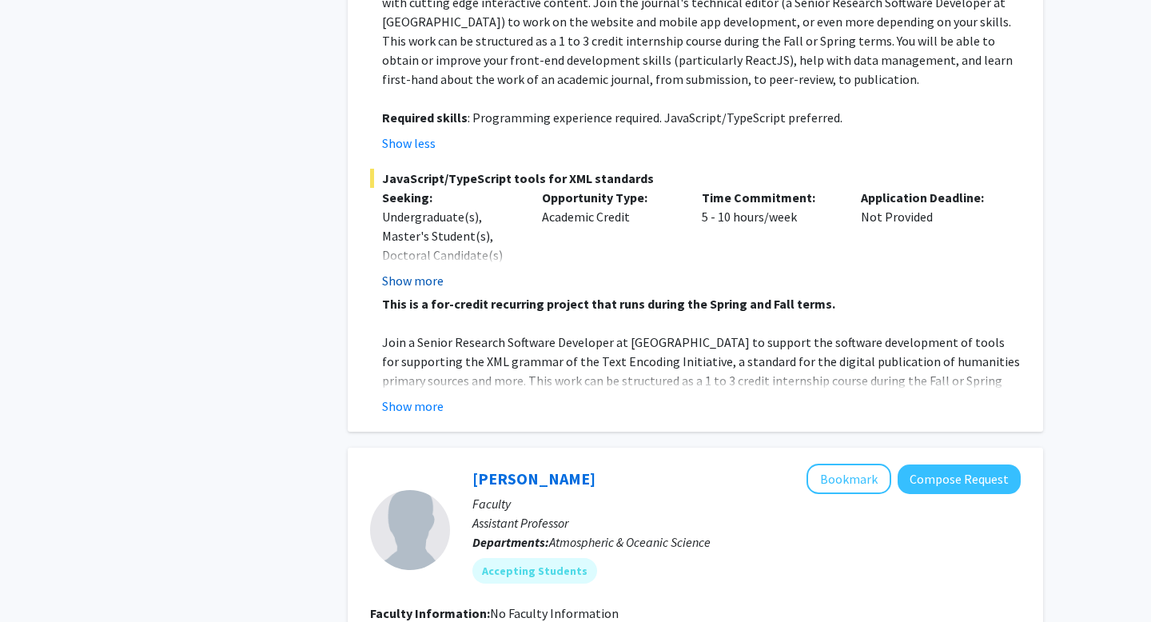
click at [413, 271] on button "Show more" at bounding box center [413, 280] width 62 height 19
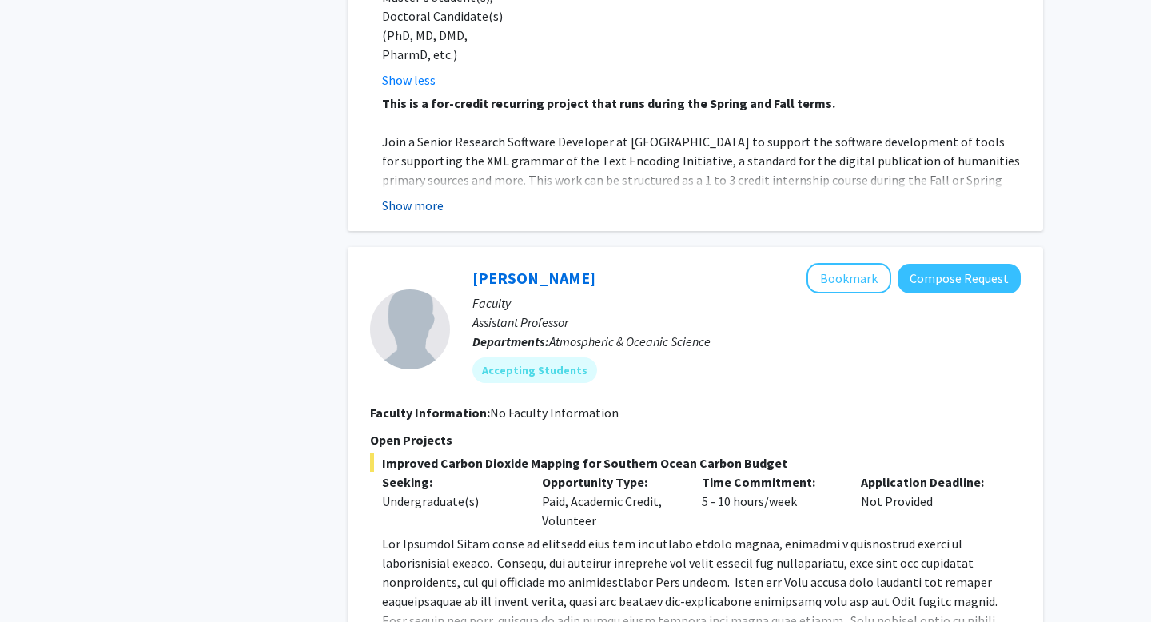
click at [411, 196] on button "Show more" at bounding box center [413, 205] width 62 height 19
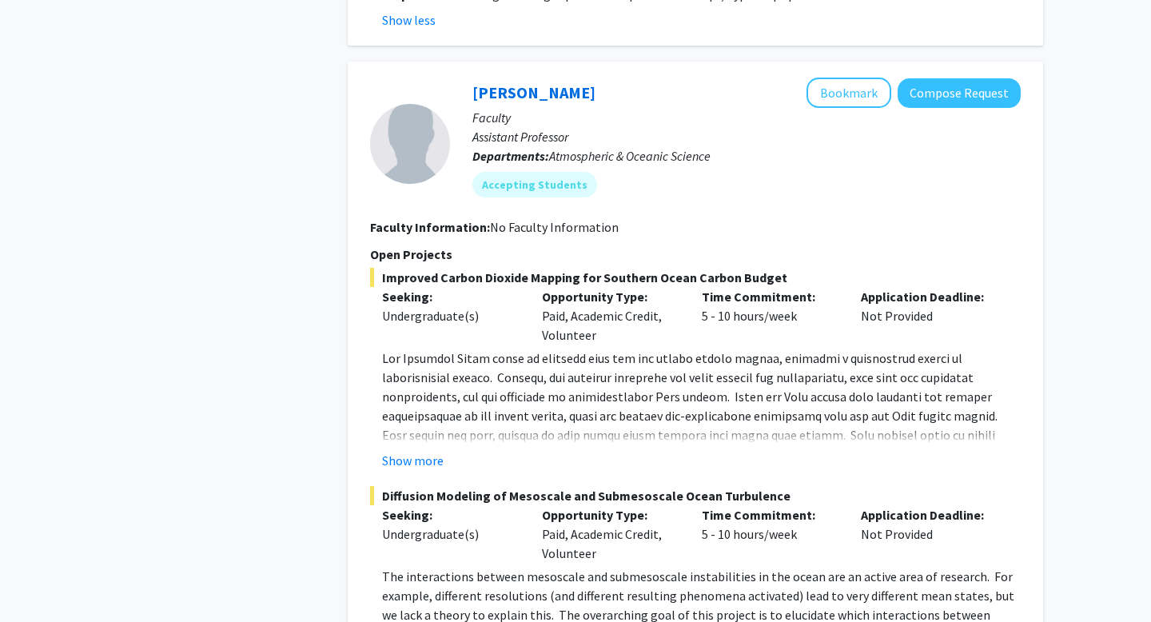
scroll to position [7779, 0]
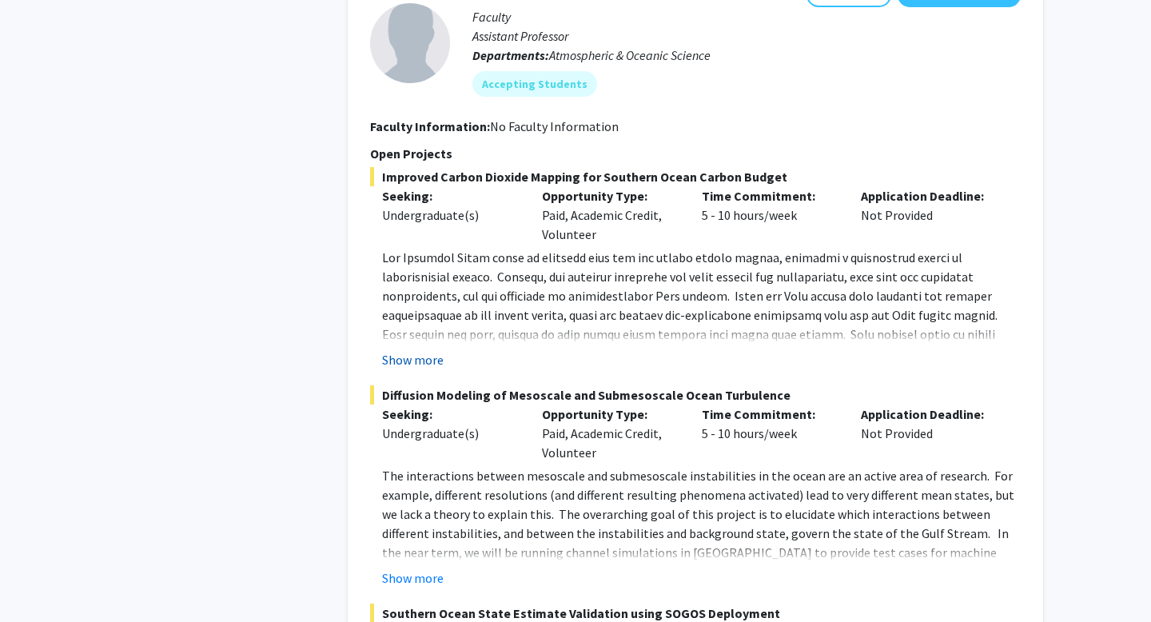
click at [416, 350] on button "Show more" at bounding box center [413, 359] width 62 height 19
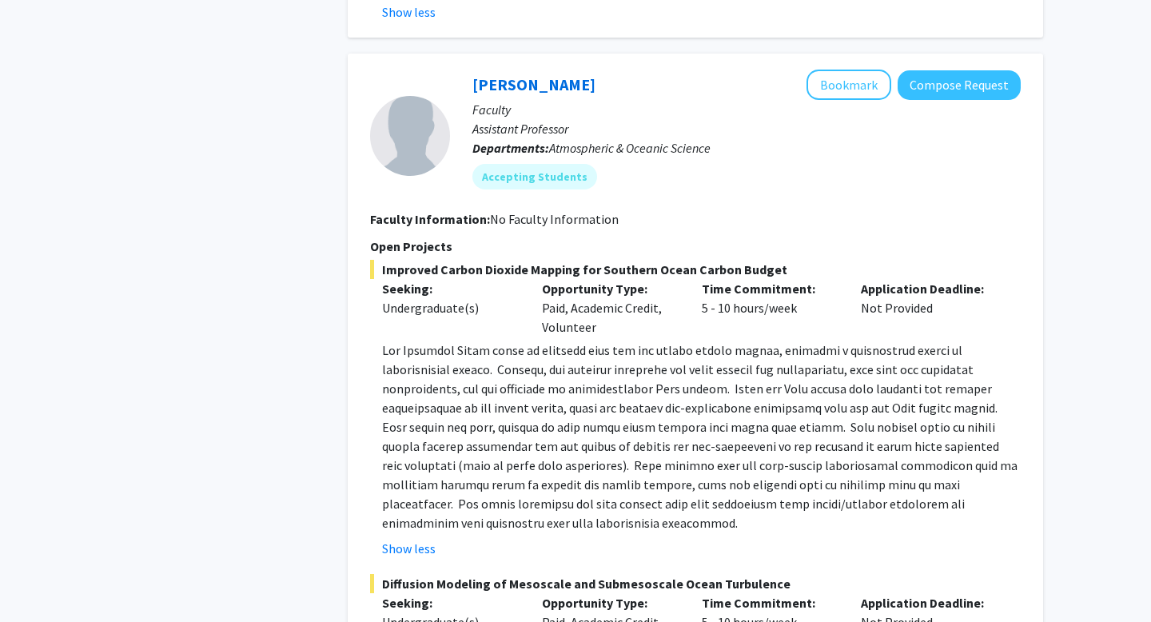
scroll to position [7676, 0]
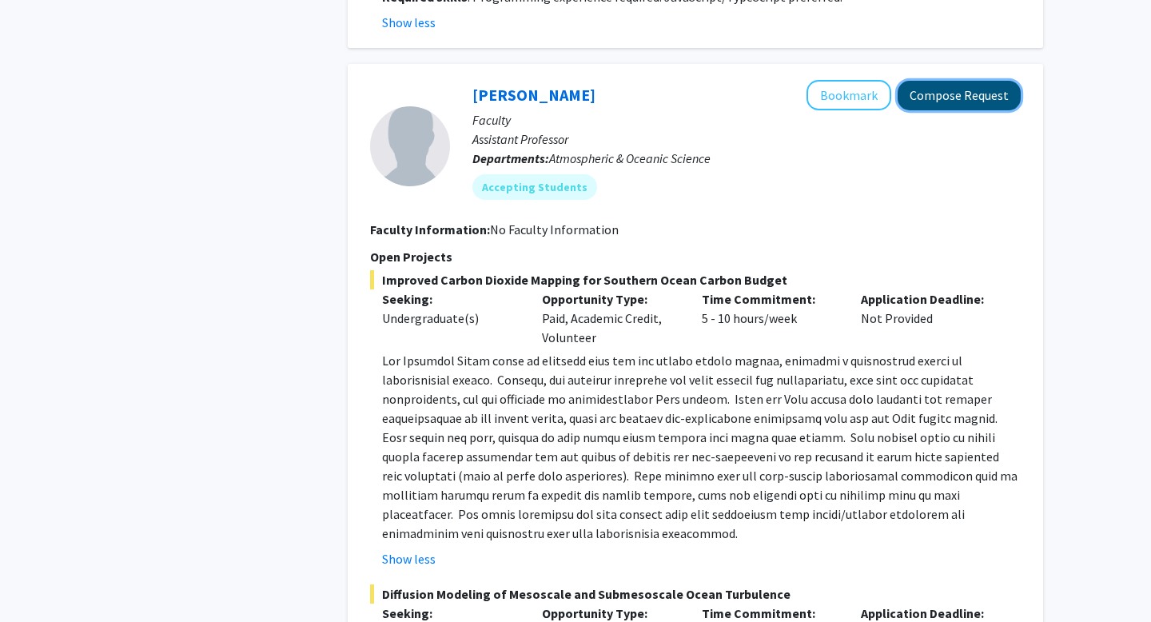
click at [931, 81] on button "Compose Request" at bounding box center [959, 96] width 123 height 30
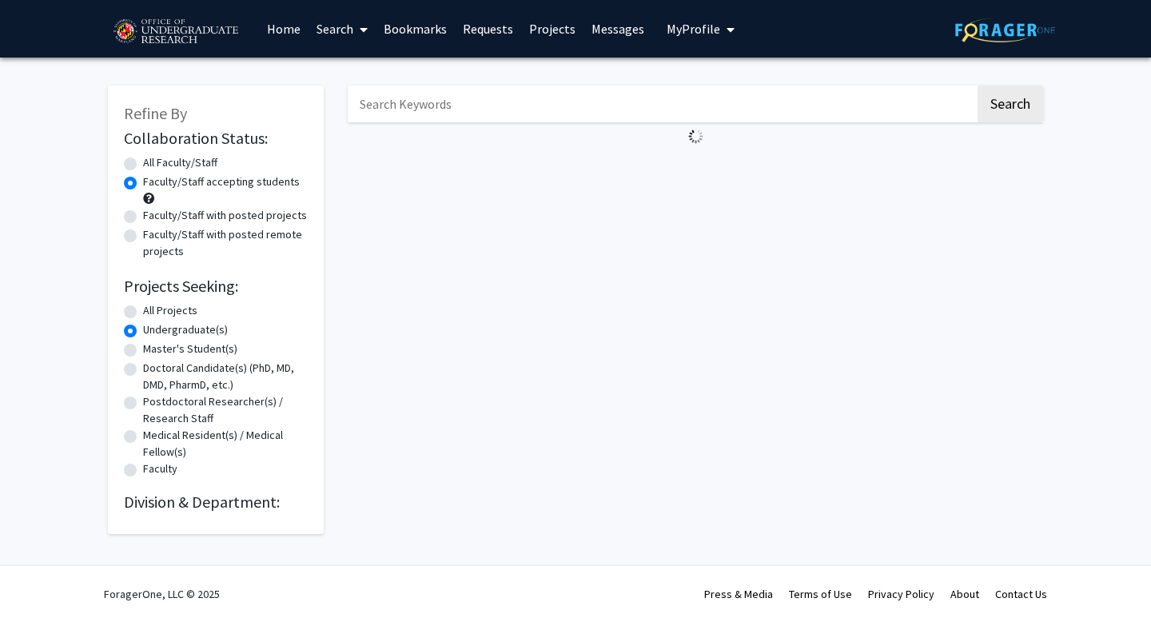
click at [459, 109] on input "Search Keywords" at bounding box center [661, 104] width 627 height 37
type input "o"
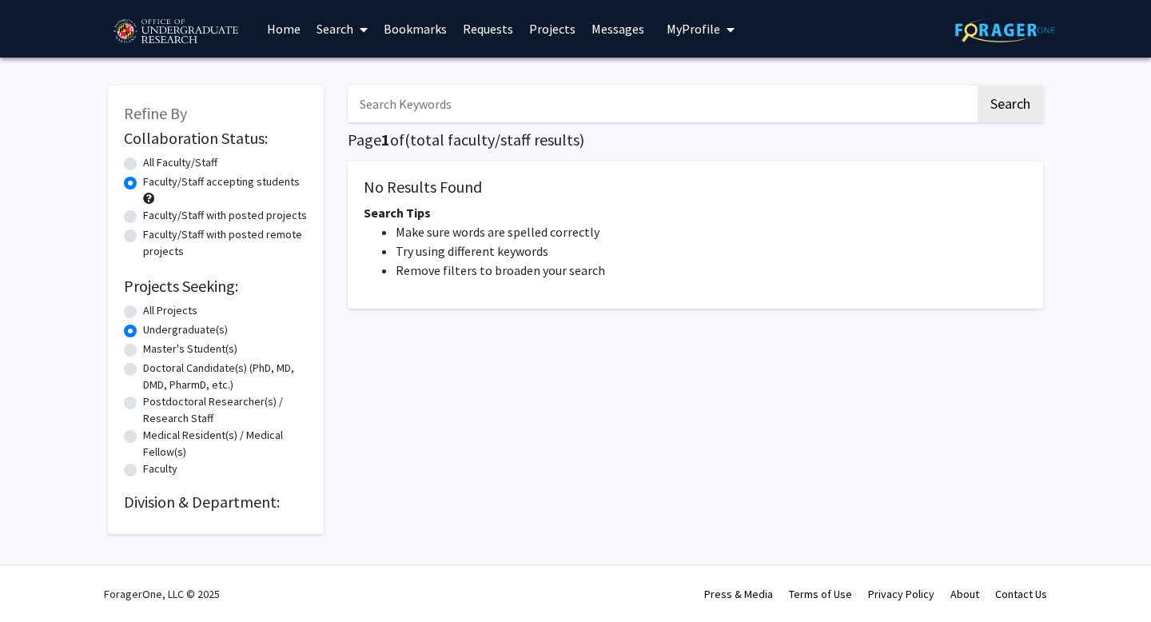
click at [345, 26] on link "Search" at bounding box center [342, 29] width 67 height 56
click at [342, 79] on span "Faculty/Staff" at bounding box center [367, 74] width 117 height 32
radio input "true"
click at [328, 26] on link "Search" at bounding box center [342, 29] width 67 height 56
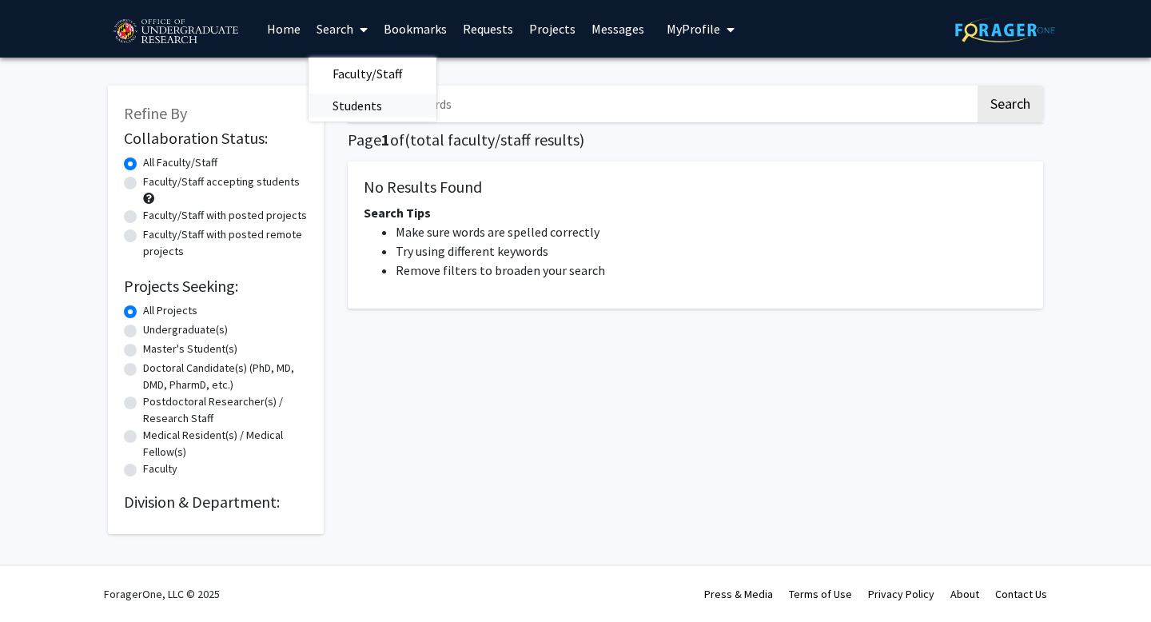
click at [329, 109] on span "Students" at bounding box center [358, 106] width 98 height 32
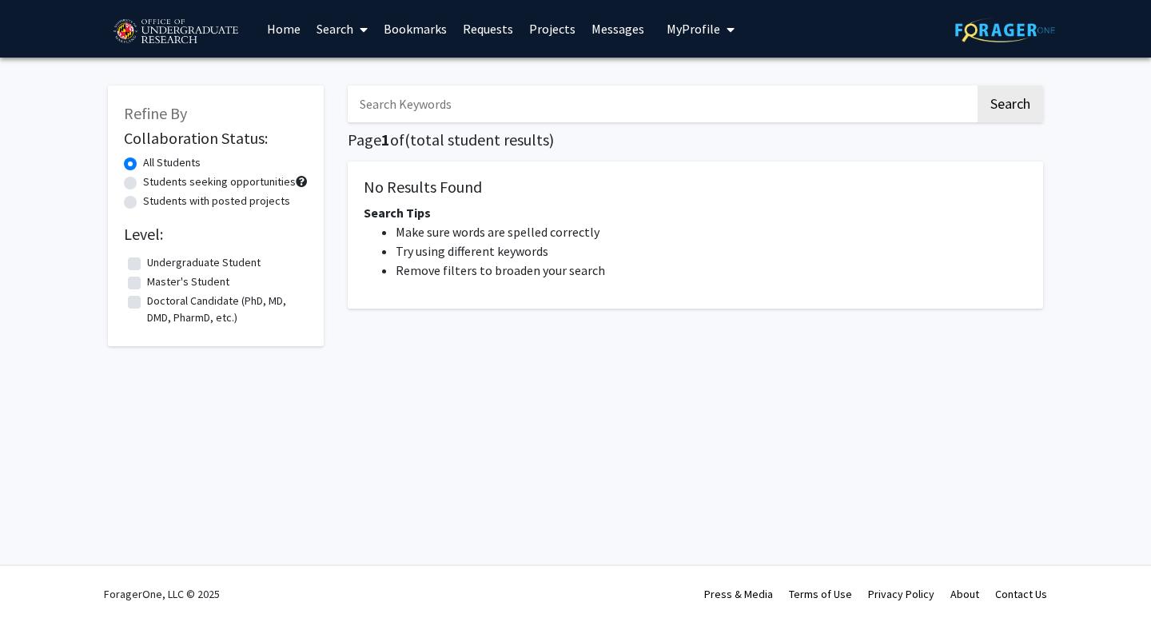
click at [352, 36] on link "Search" at bounding box center [342, 29] width 67 height 56
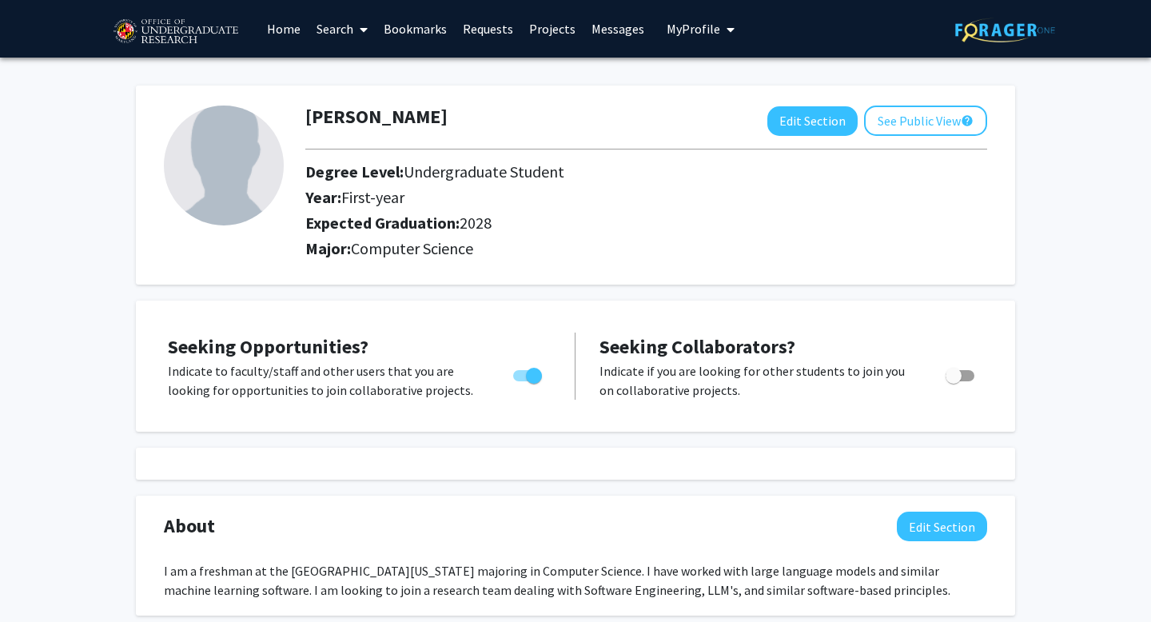
click at [344, 31] on link "Search" at bounding box center [342, 29] width 67 height 56
click at [360, 73] on span "Faculty/Staff" at bounding box center [367, 74] width 117 height 32
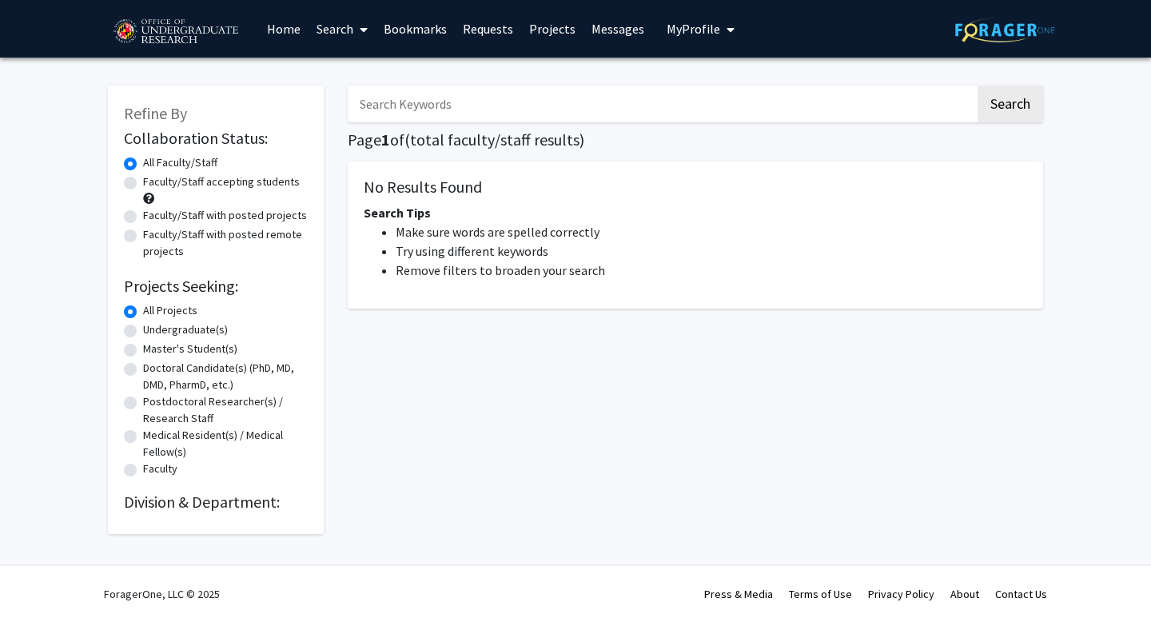
click at [184, 187] on label "Faculty/Staff accepting students" at bounding box center [221, 181] width 157 height 17
click at [153, 184] on input "Faculty/Staff accepting students" at bounding box center [148, 178] width 10 height 10
radio input "true"
click at [185, 185] on label "Faculty/Staff accepting students" at bounding box center [221, 181] width 157 height 17
click at [153, 184] on input "Faculty/Staff accepting students" at bounding box center [148, 178] width 10 height 10
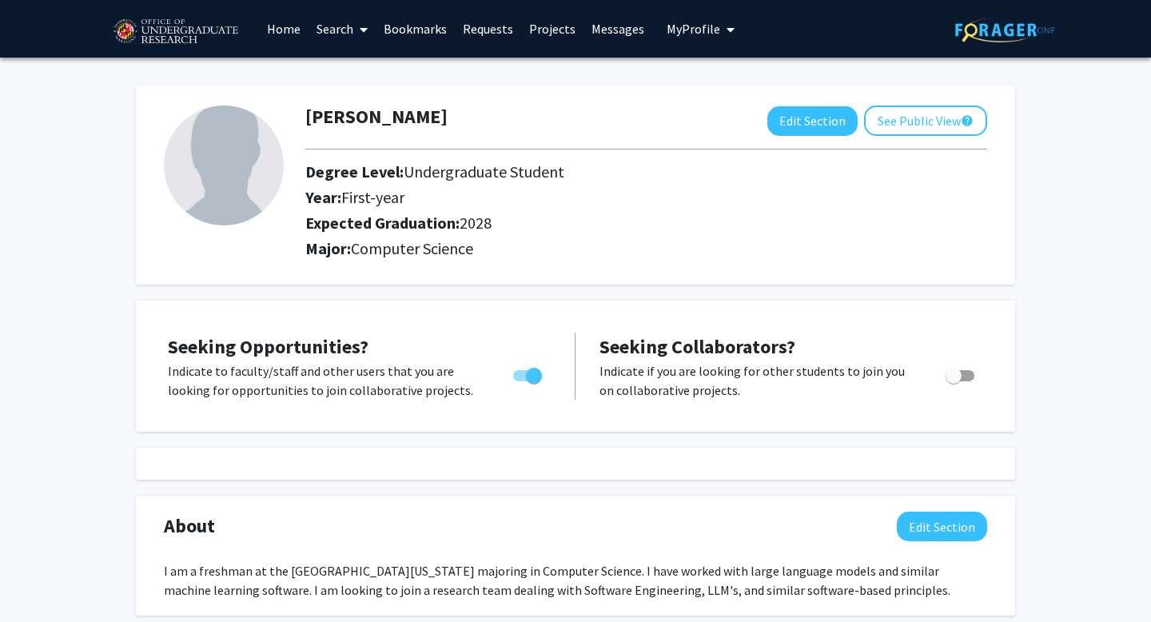
click at [348, 23] on link "Search" at bounding box center [342, 29] width 67 height 56
click at [356, 66] on span "Faculty/Staff" at bounding box center [367, 74] width 117 height 32
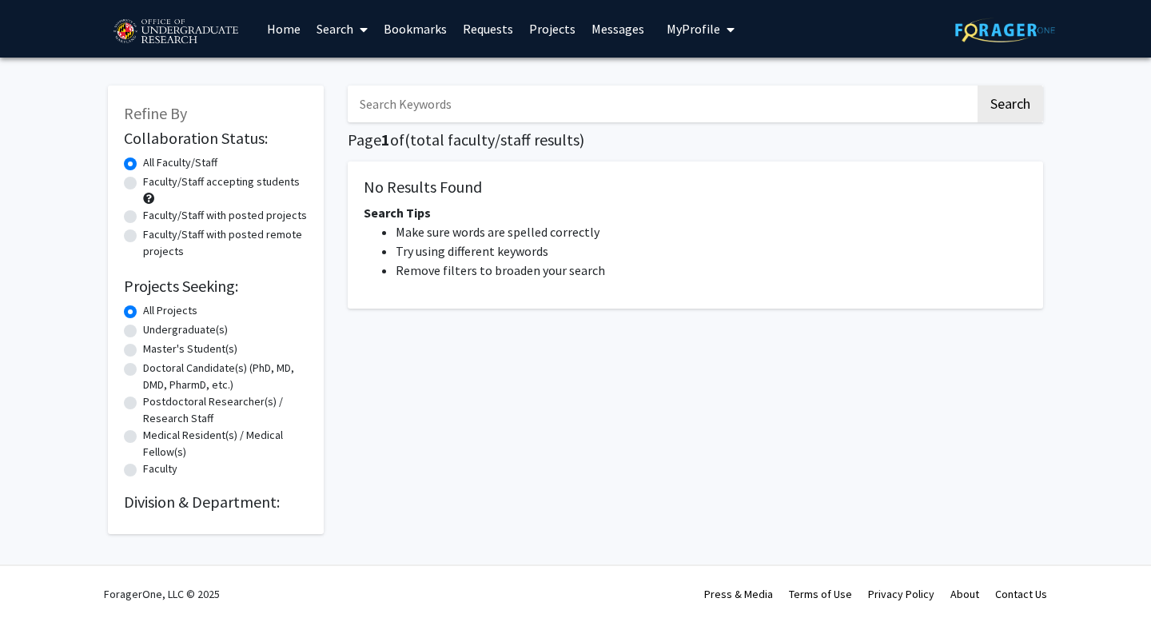
click at [165, 166] on label "All Faculty/Staff" at bounding box center [180, 162] width 74 height 17
click at [153, 165] on input "All Faculty/Staff" at bounding box center [148, 159] width 10 height 10
click at [165, 193] on div "Faculty/Staff accepting students" at bounding box center [216, 190] width 184 height 34
click at [158, 184] on label "Faculty/Staff accepting students" at bounding box center [221, 181] width 157 height 17
click at [153, 184] on input "Faculty/Staff accepting students" at bounding box center [148, 178] width 10 height 10
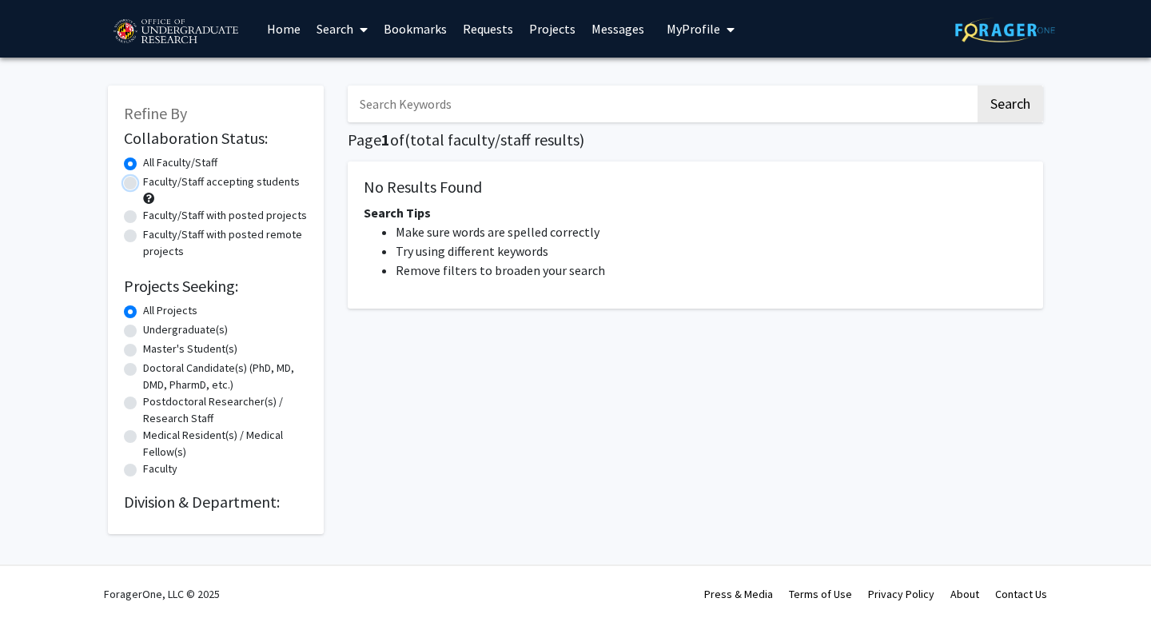
radio input "true"
click at [143, 334] on label "Undergraduate(s)" at bounding box center [185, 329] width 85 height 17
click at [143, 332] on input "Undergraduate(s)" at bounding box center [148, 326] width 10 height 10
radio input "true"
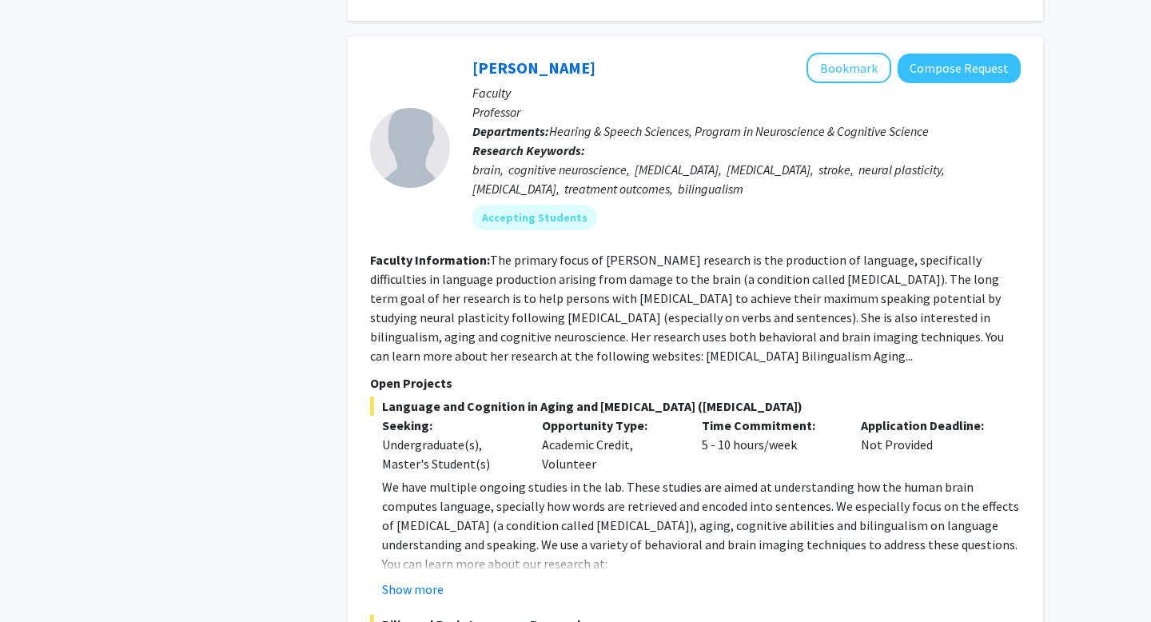
scroll to position [2637, 0]
click at [432, 581] on button "Show more" at bounding box center [413, 590] width 62 height 19
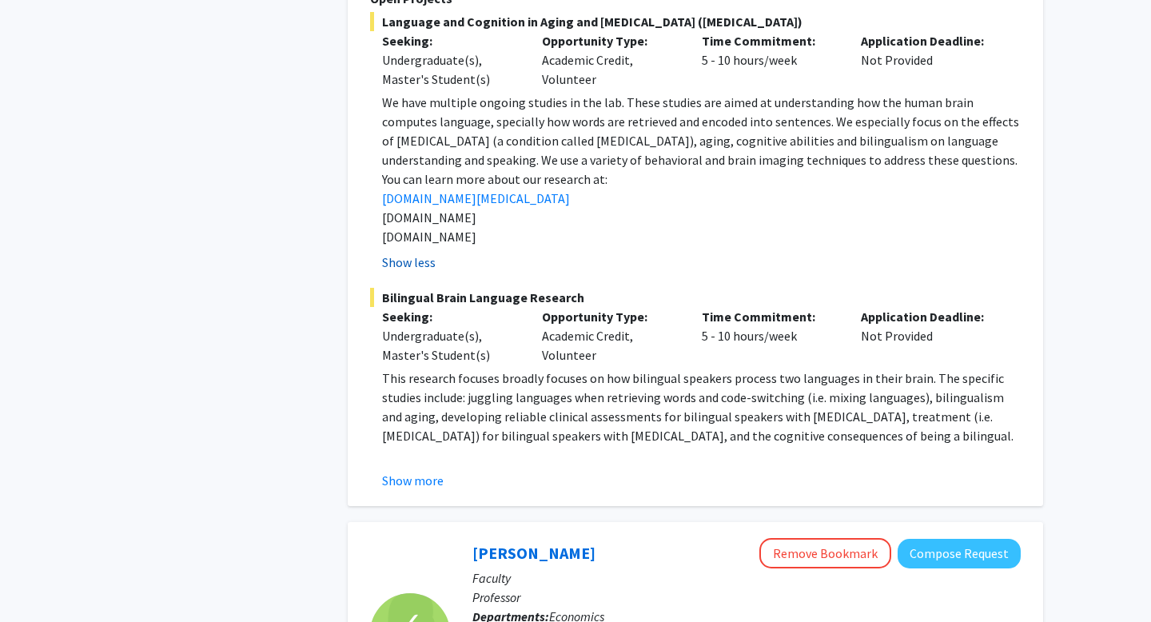
scroll to position [3068, 0]
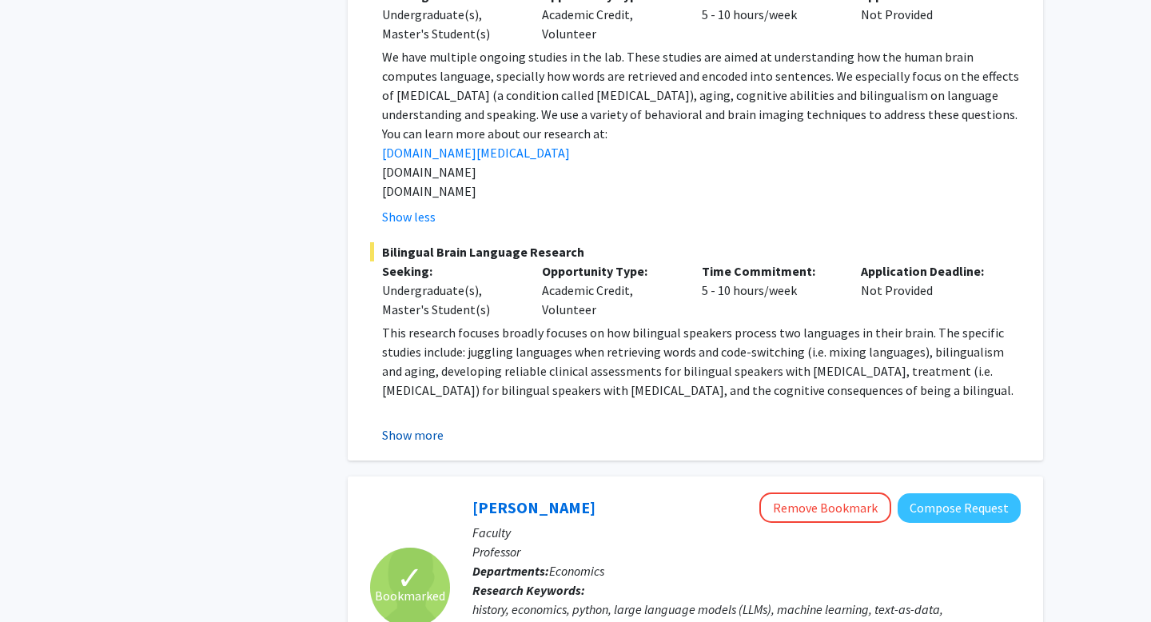
click at [430, 425] on button "Show more" at bounding box center [413, 434] width 62 height 19
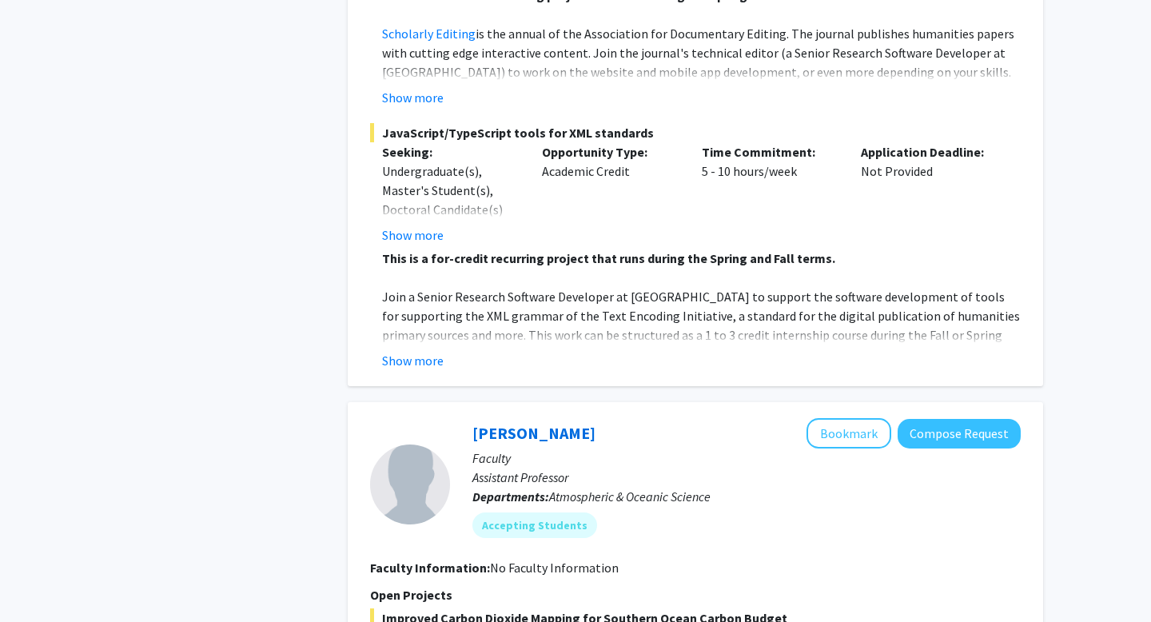
scroll to position [6444, 0]
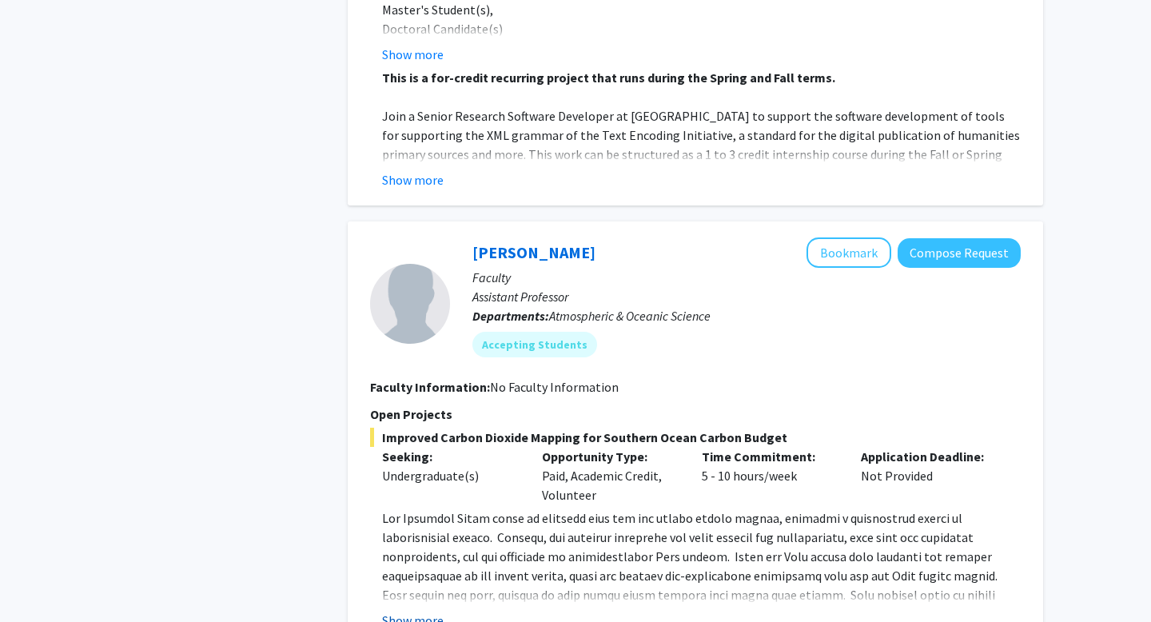
click at [394, 611] on button "Show more" at bounding box center [413, 620] width 62 height 19
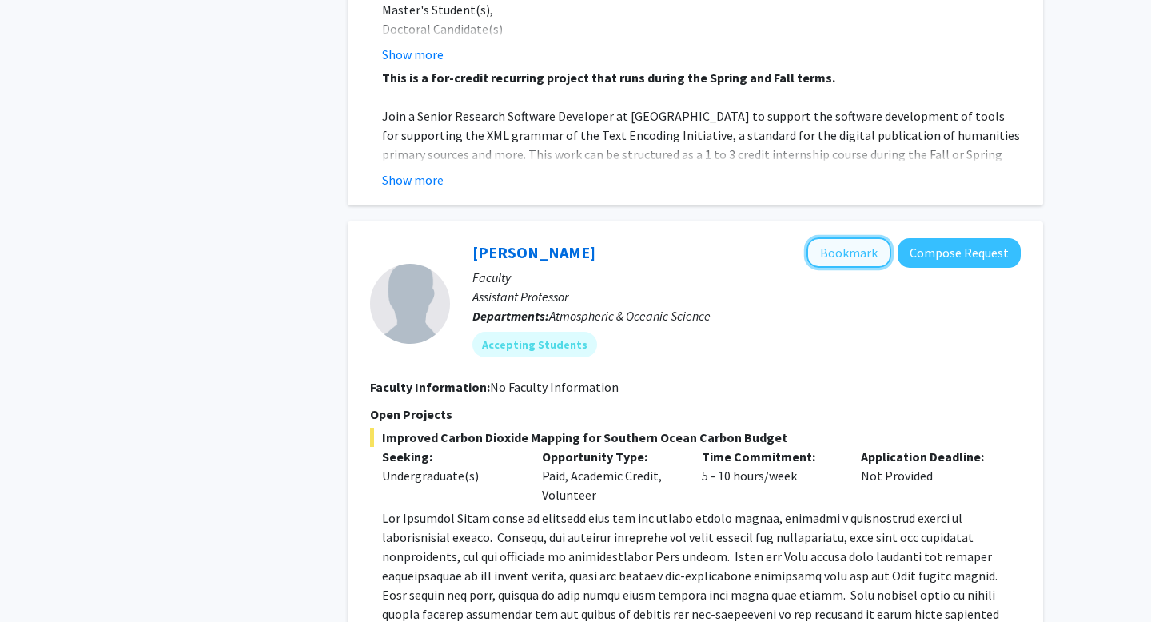
click at [846, 237] on button "Bookmark" at bounding box center [848, 252] width 85 height 30
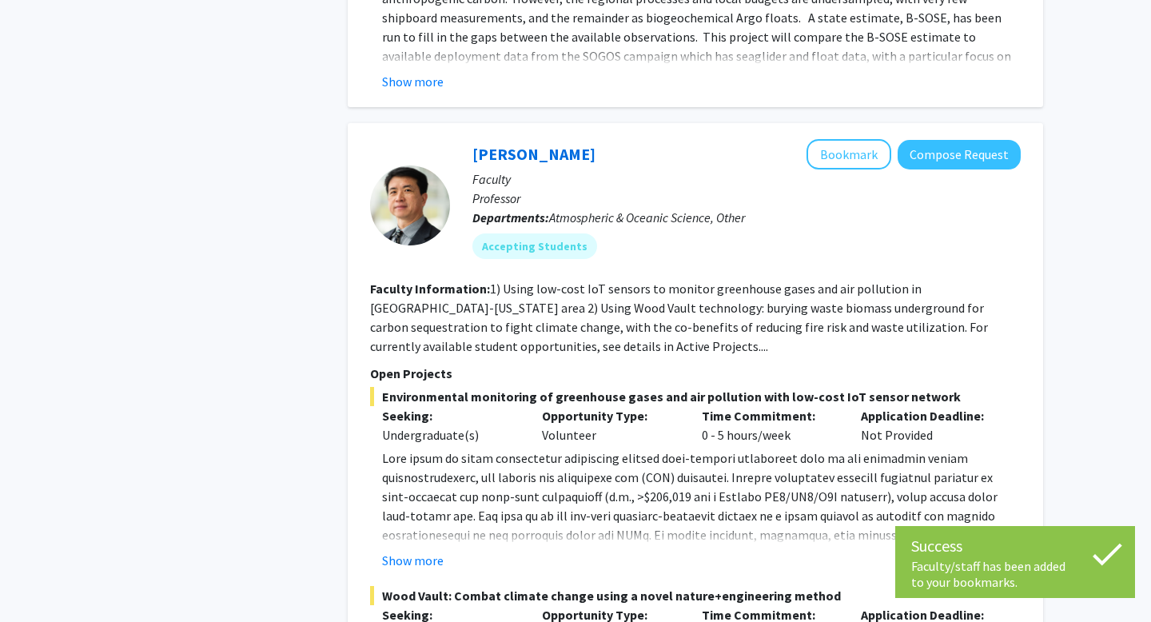
scroll to position [7521, 0]
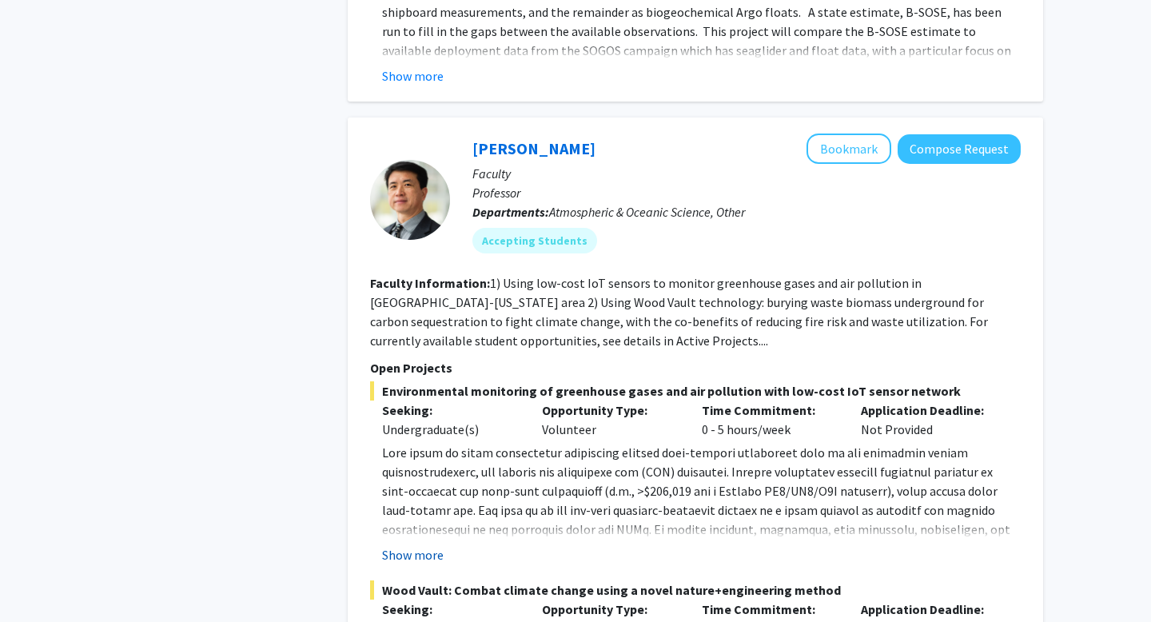
click at [437, 545] on button "Show more" at bounding box center [413, 554] width 62 height 19
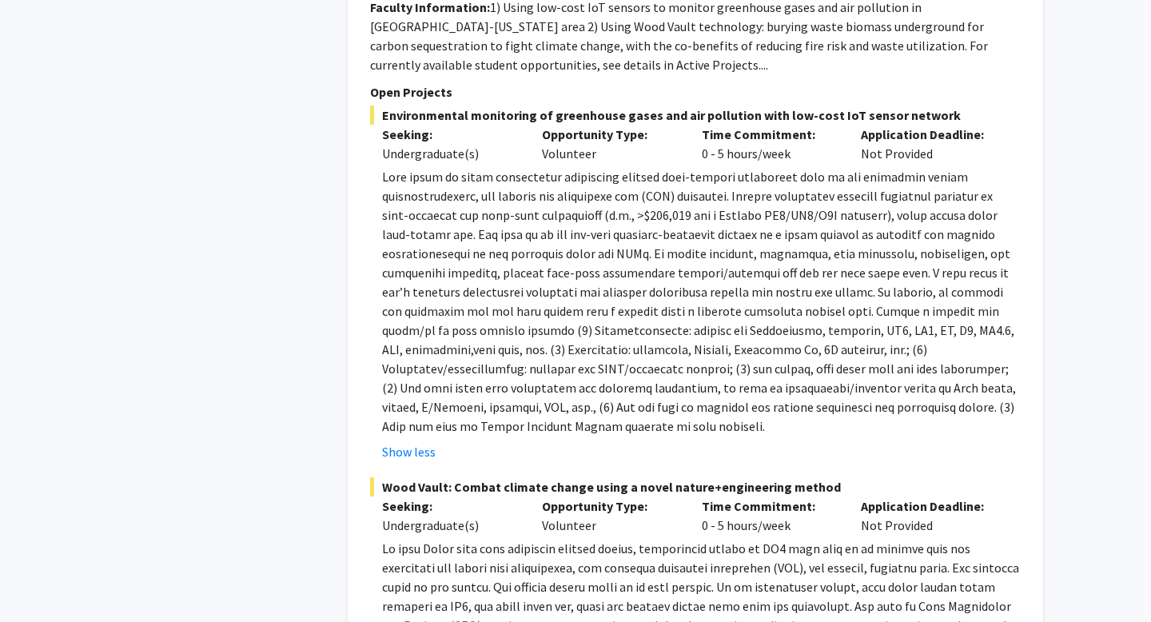
scroll to position [7933, 0]
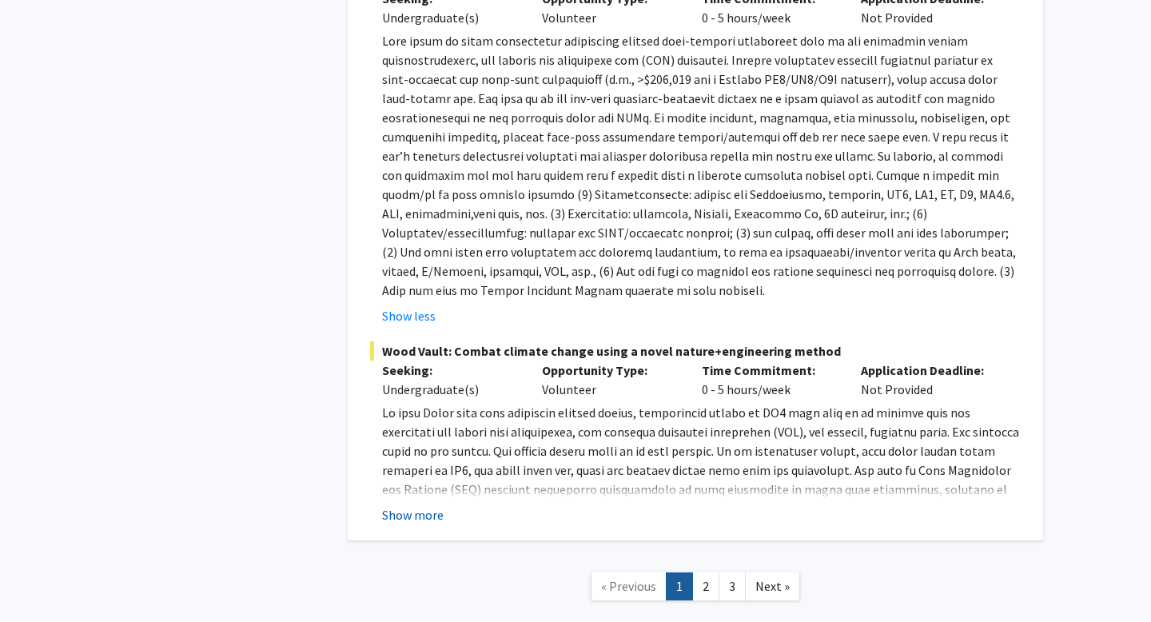
click at [431, 505] on button "Show more" at bounding box center [413, 514] width 62 height 19
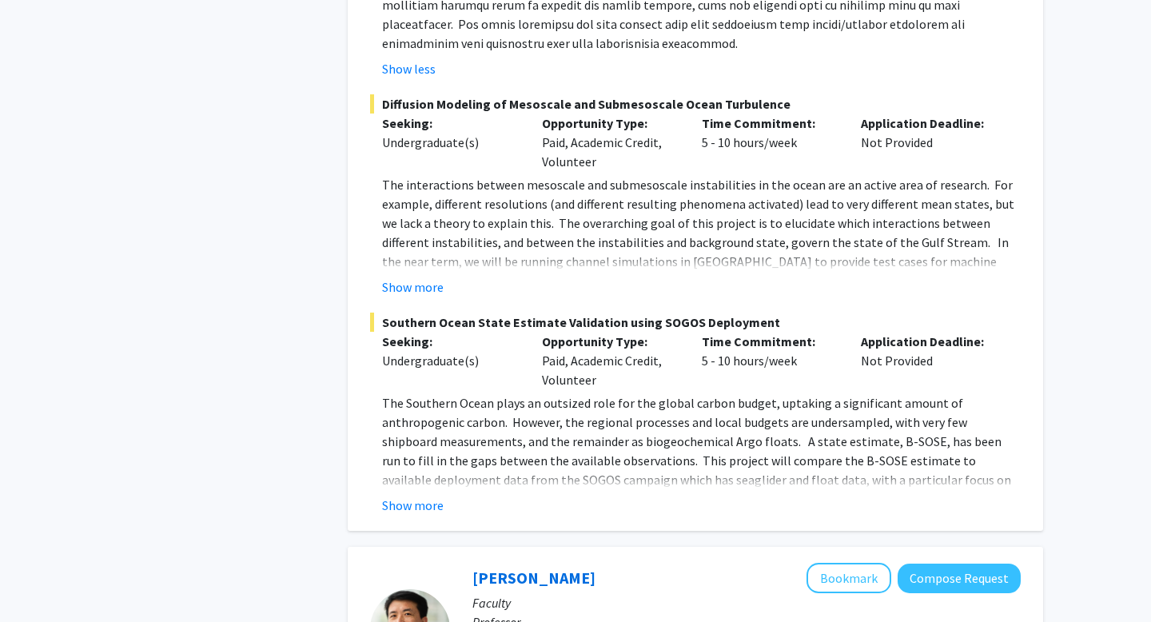
scroll to position [7040, 0]
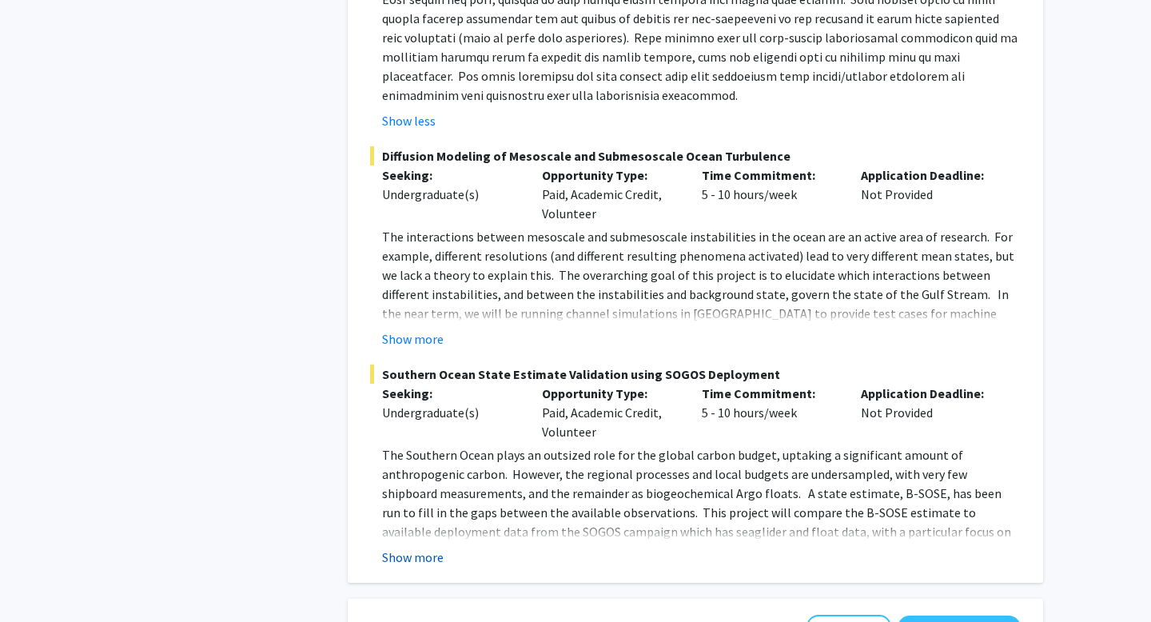
click at [396, 547] on button "Show more" at bounding box center [413, 556] width 62 height 19
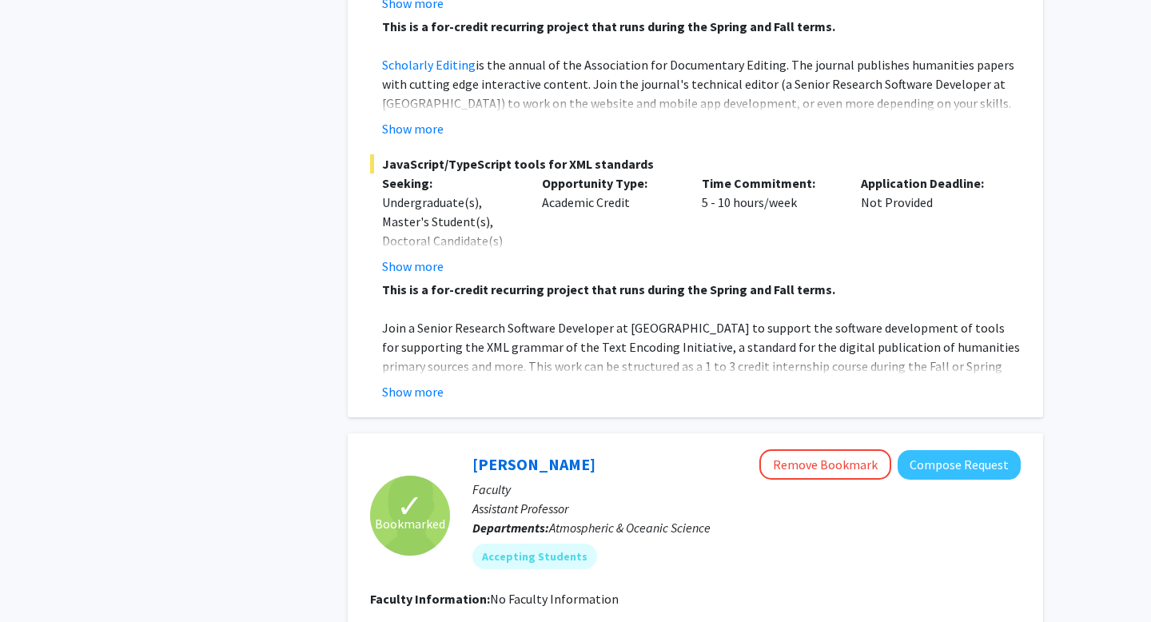
scroll to position [6090, 0]
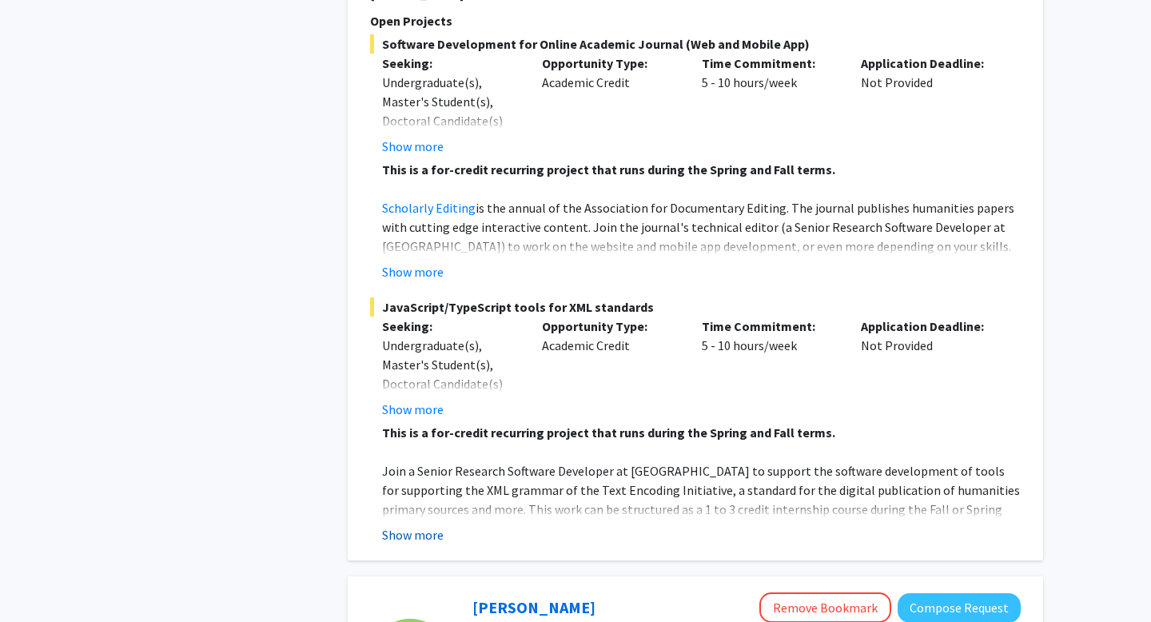
click at [403, 525] on button "Show more" at bounding box center [413, 534] width 62 height 19
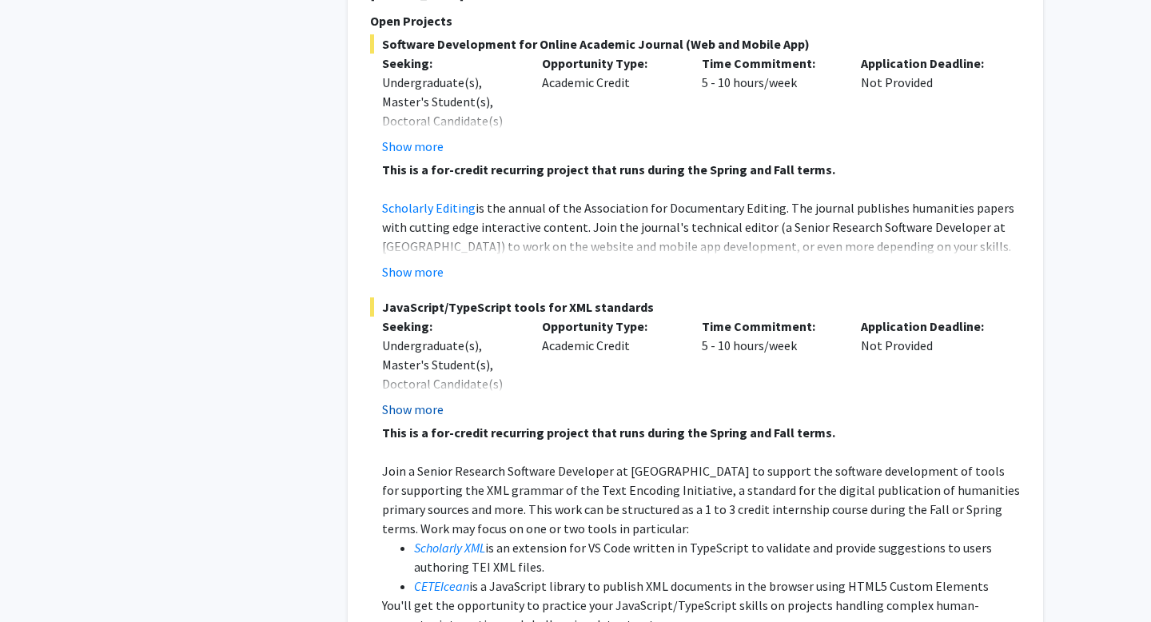
click at [417, 400] on button "Show more" at bounding box center [413, 409] width 62 height 19
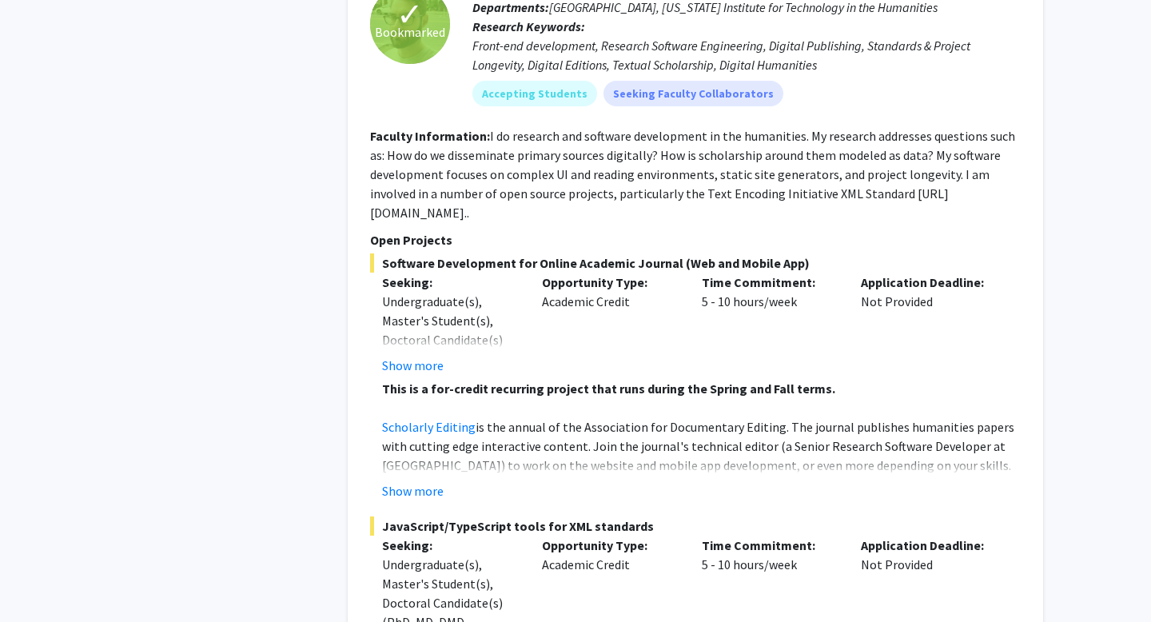
scroll to position [5867, 0]
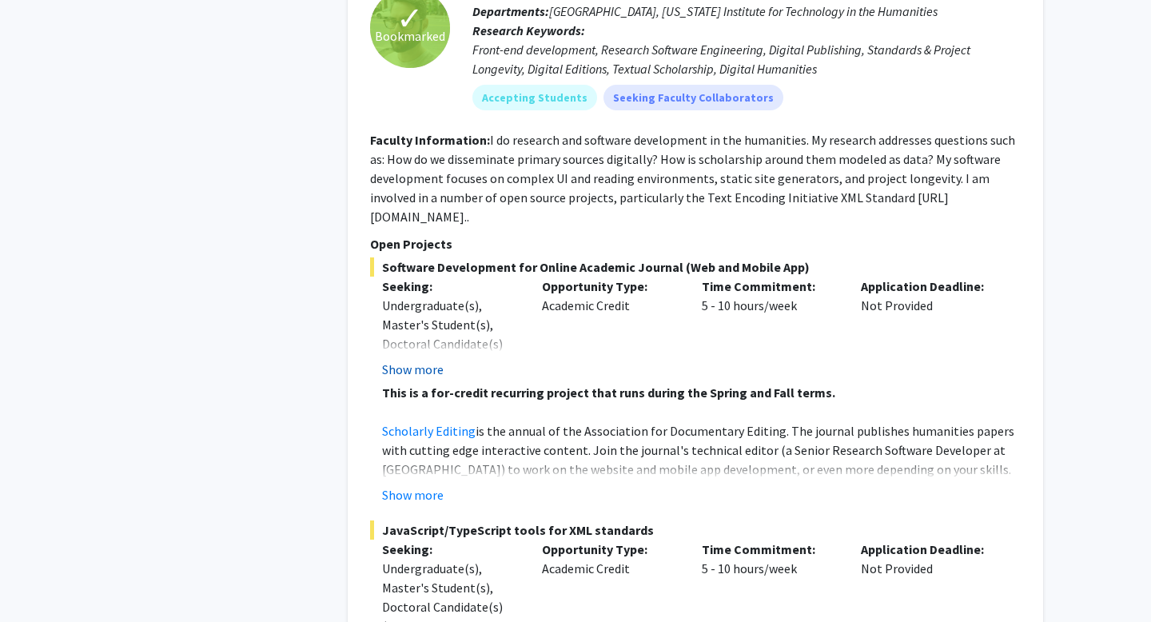
click at [419, 360] on button "Show more" at bounding box center [413, 369] width 62 height 19
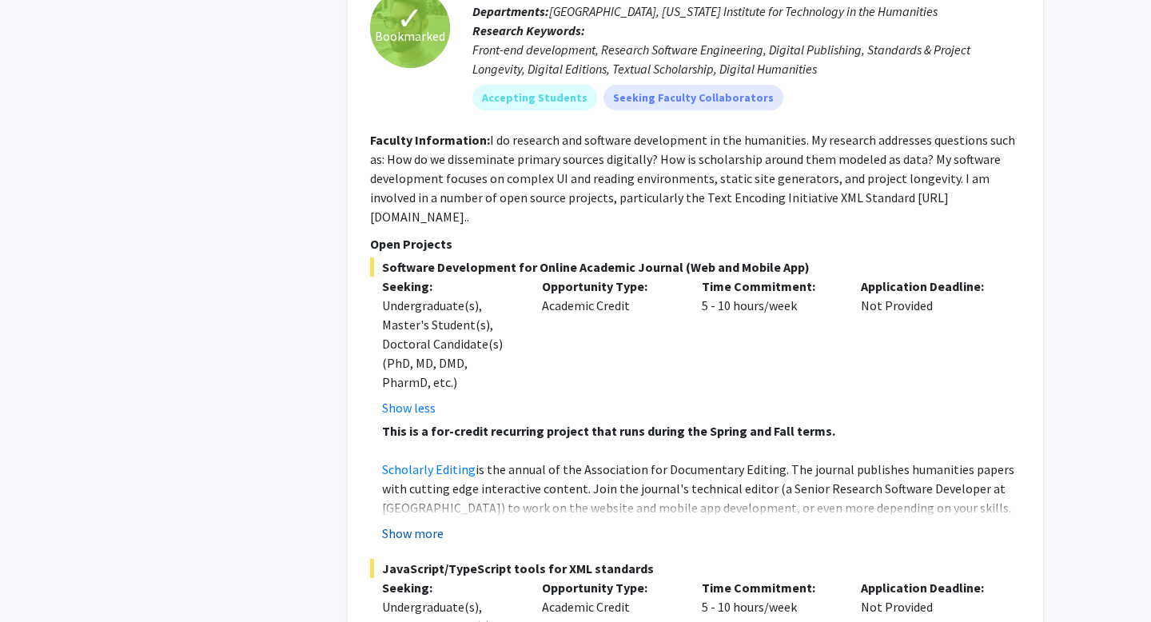
click at [418, 524] on button "Show more" at bounding box center [413, 533] width 62 height 19
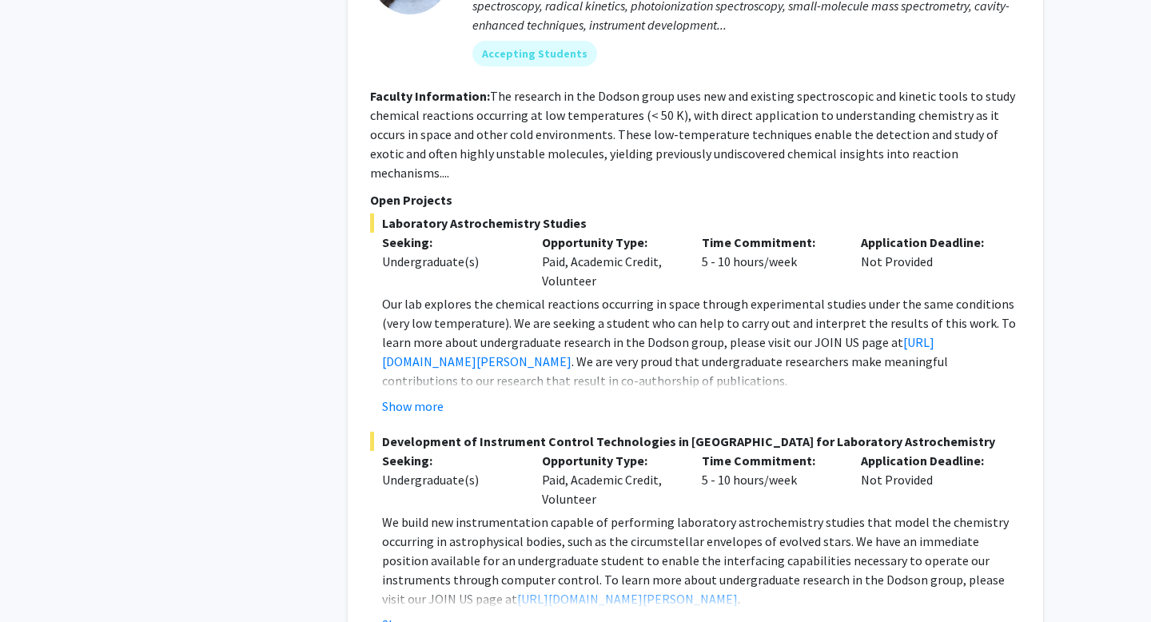
scroll to position [4578, 0]
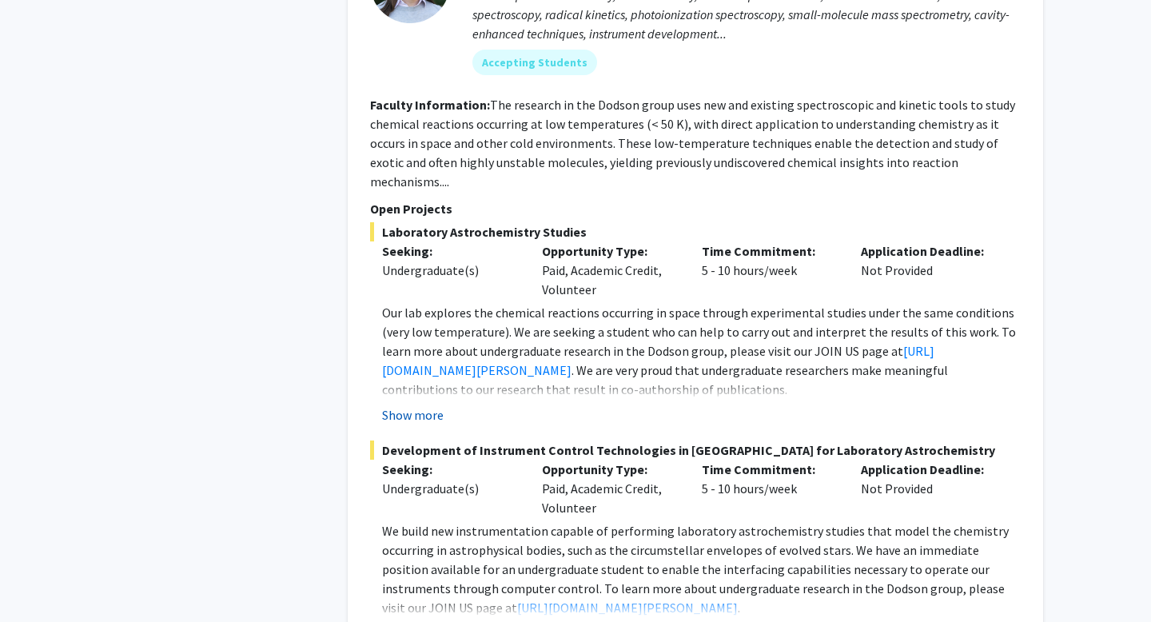
click at [400, 405] on button "Show more" at bounding box center [413, 414] width 62 height 19
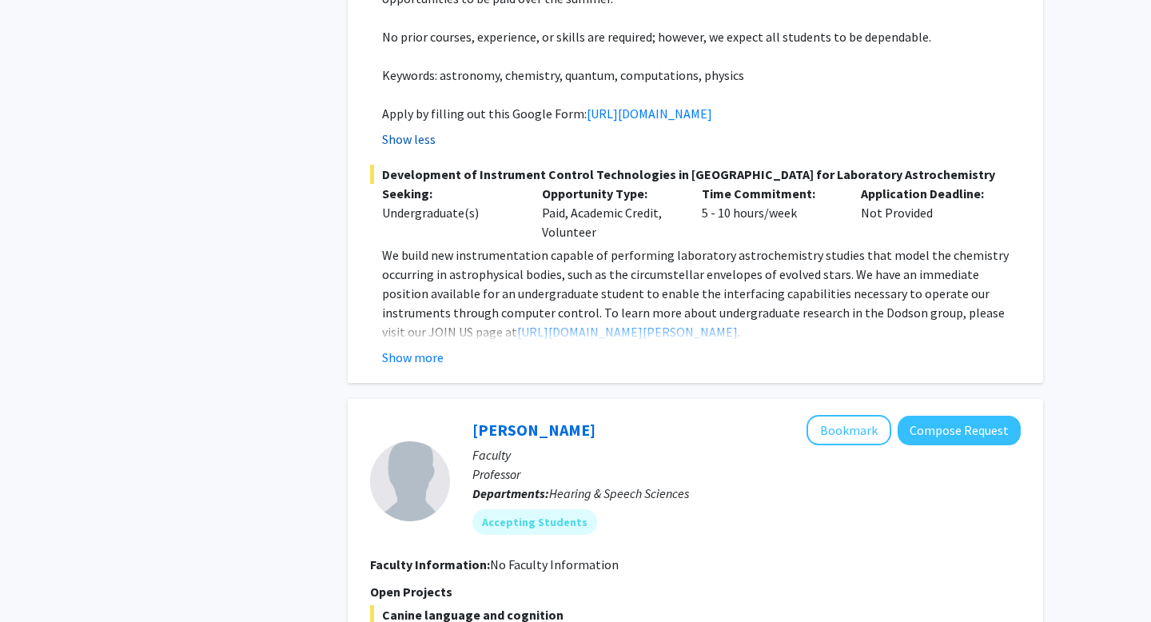
scroll to position [5114, 0]
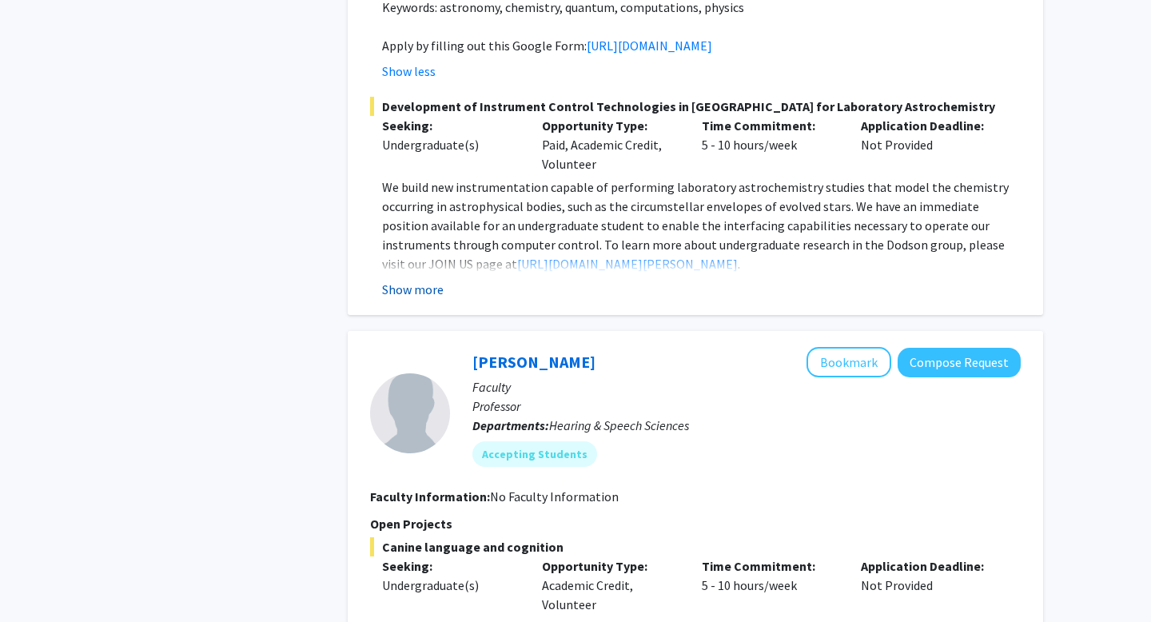
click at [415, 280] on button "Show more" at bounding box center [413, 289] width 62 height 19
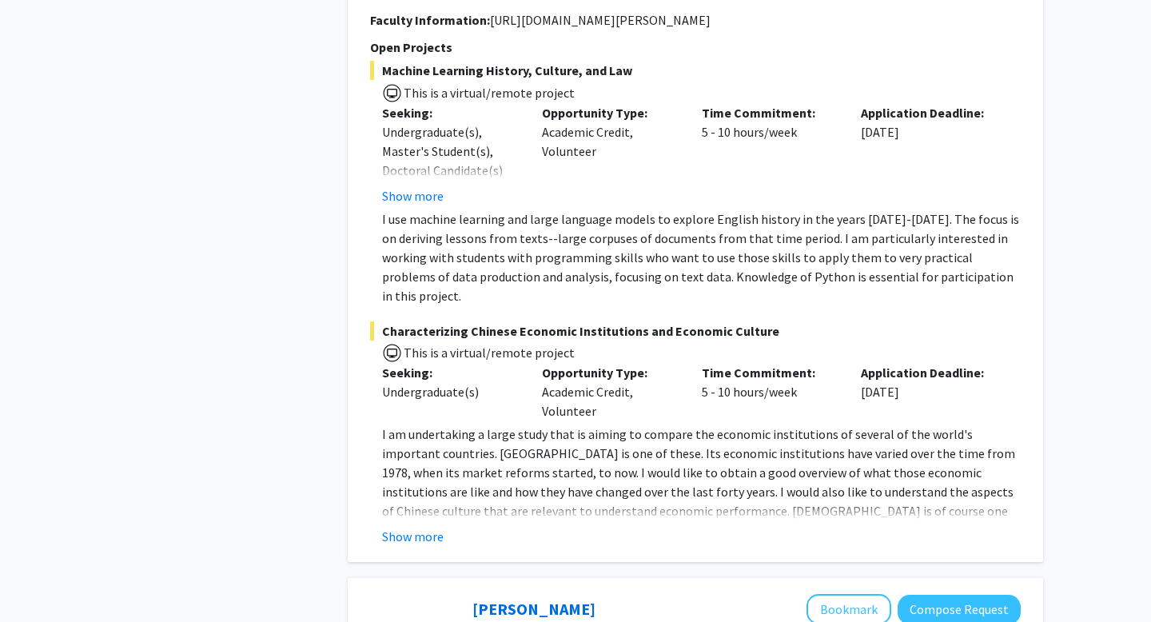
scroll to position [3753, 0]
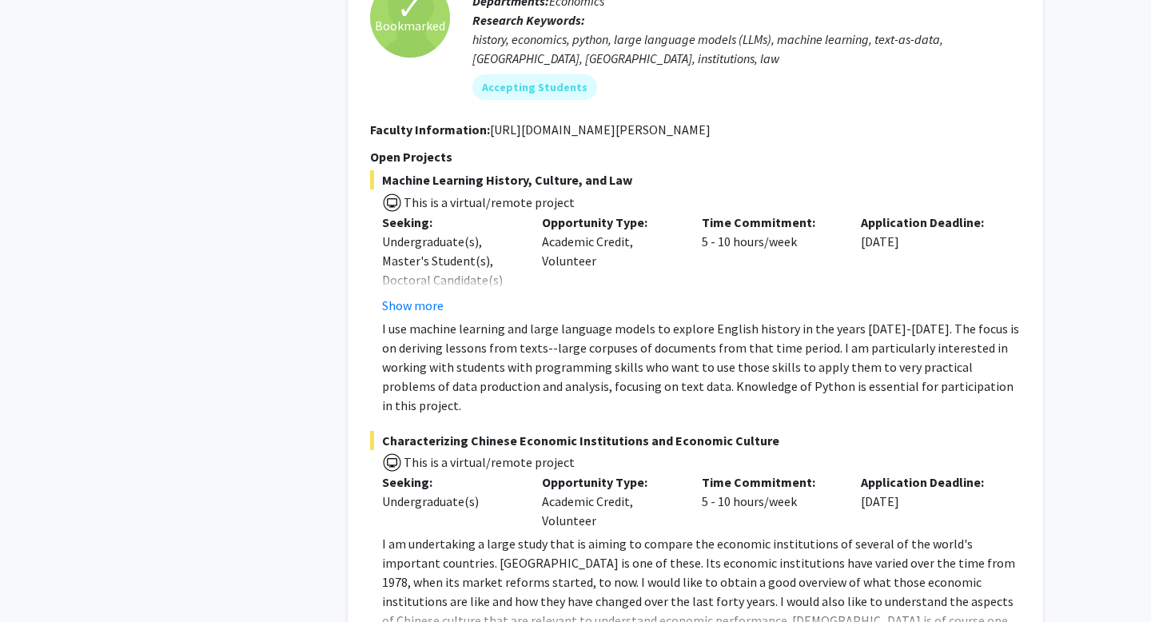
click at [428, 296] on div "Machine Learning History, Culture, and Law This is a virtual/remote project See…" at bounding box center [695, 292] width 651 height 245
click at [422, 296] on button "Show more" at bounding box center [413, 305] width 62 height 19
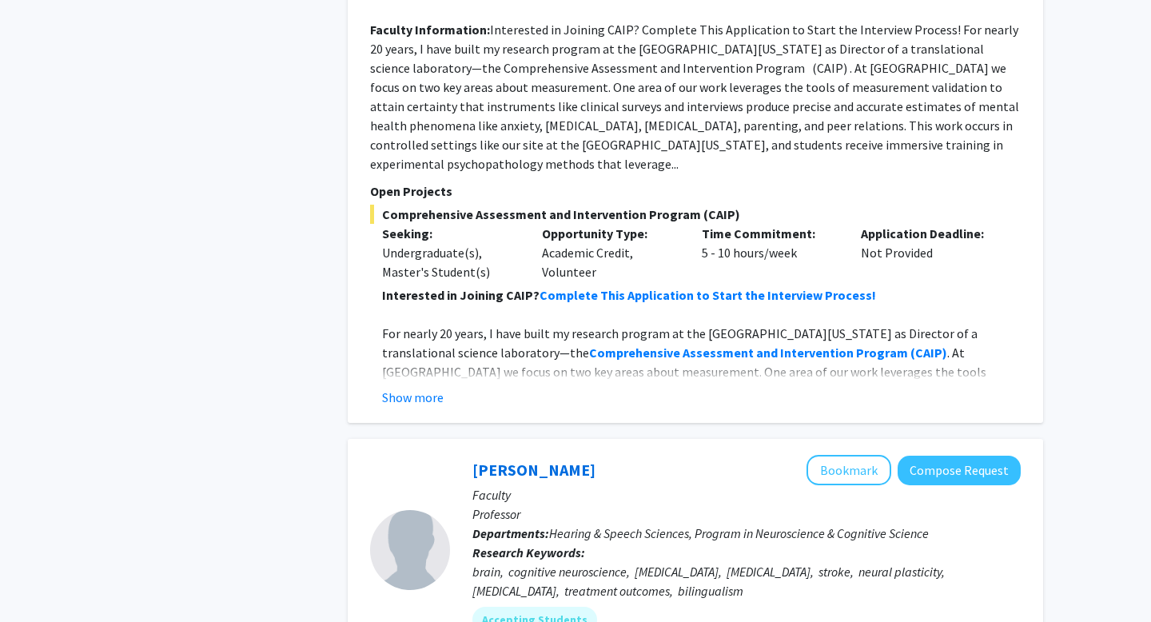
scroll to position [2177, 0]
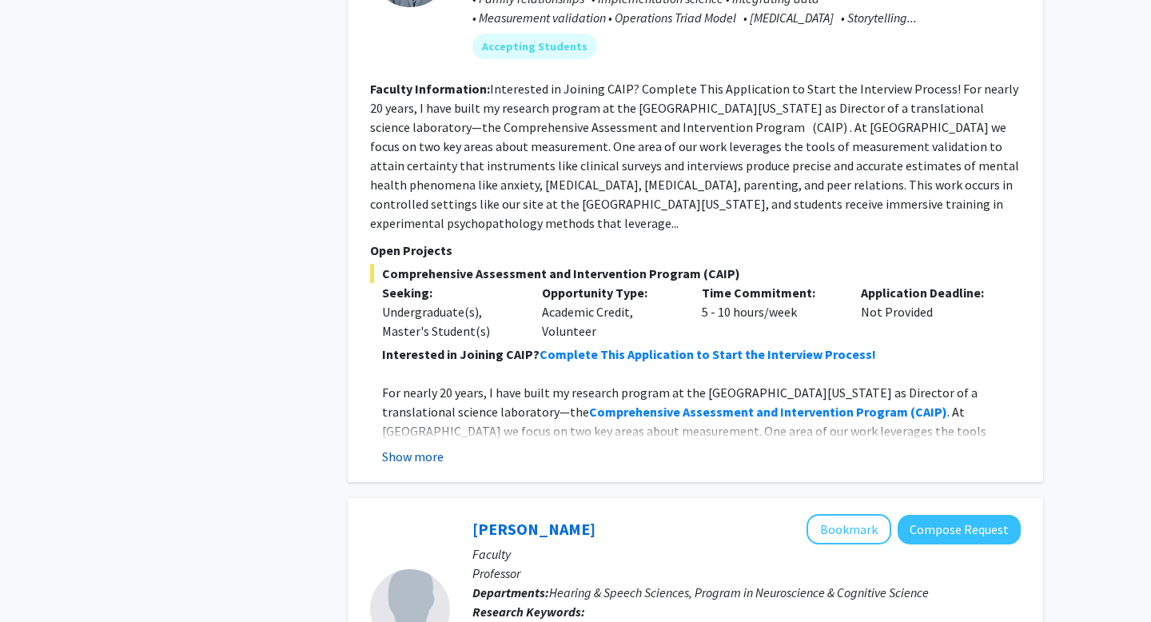
click at [438, 447] on button "Show more" at bounding box center [413, 456] width 62 height 19
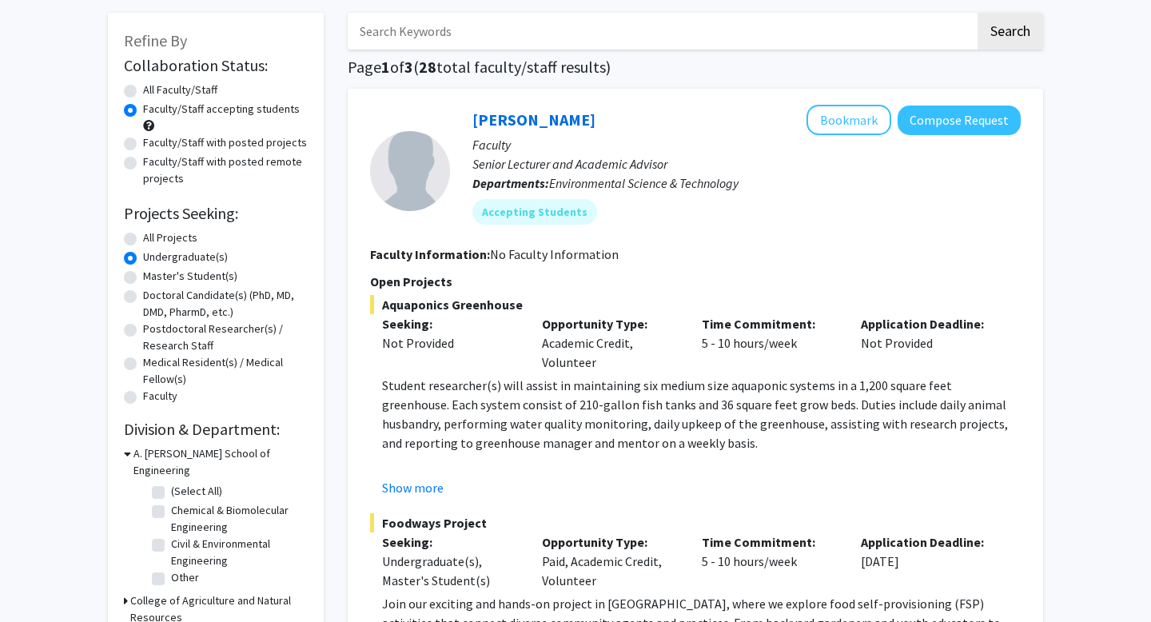
scroll to position [0, 0]
